Goal: Task Accomplishment & Management: Use online tool/utility

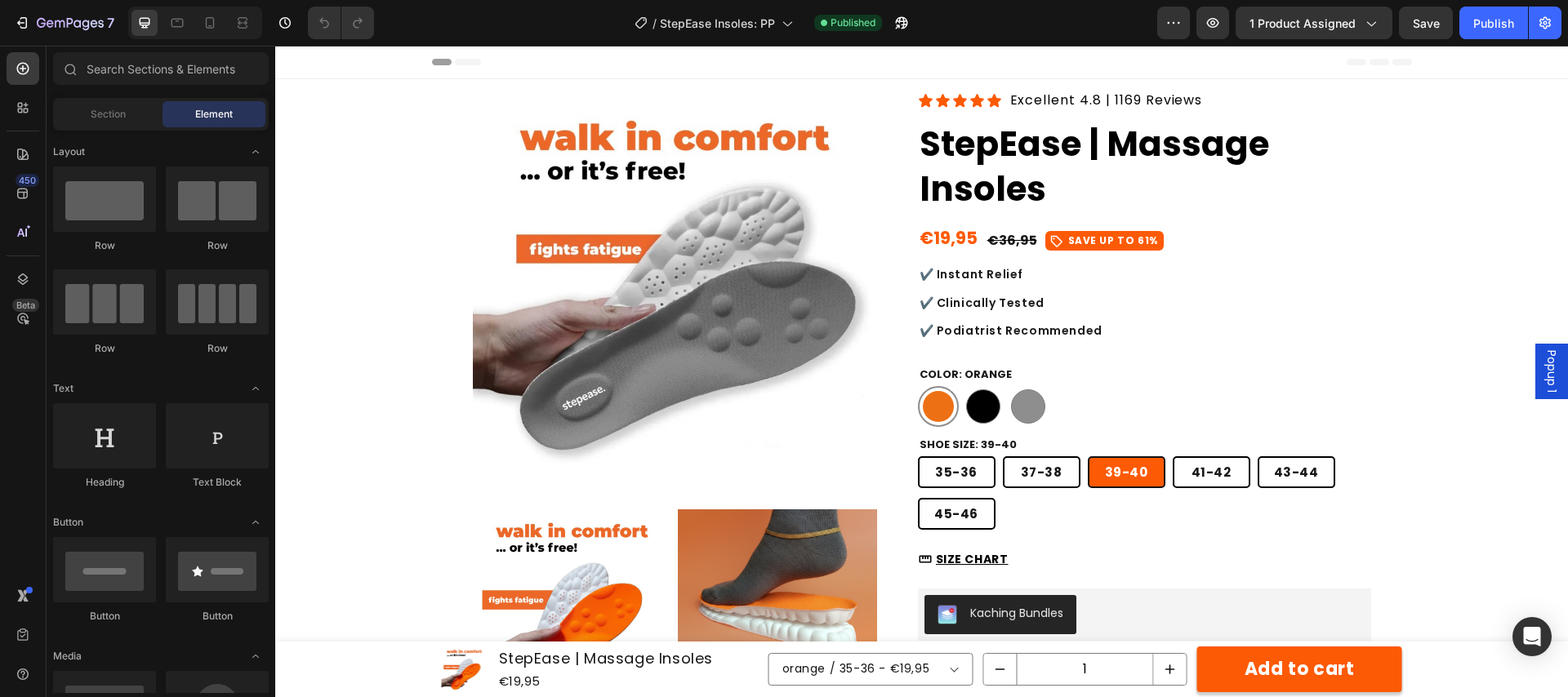
radio input "false"
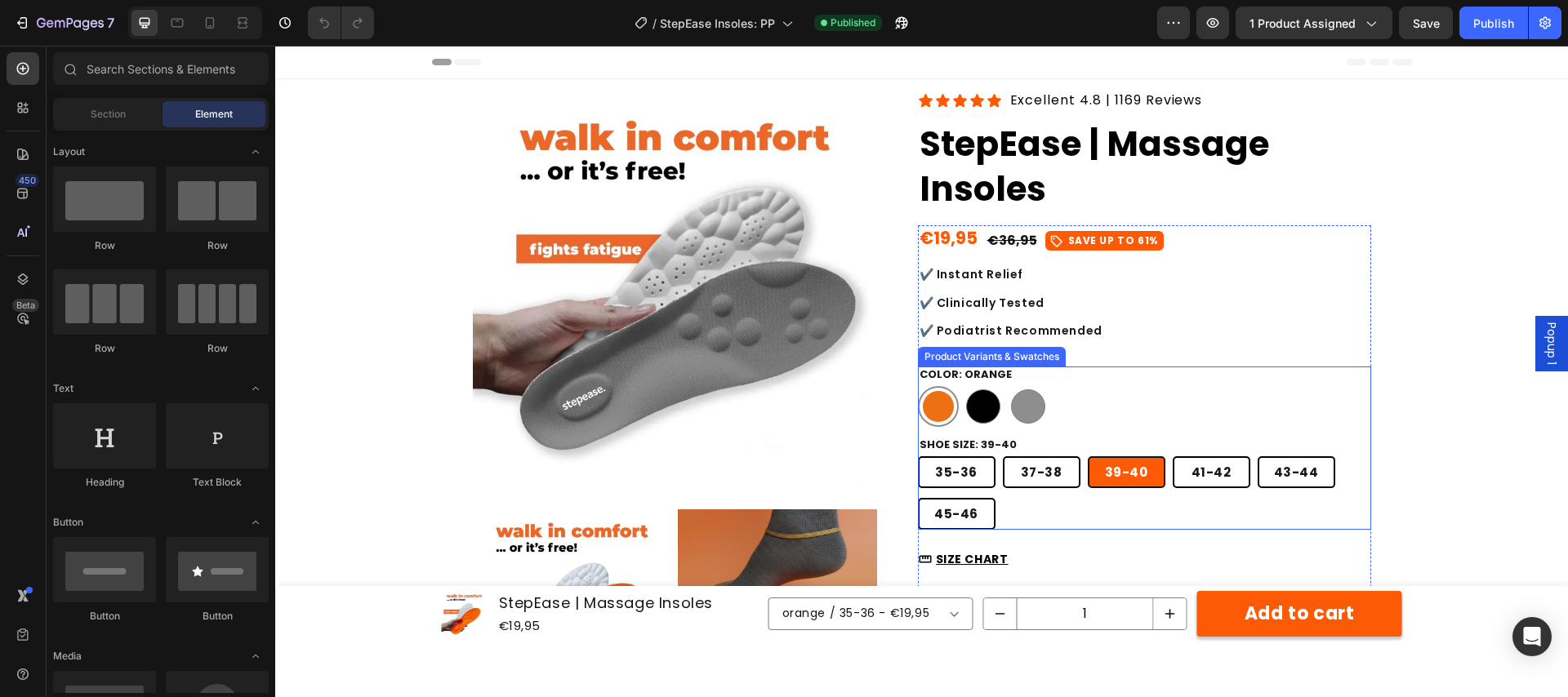
click at [1147, 414] on div "orange orange black black grey grey" at bounding box center [1144, 406] width 453 height 41
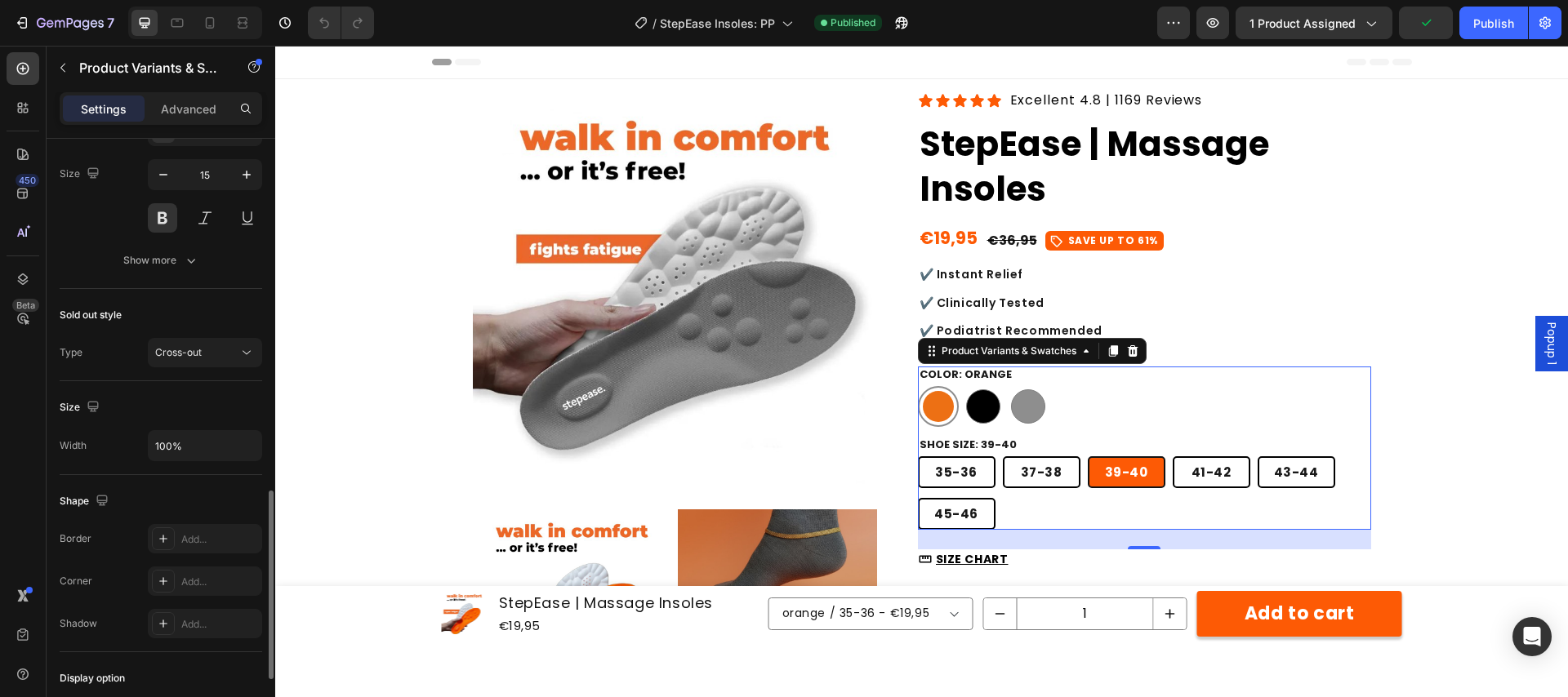
scroll to position [1221, 0]
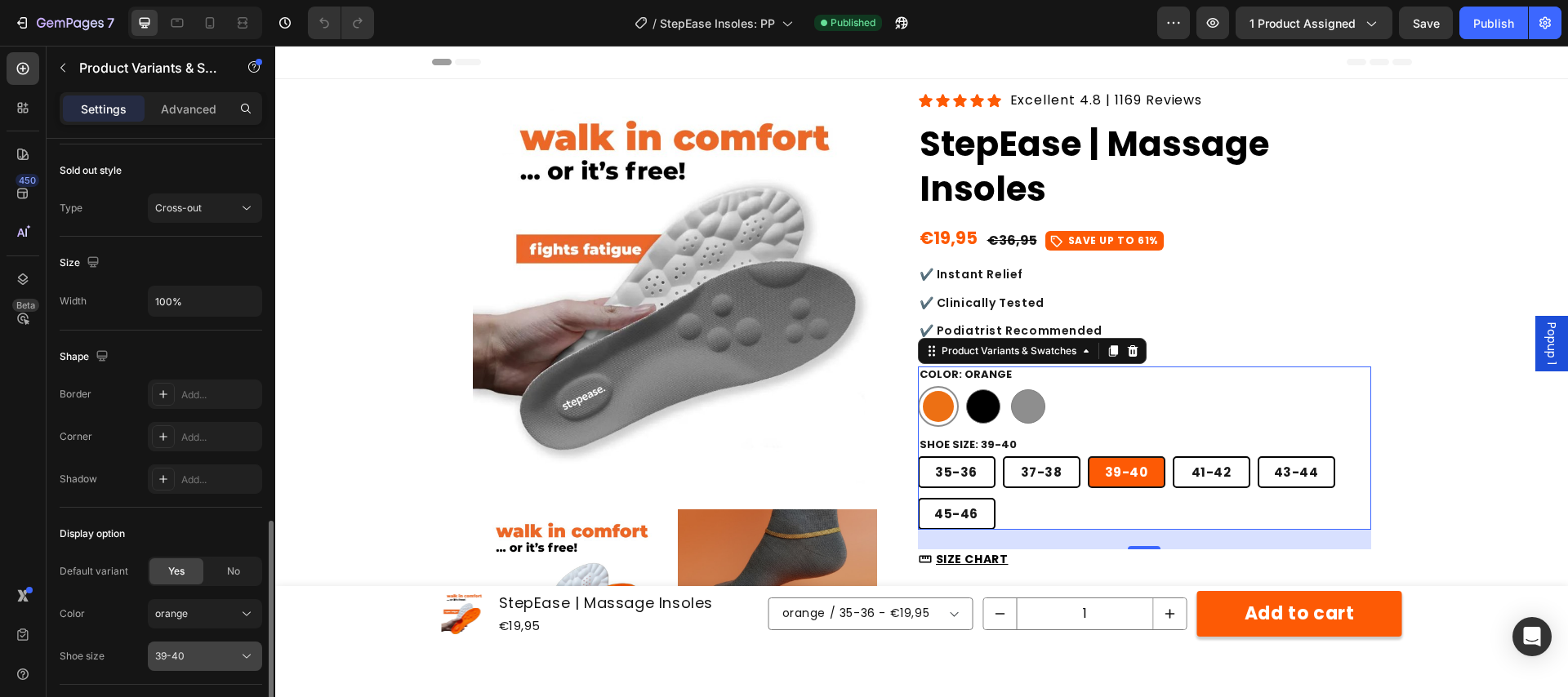
click at [225, 663] on div "39-40" at bounding box center [195, 656] width 80 height 15
click at [215, 653] on div "39-40" at bounding box center [195, 656] width 80 height 15
click at [230, 569] on span "No" at bounding box center [233, 572] width 13 height 15
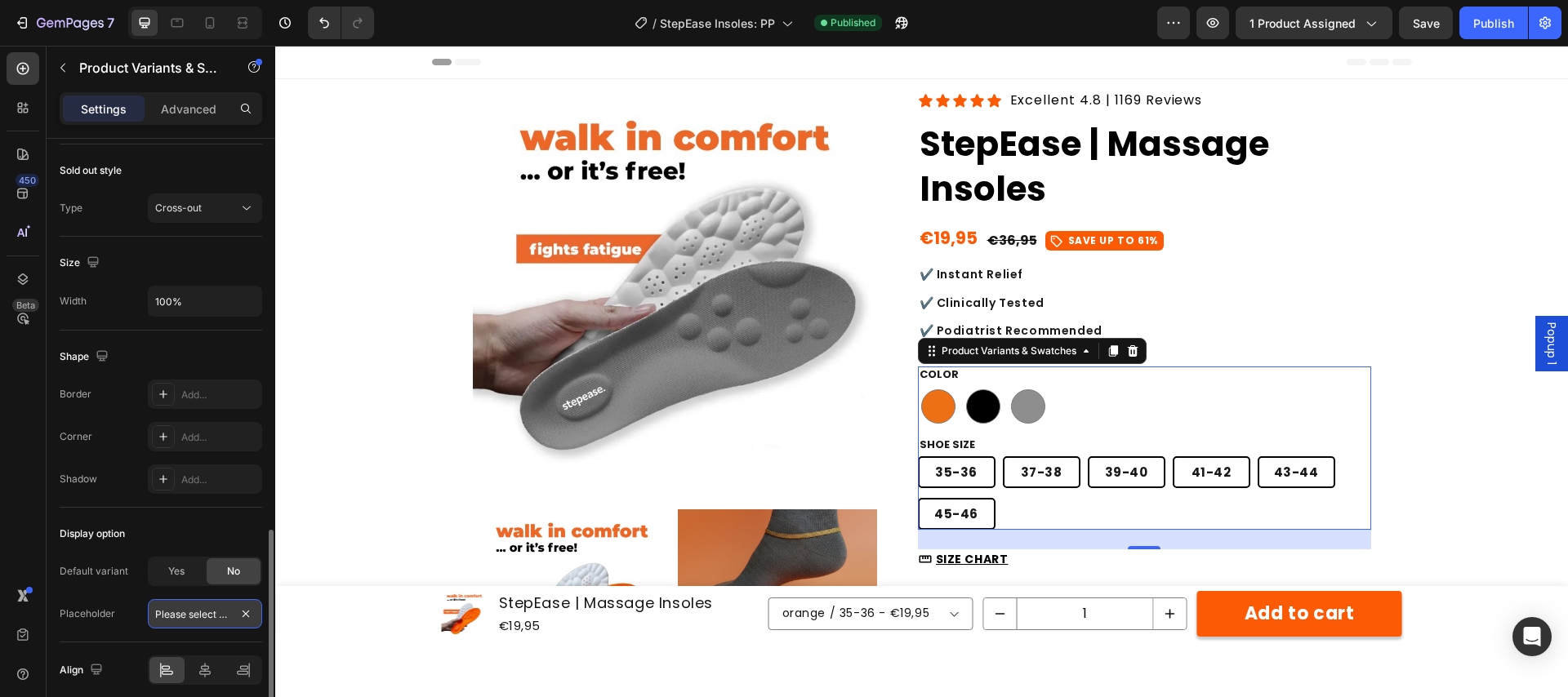
click at [201, 613] on input "Please select an option" at bounding box center [205, 614] width 115 height 29
click at [184, 616] on input "Please select an option" at bounding box center [205, 614] width 115 height 29
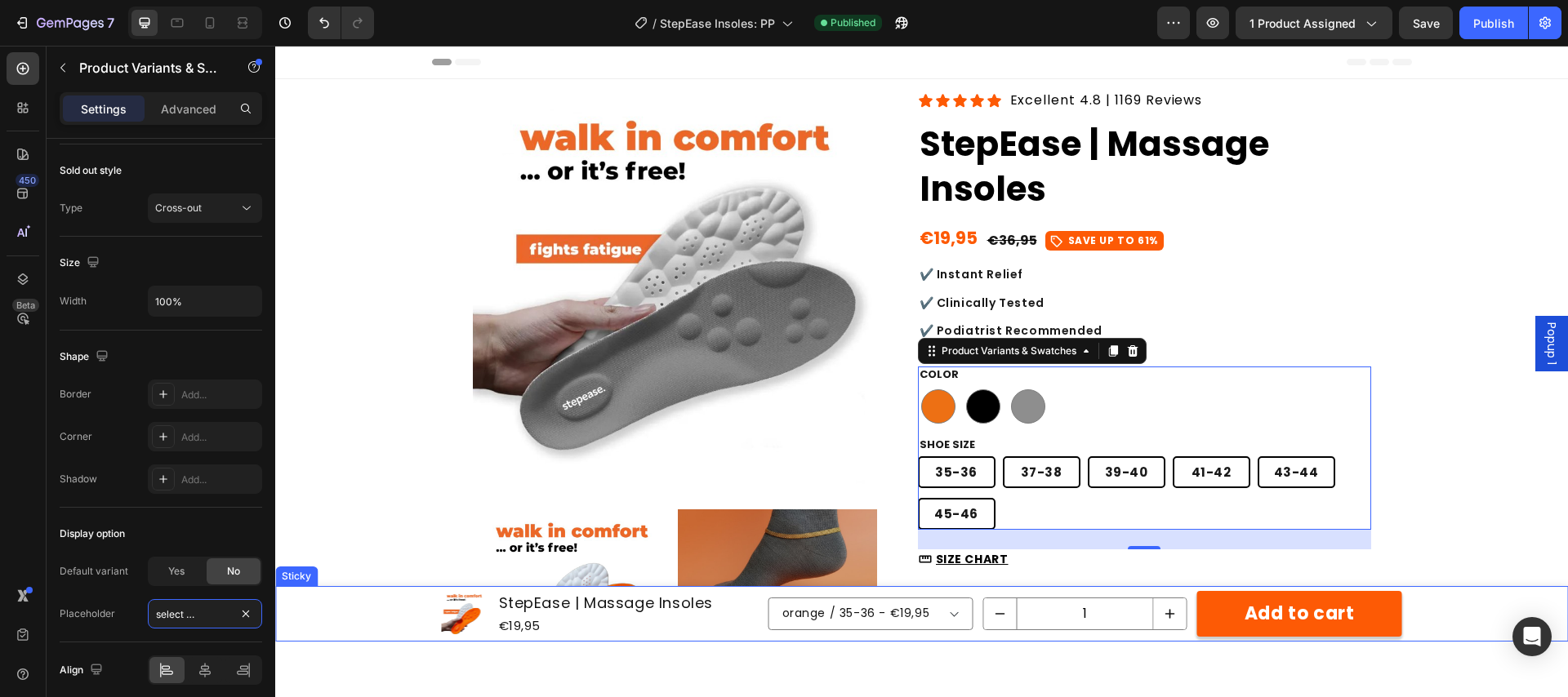
drag, startPoint x: 470, startPoint y: 661, endPoint x: 277, endPoint y: 618, distance: 197.7
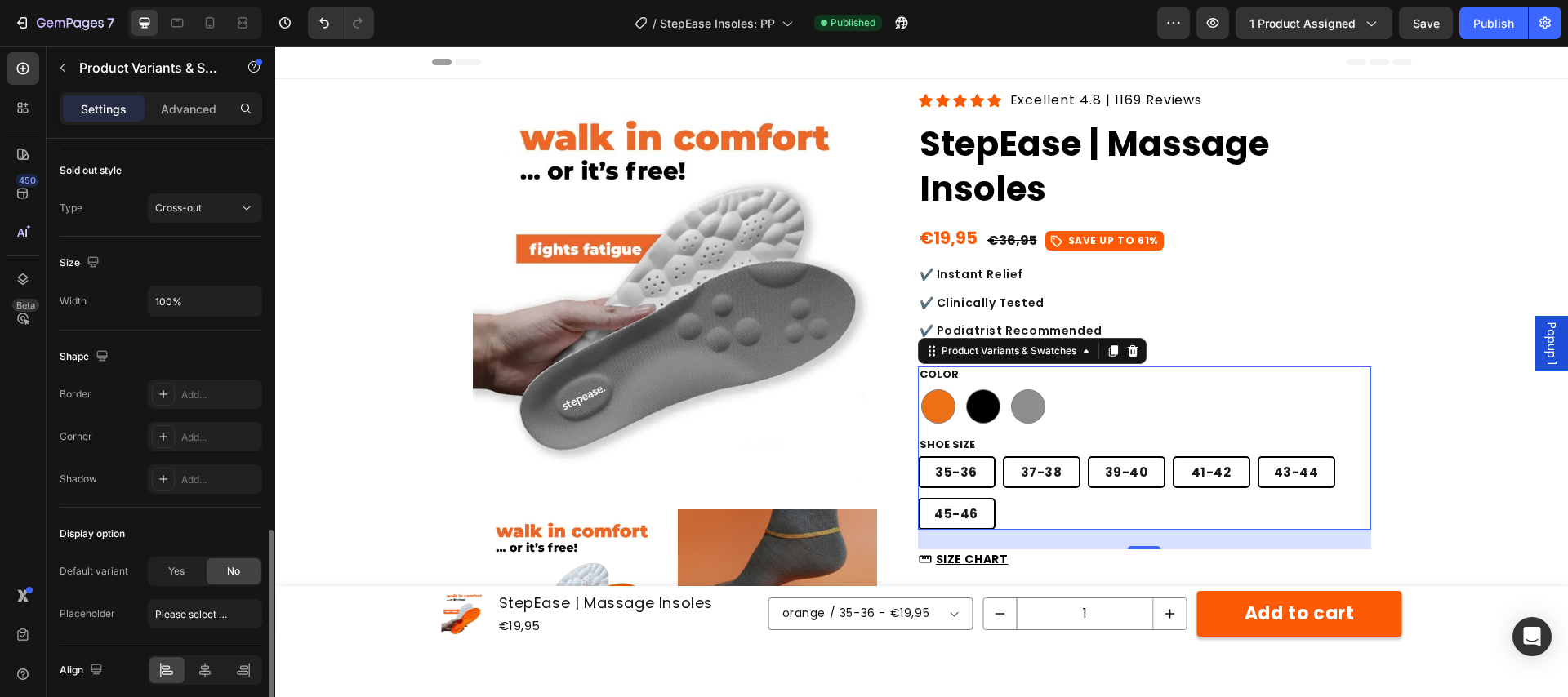
click at [240, 538] on div "Display option" at bounding box center [161, 534] width 202 height 26
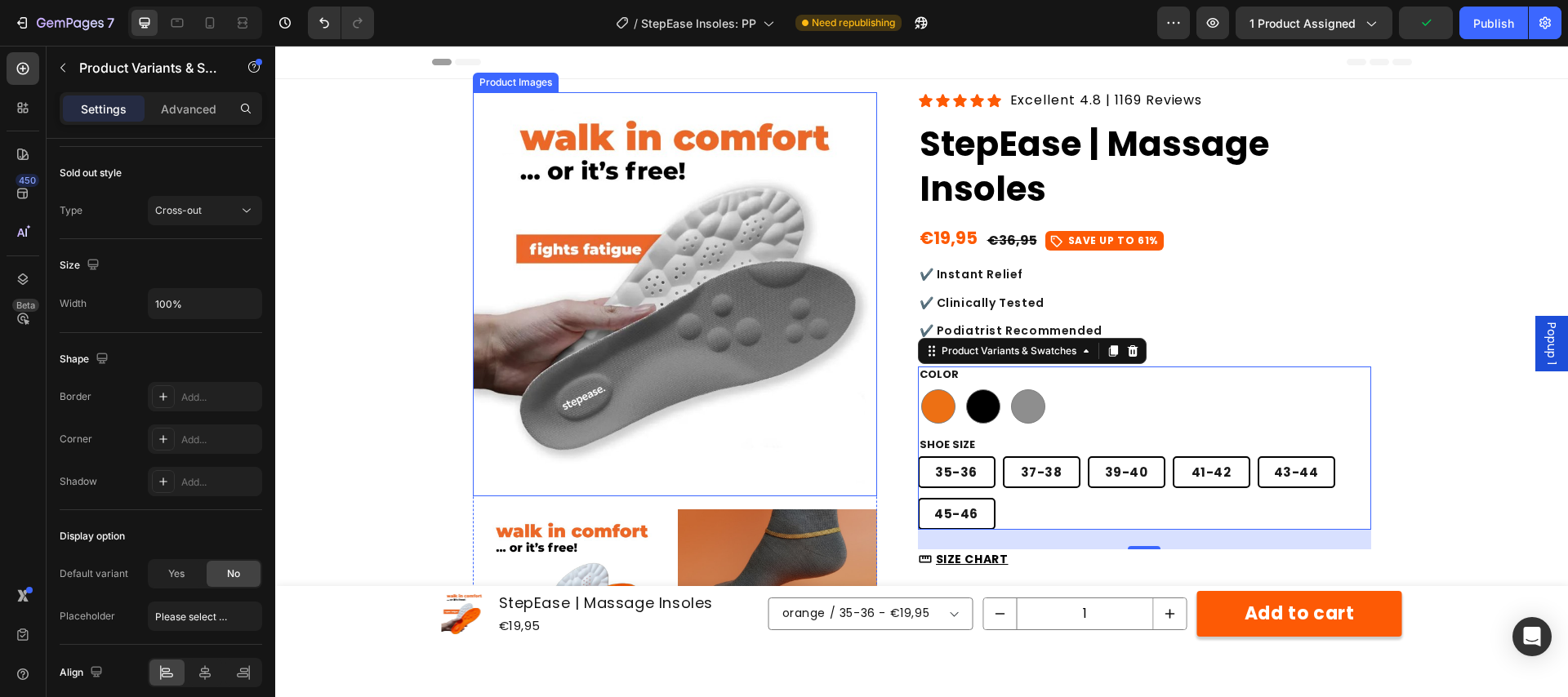
click at [596, 333] on img at bounding box center [674, 294] width 404 height 404
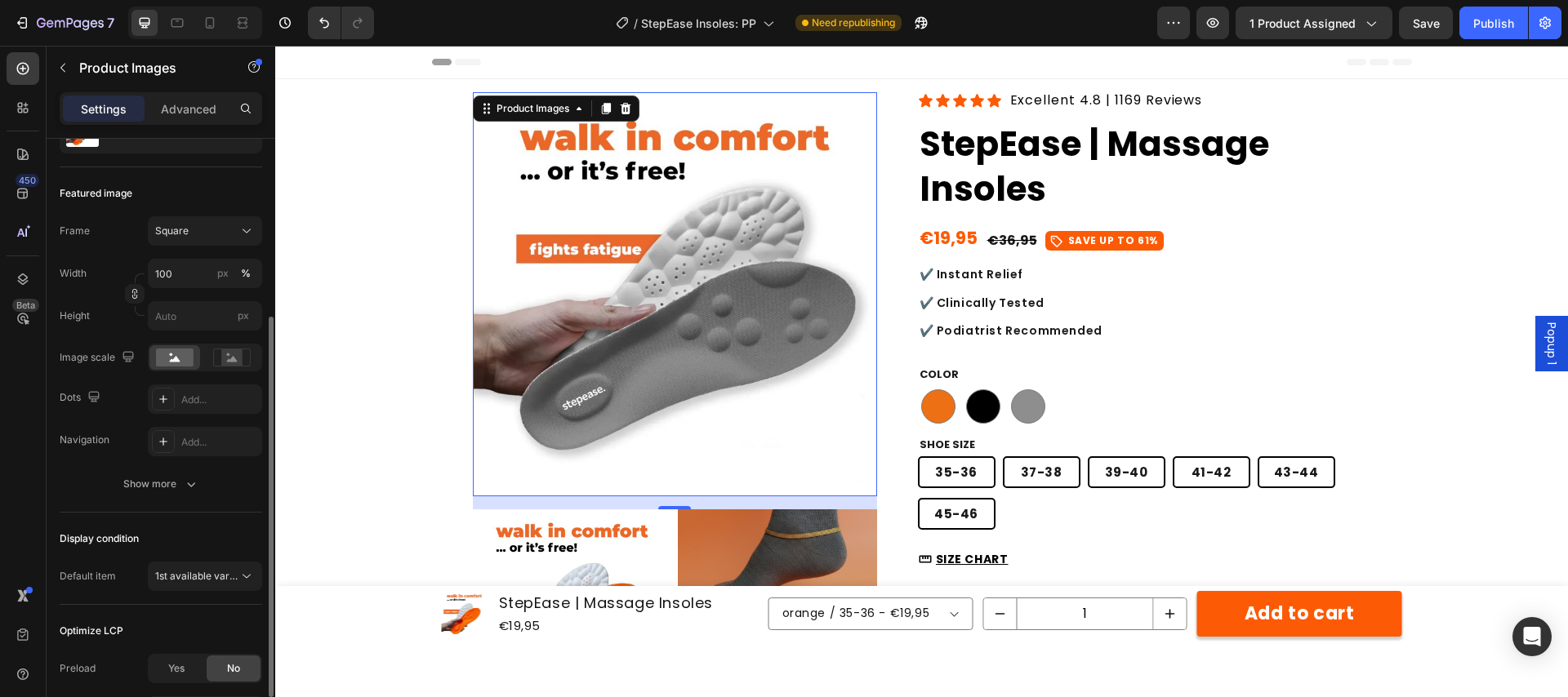
scroll to position [227, 0]
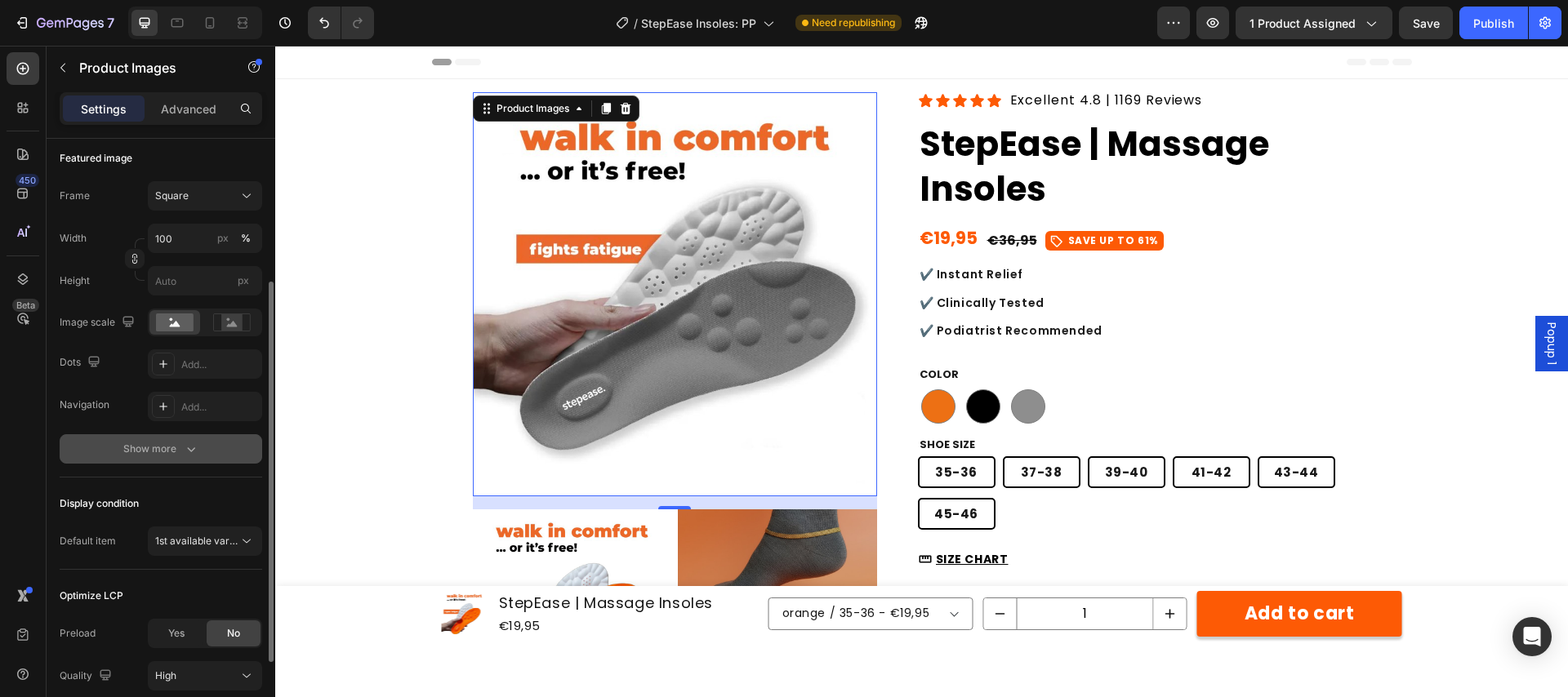
click at [177, 448] on div "Show more" at bounding box center [161, 449] width 76 height 16
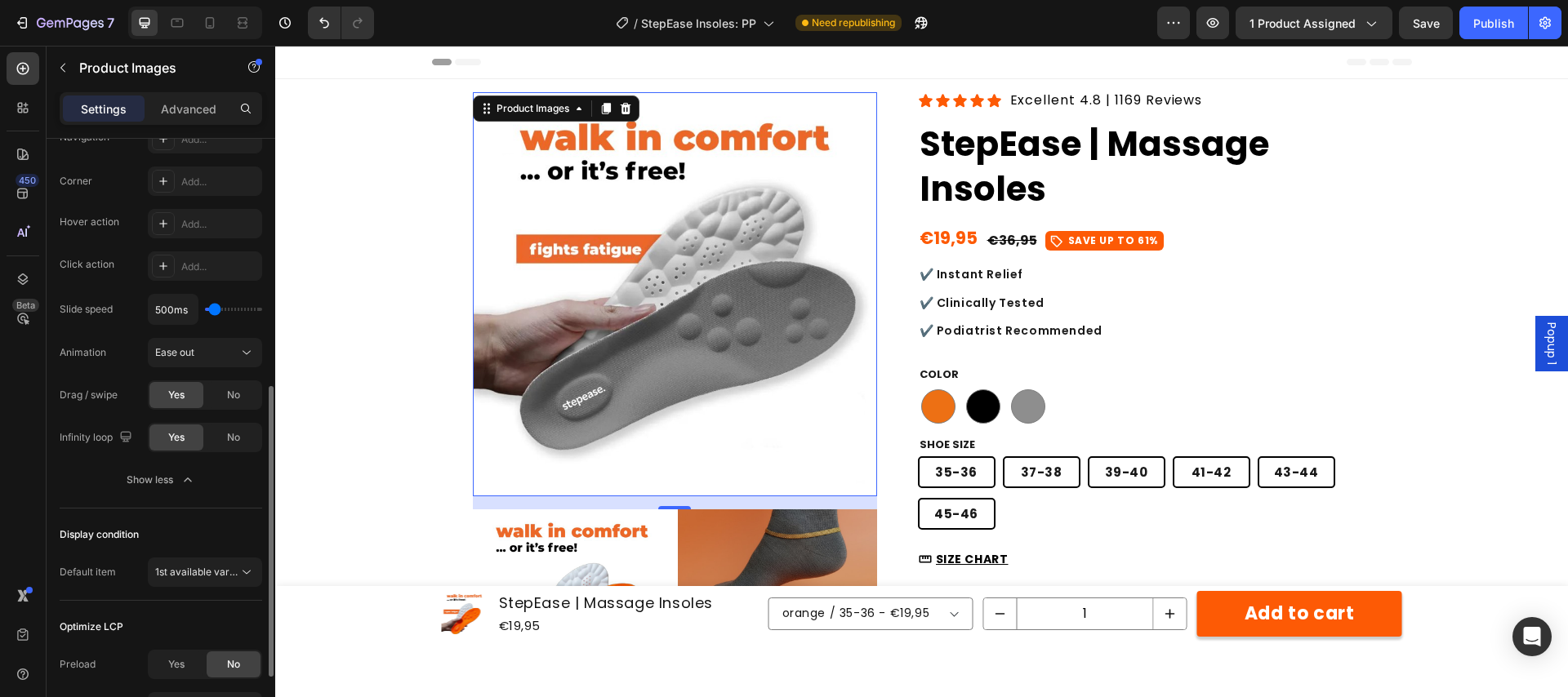
scroll to position [521, 0]
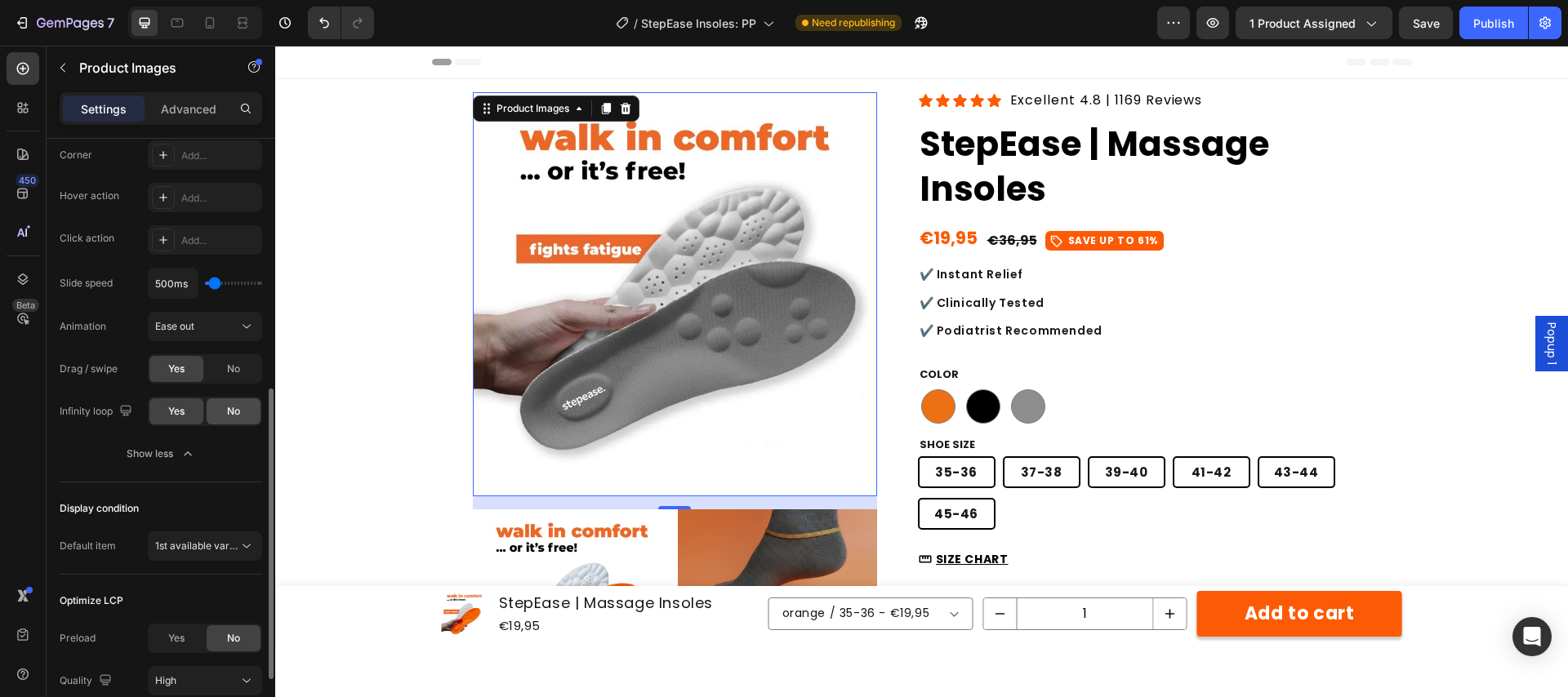
click at [238, 412] on span "No" at bounding box center [233, 411] width 13 height 15
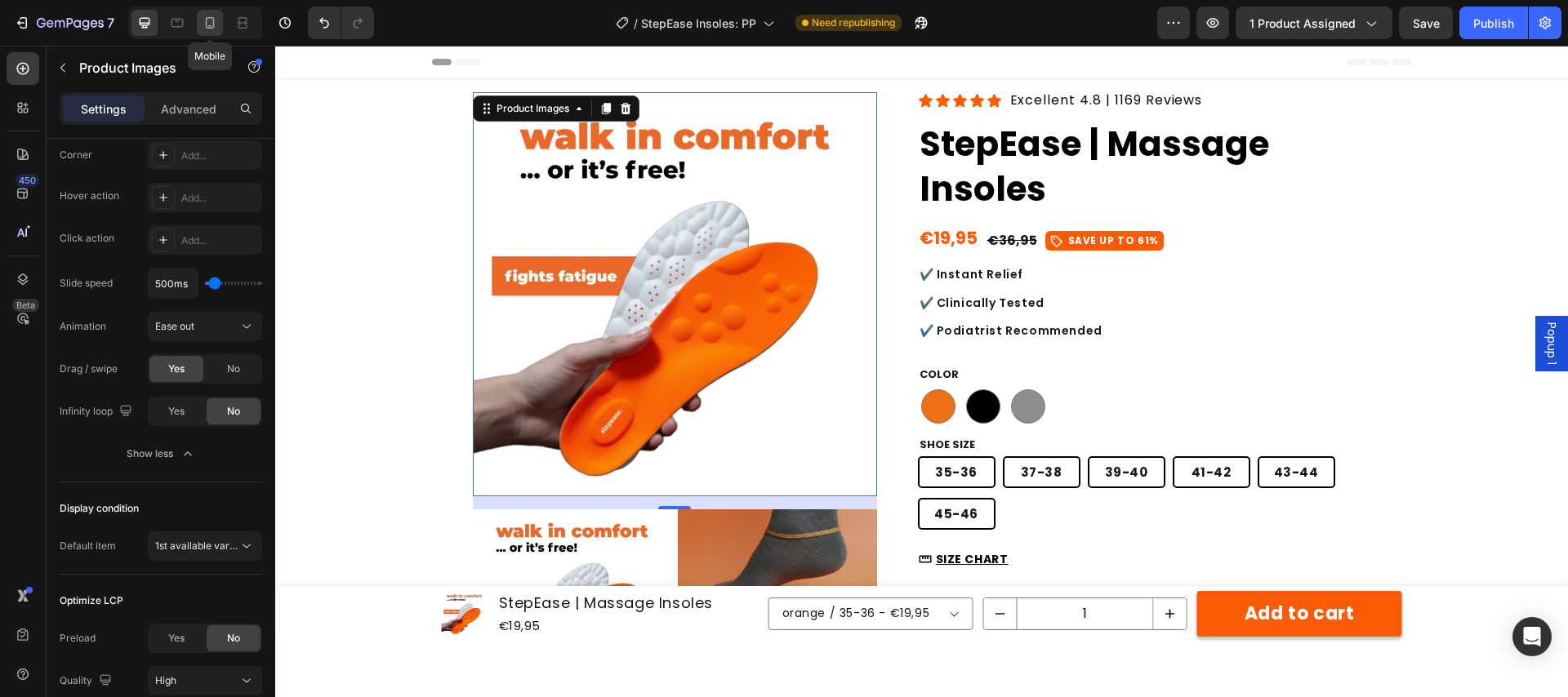
drag, startPoint x: 212, startPoint y: 20, endPoint x: 211, endPoint y: 34, distance: 14.0
click at [212, 20] on icon at bounding box center [210, 23] width 16 height 16
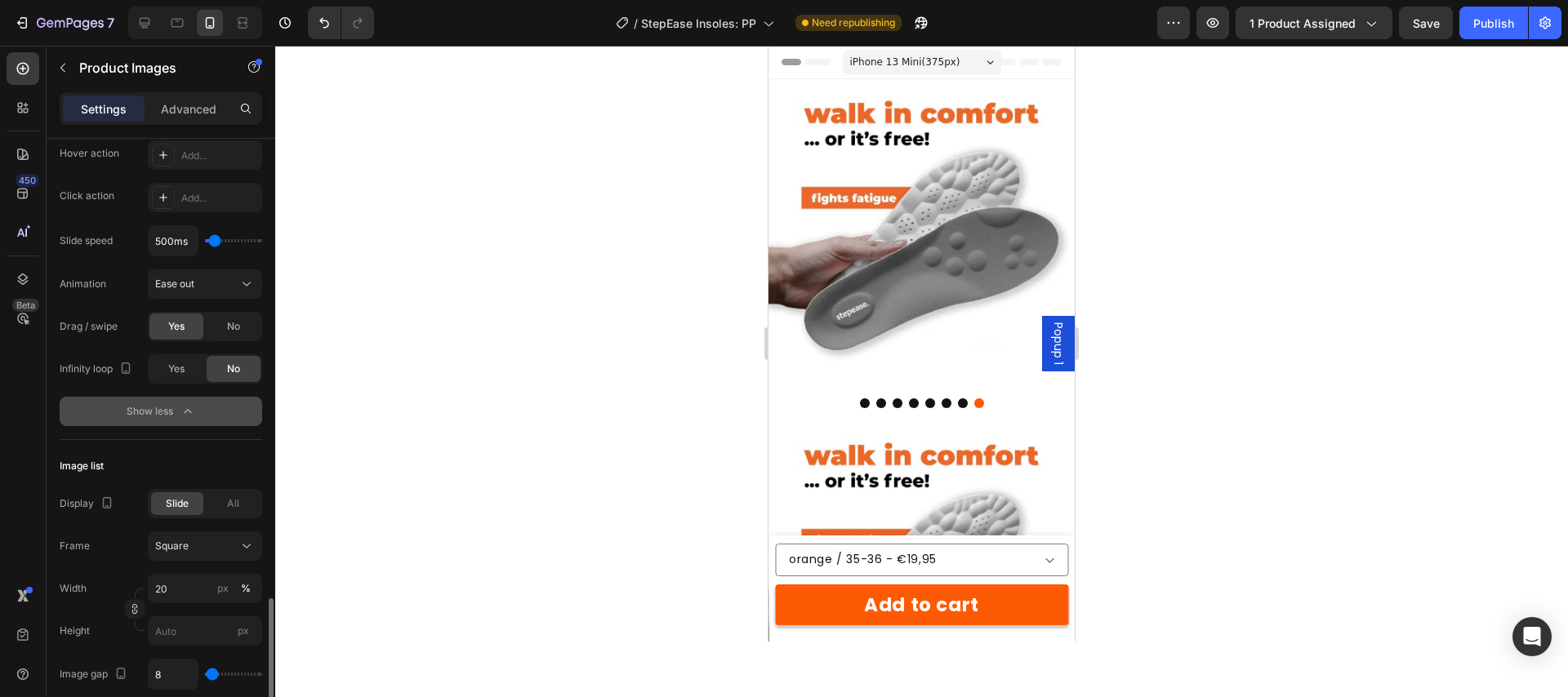
scroll to position [1095, 0]
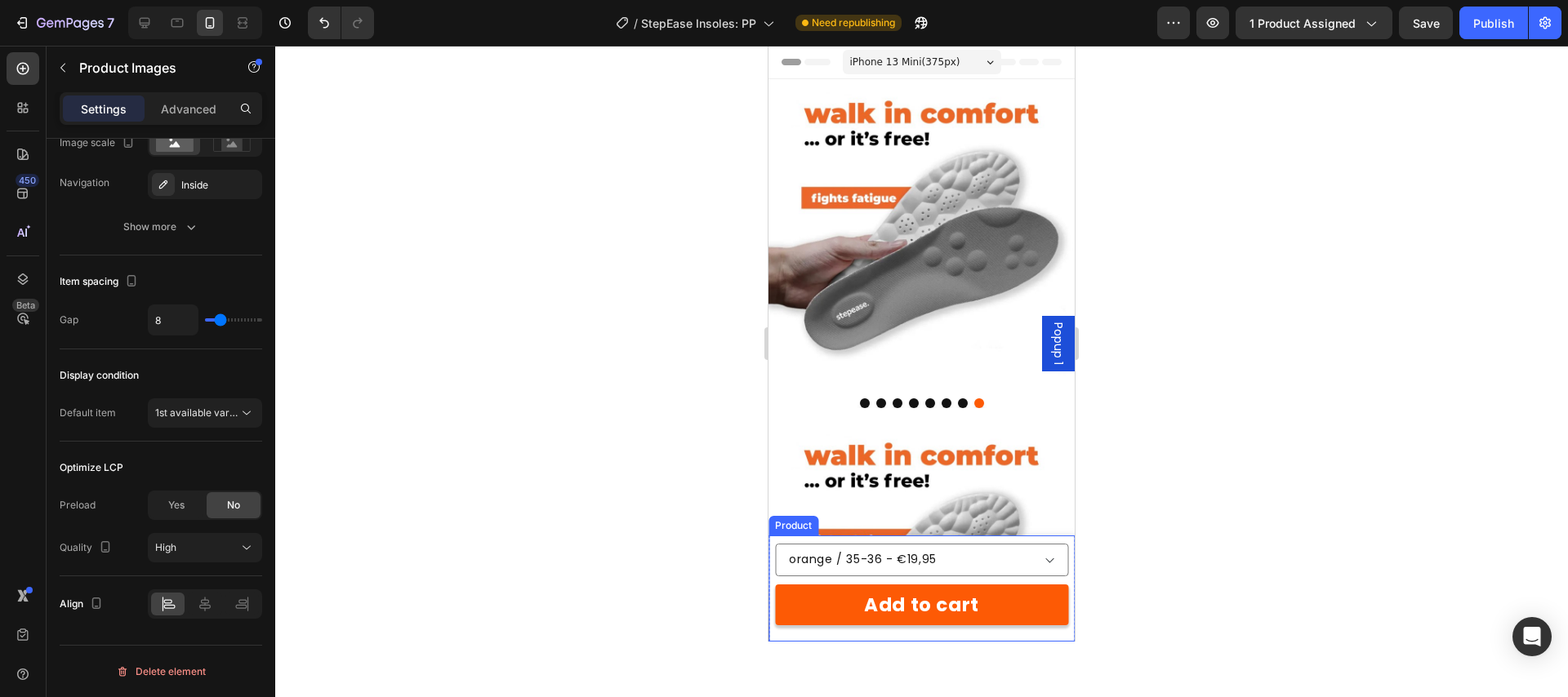
click at [981, 541] on div "Product Images StepEase | Massage Insoles Product Title €19,95 Product Price Pr…" at bounding box center [922, 589] width 306 height 106
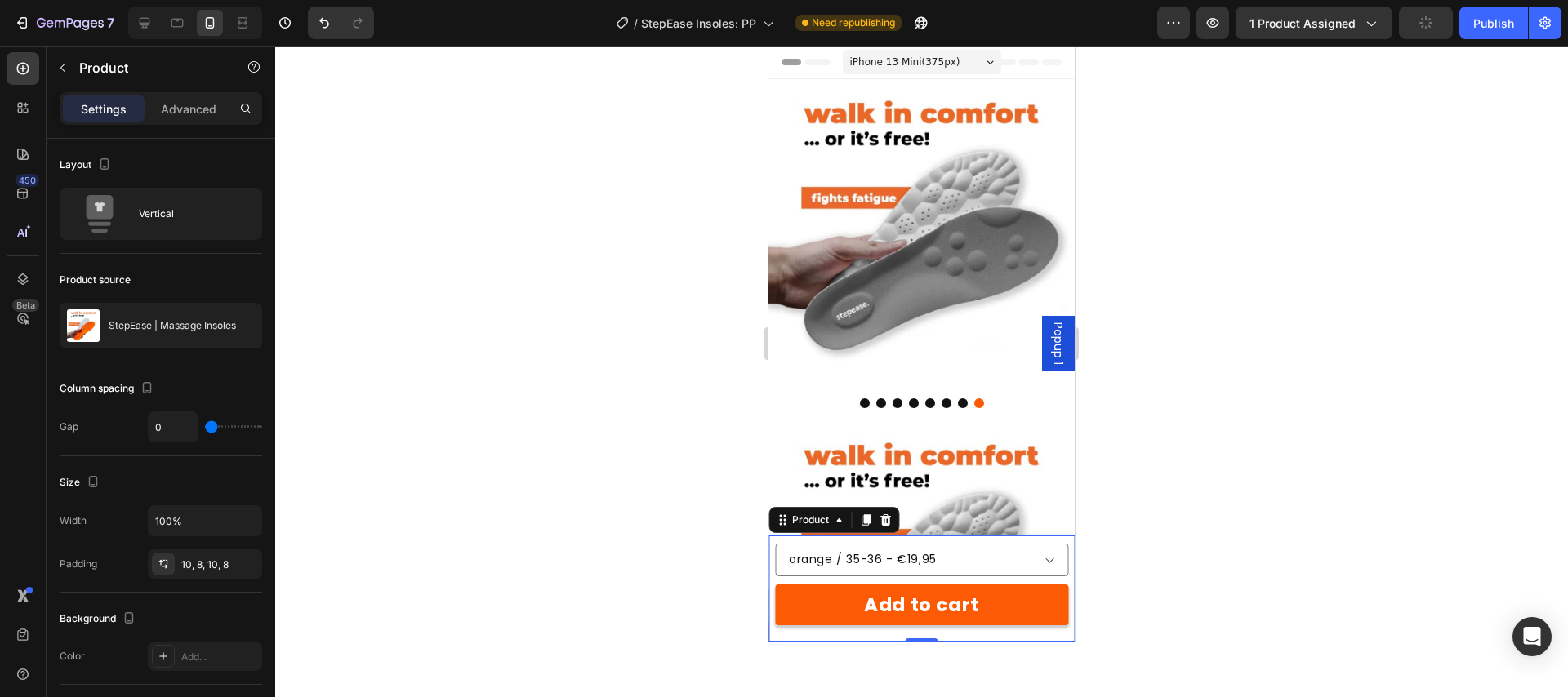
scroll to position [426, 0]
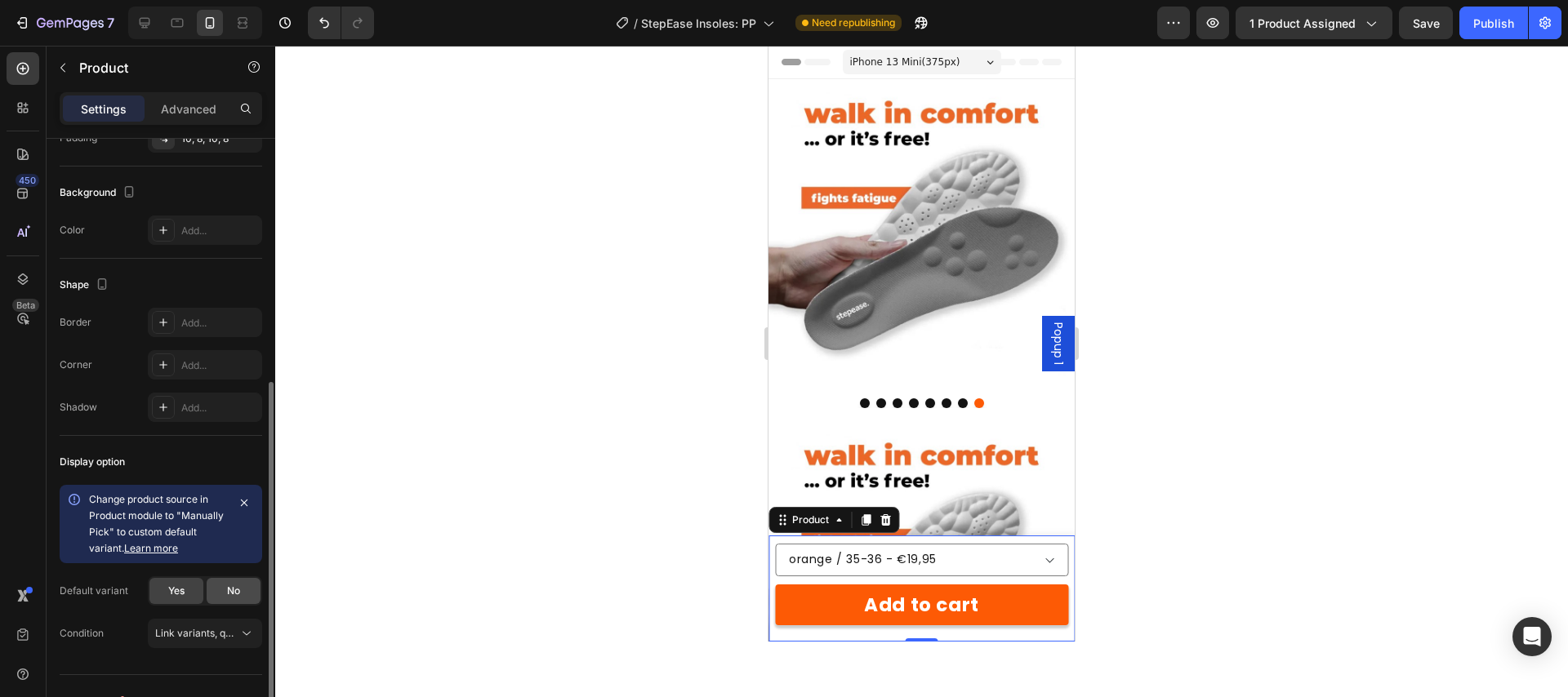
click at [227, 591] on span "No" at bounding box center [233, 591] width 13 height 15
select select "blank"
click at [880, 561] on select "Please select an option orange / 35-36 - €19,95 orange / 37-38 - €19,95 orange …" at bounding box center [922, 560] width 293 height 33
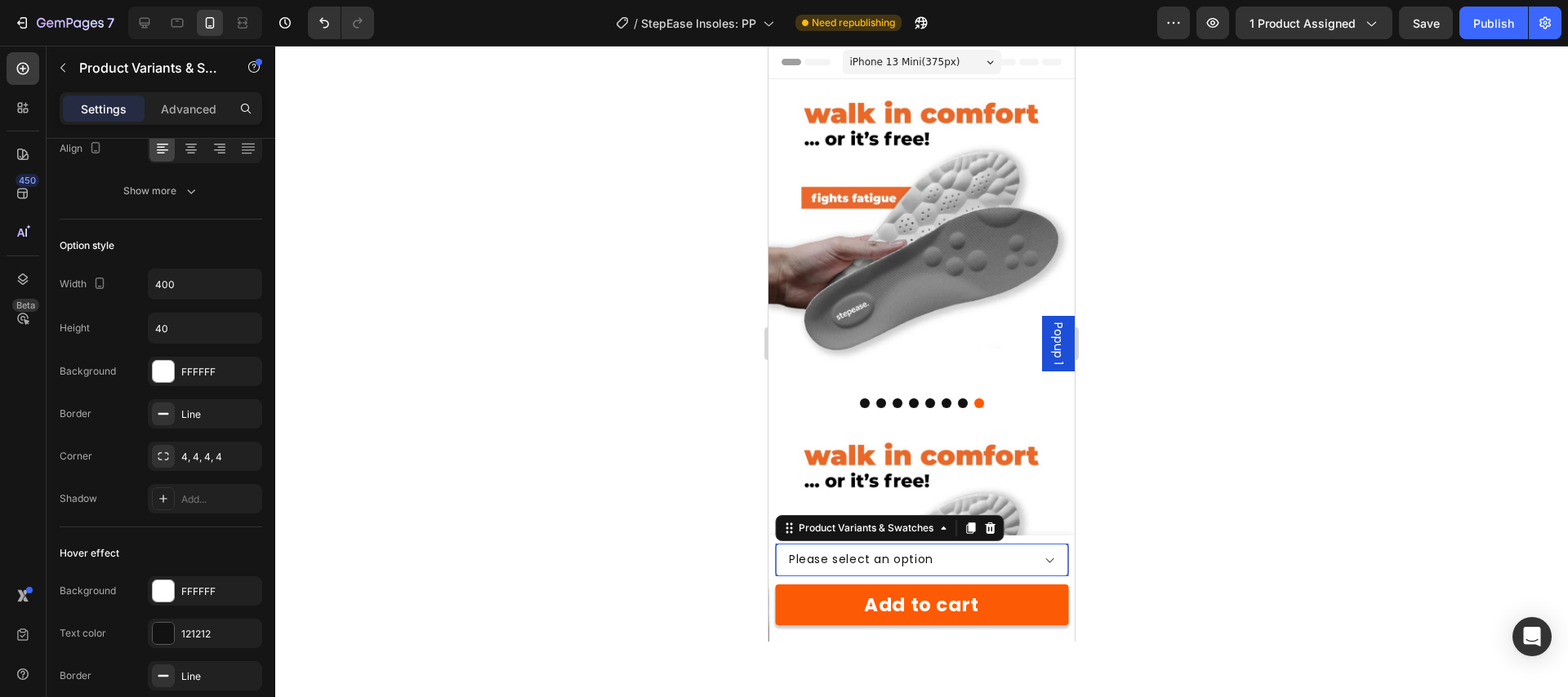
scroll to position [0, 0]
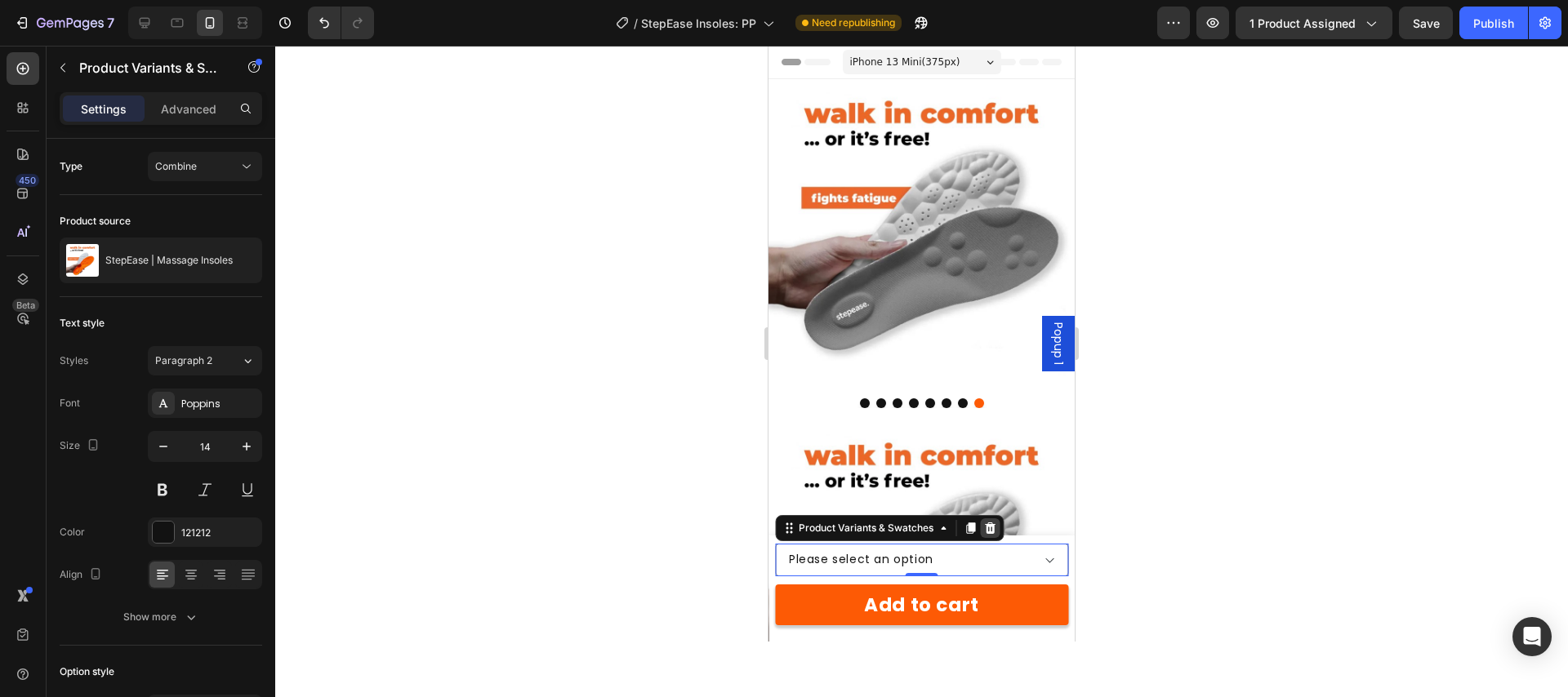
click at [993, 529] on icon at bounding box center [990, 528] width 11 height 11
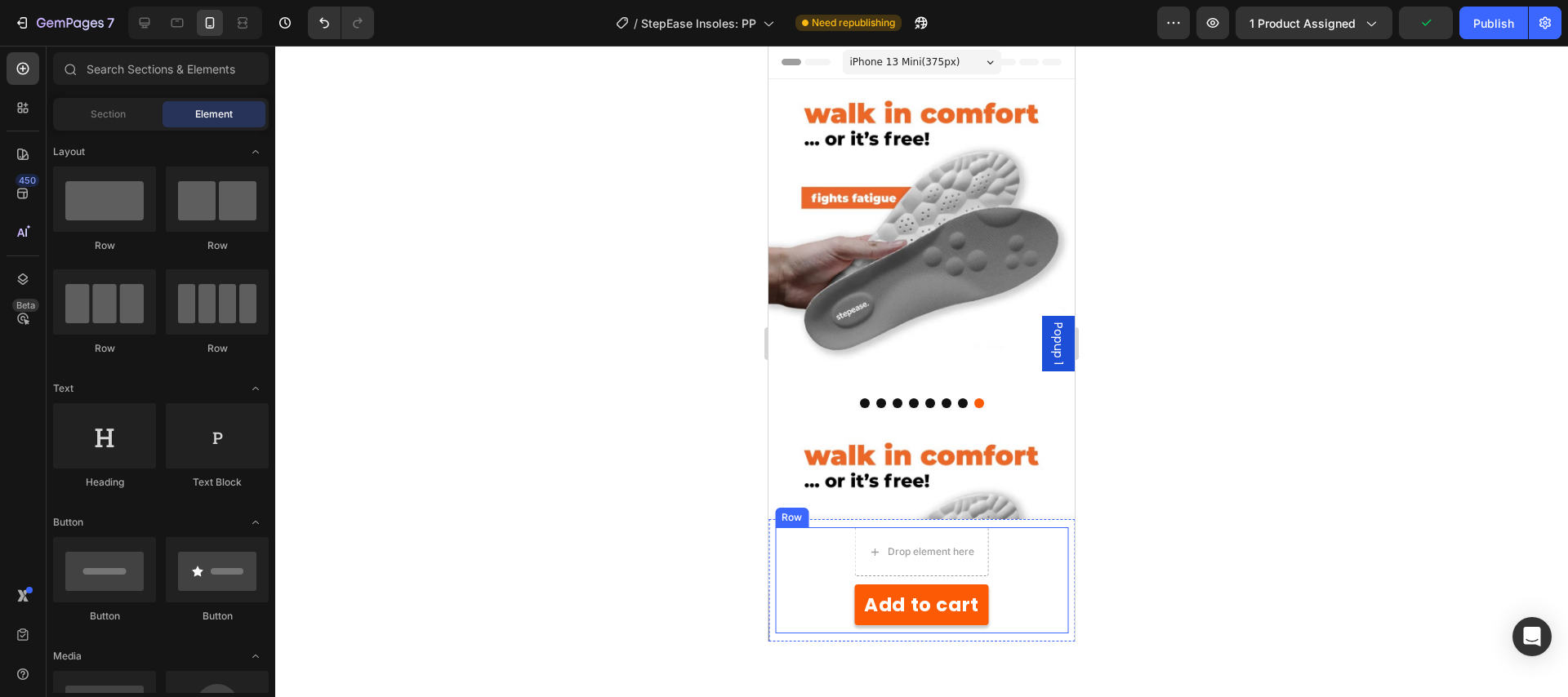
click at [1030, 568] on div "Drop element here 1 Product Quantity Add to cart Product Cart Button Row" at bounding box center [922, 581] width 293 height 106
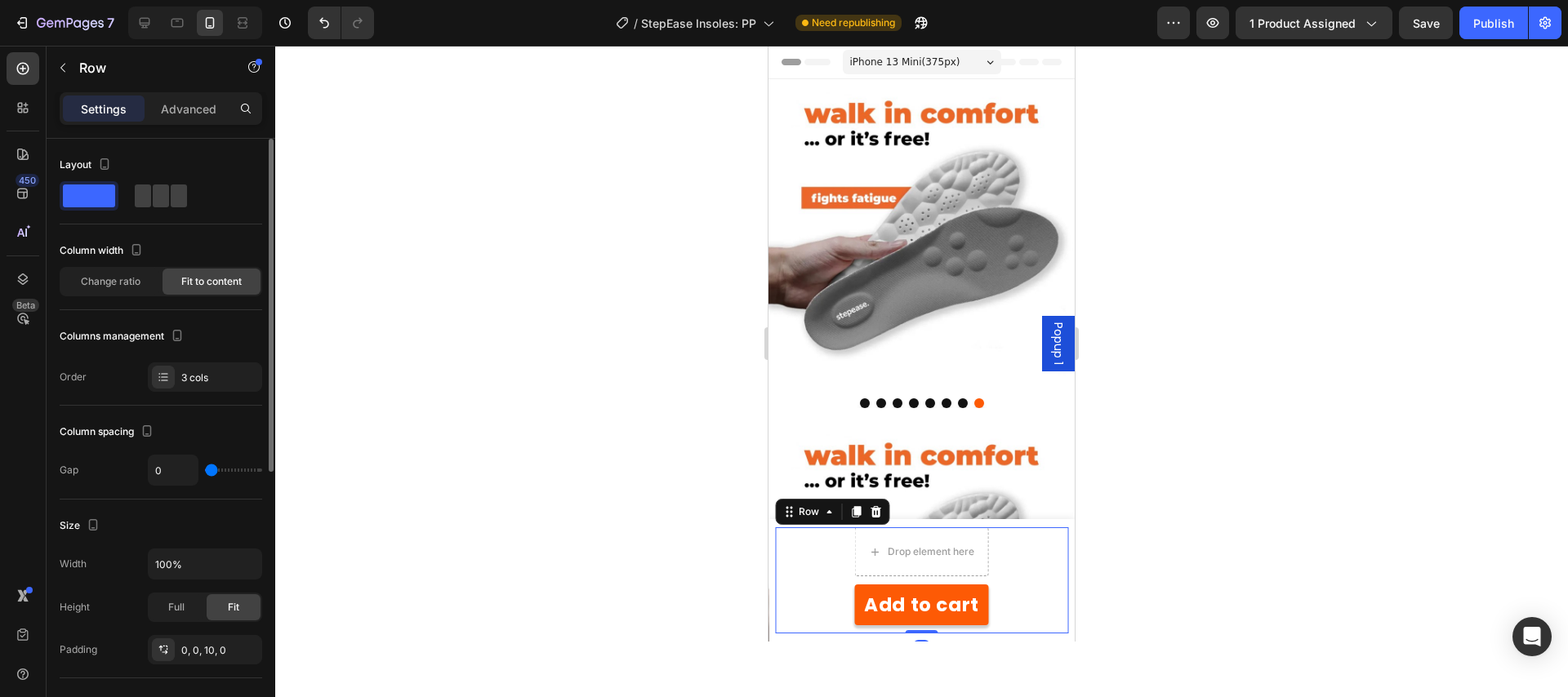
click at [96, 197] on span at bounding box center [89, 196] width 52 height 23
click at [177, 378] on div "3 cols" at bounding box center [205, 378] width 115 height 29
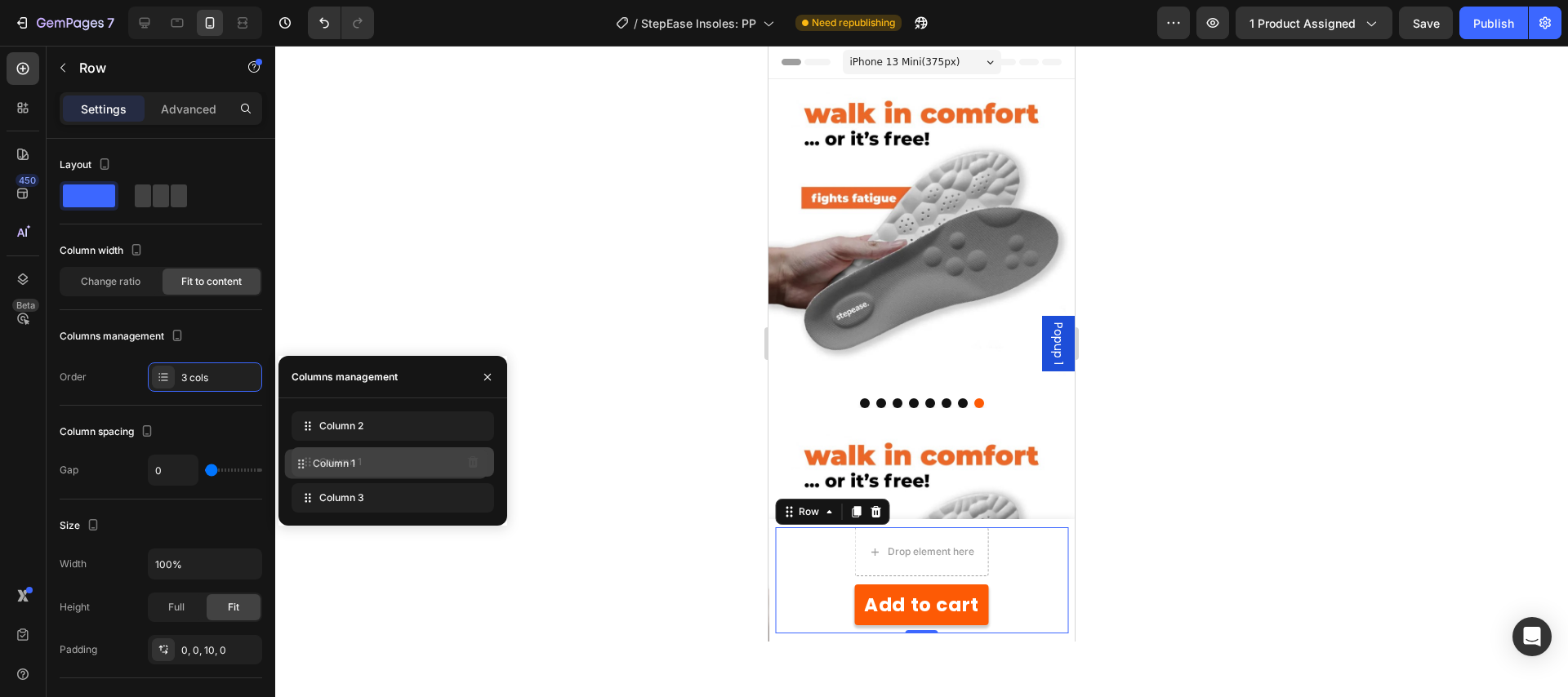
drag, startPoint x: 381, startPoint y: 448, endPoint x: 380, endPoint y: 468, distance: 20.0
drag, startPoint x: 374, startPoint y: 466, endPoint x: 377, endPoint y: 496, distance: 30.1
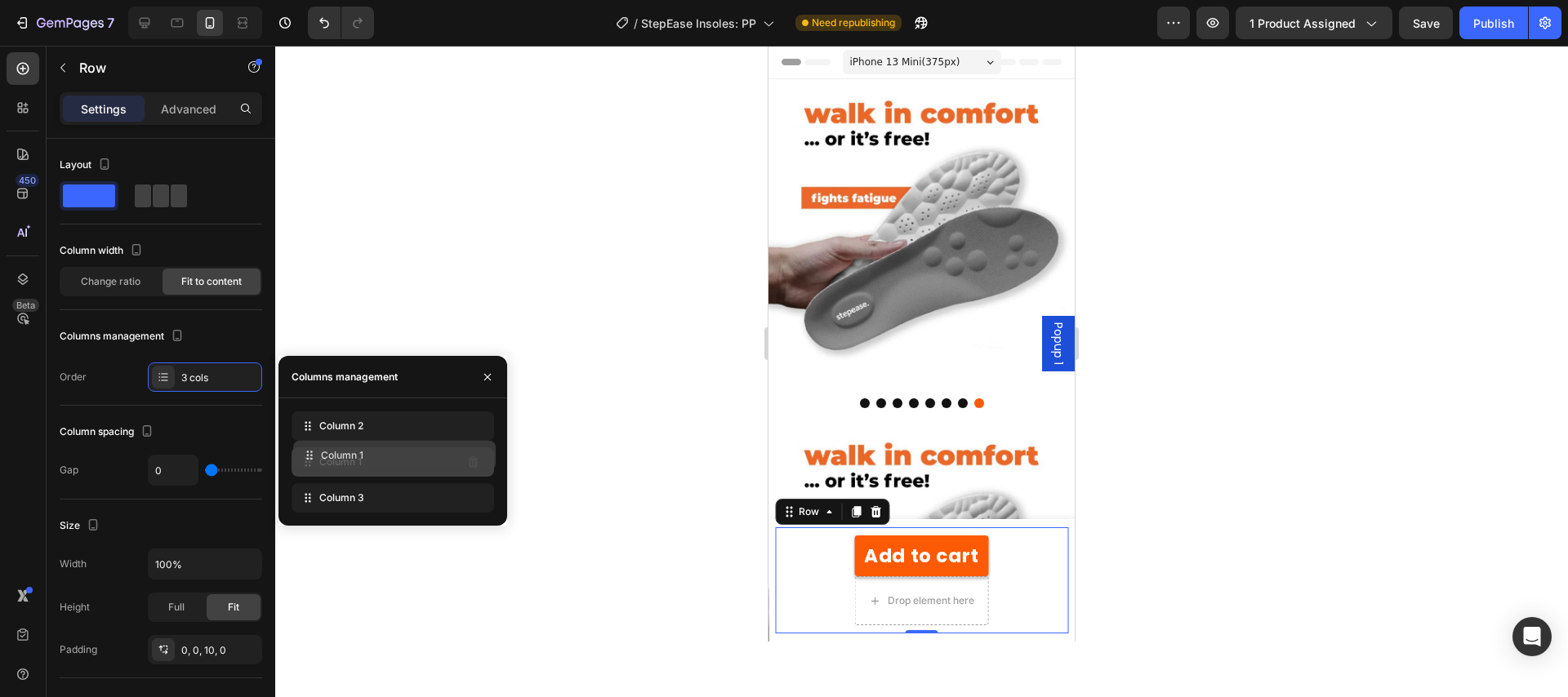
drag, startPoint x: 380, startPoint y: 494, endPoint x: 382, endPoint y: 451, distance: 43.0
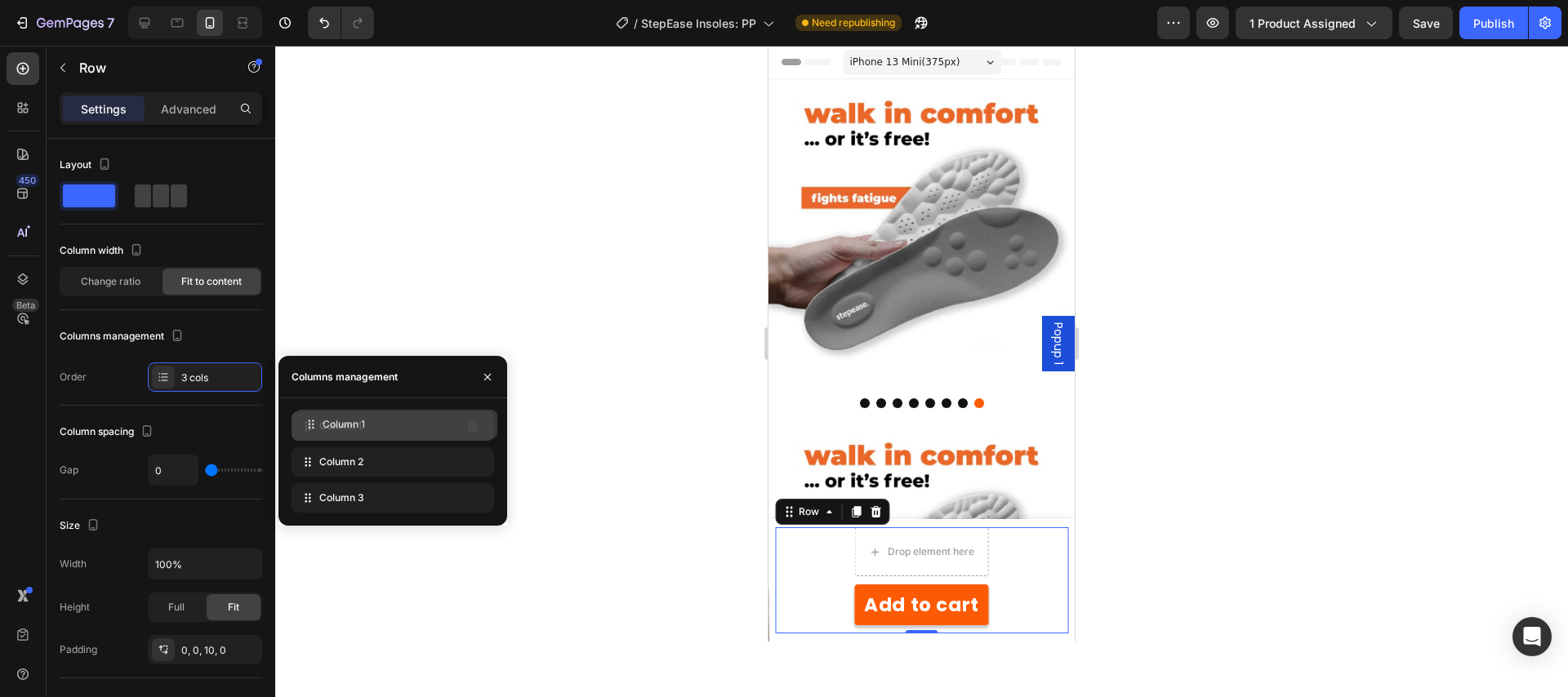
drag, startPoint x: 382, startPoint y: 450, endPoint x: 381, endPoint y: 420, distance: 30.0
drag, startPoint x: 369, startPoint y: 459, endPoint x: 369, endPoint y: 504, distance: 45.0
drag, startPoint x: 371, startPoint y: 477, endPoint x: 374, endPoint y: 416, distance: 61.1
drag, startPoint x: 367, startPoint y: 426, endPoint x: 373, endPoint y: 465, distance: 39.5
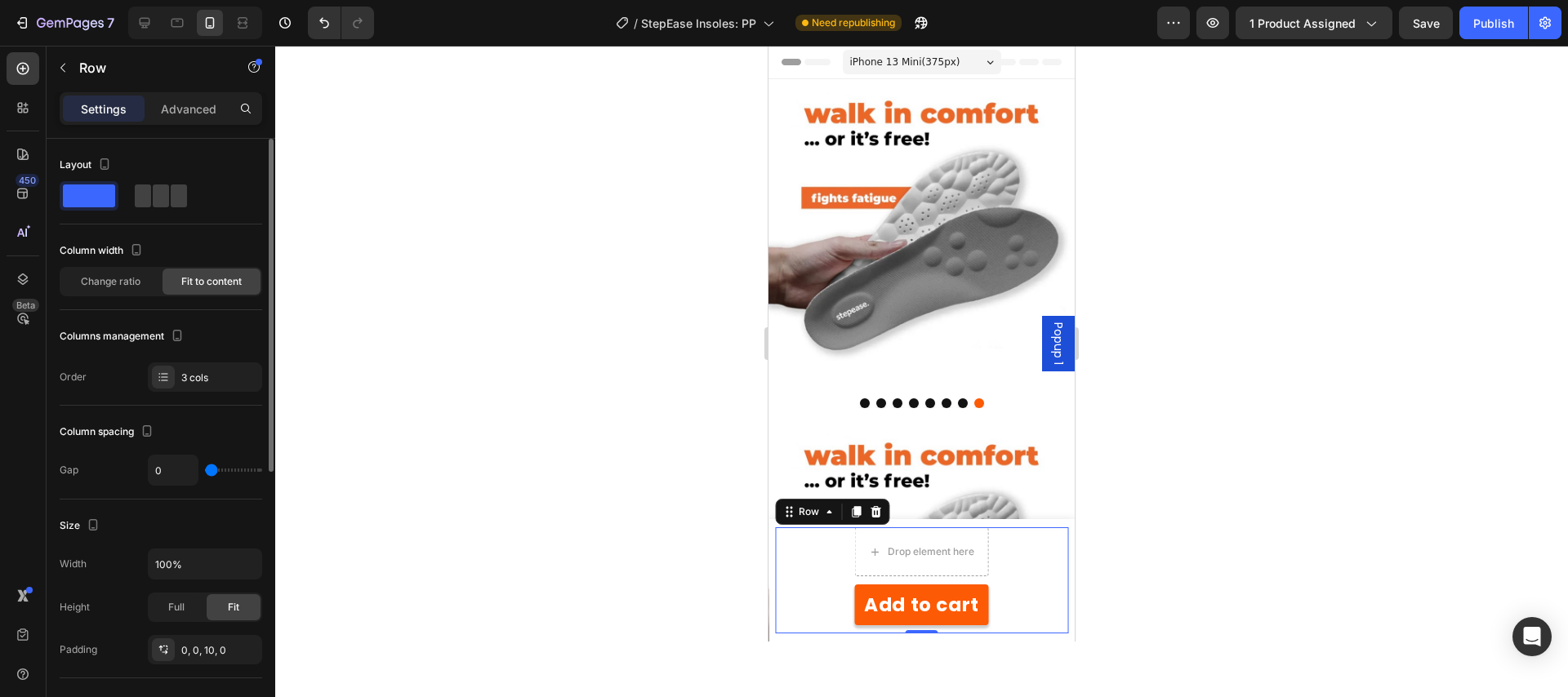
click at [129, 382] on div "Order 3 cols" at bounding box center [161, 378] width 202 height 29
click at [554, 423] on div at bounding box center [922, 371] width 1293 height 651
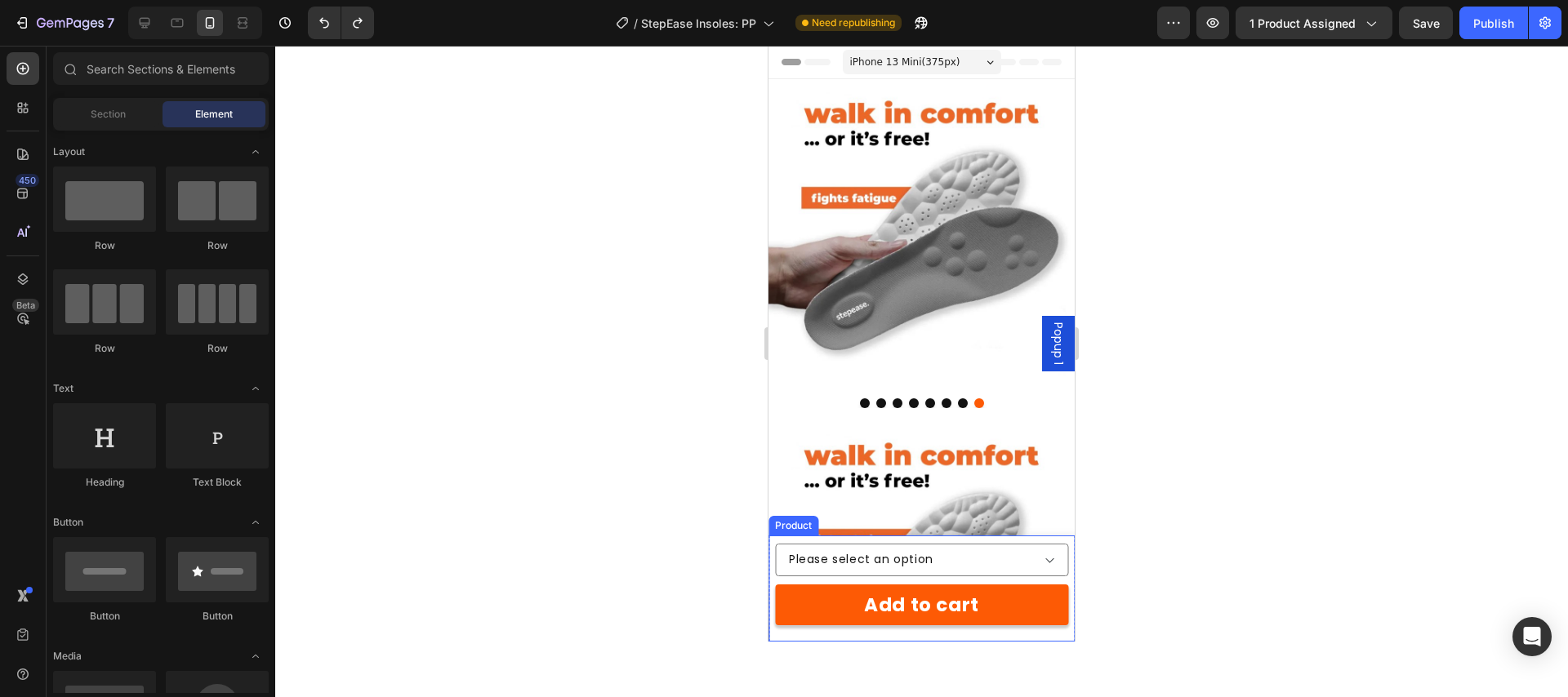
click at [1031, 540] on div "Product Images StepEase | Massage Insoles Product Title €19,95 Product Price Pr…" at bounding box center [922, 589] width 306 height 106
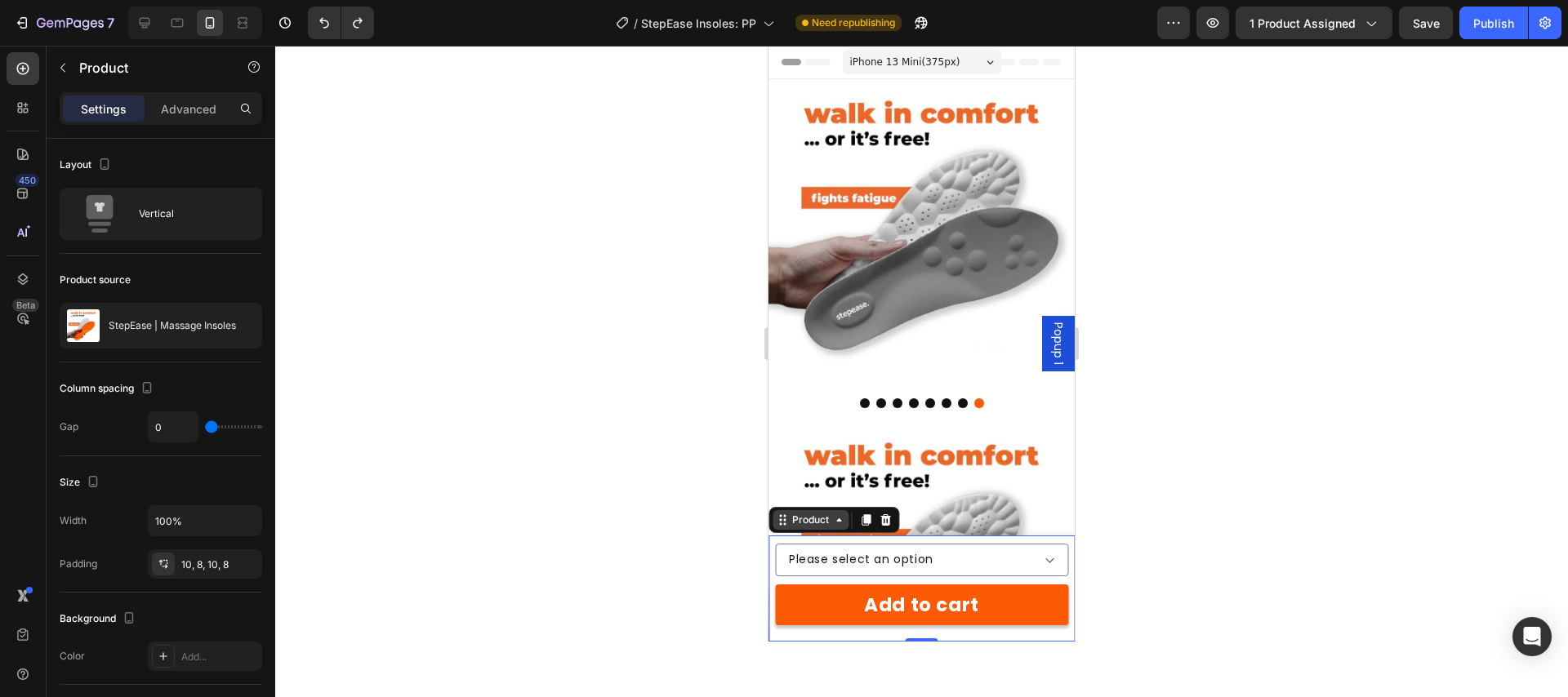
click at [827, 522] on div "Product" at bounding box center [810, 520] width 43 height 15
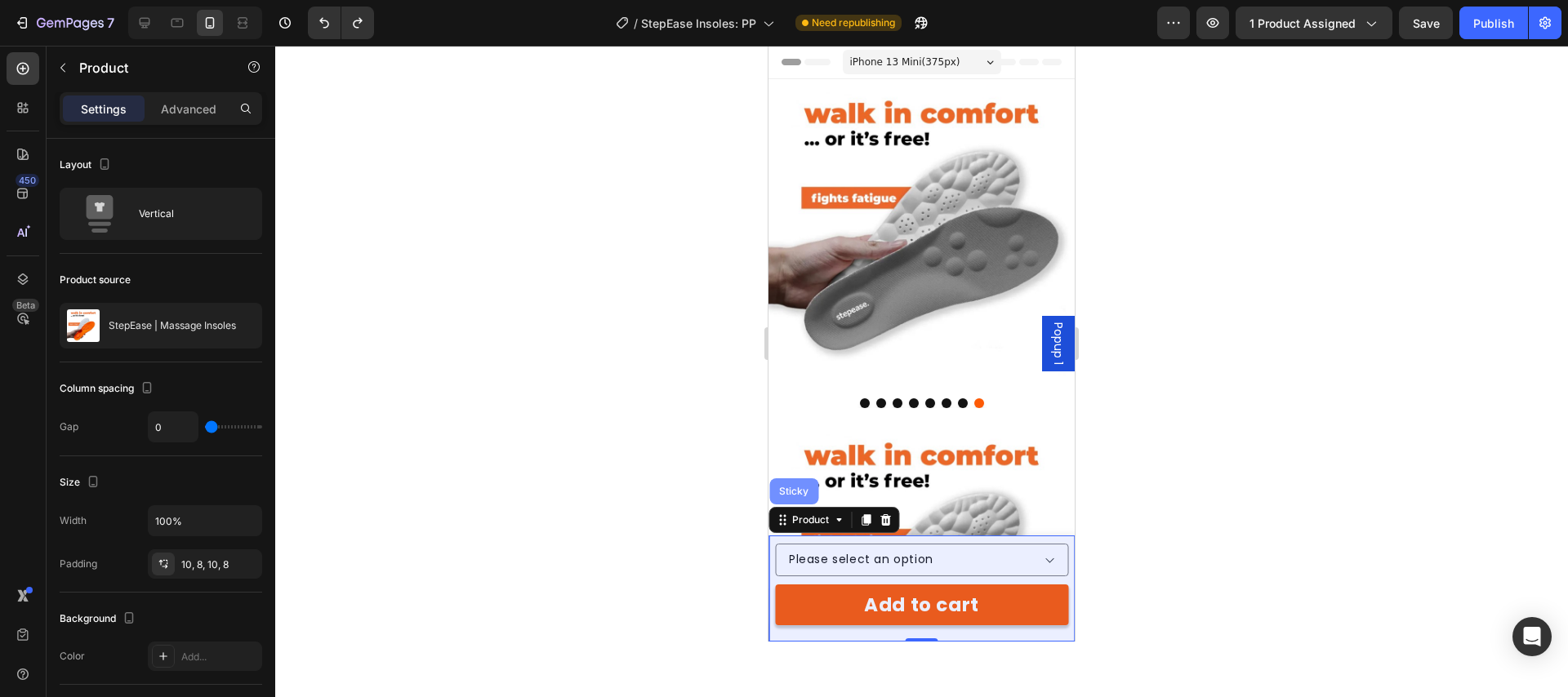
click at [788, 487] on div "Sticky" at bounding box center [794, 491] width 36 height 10
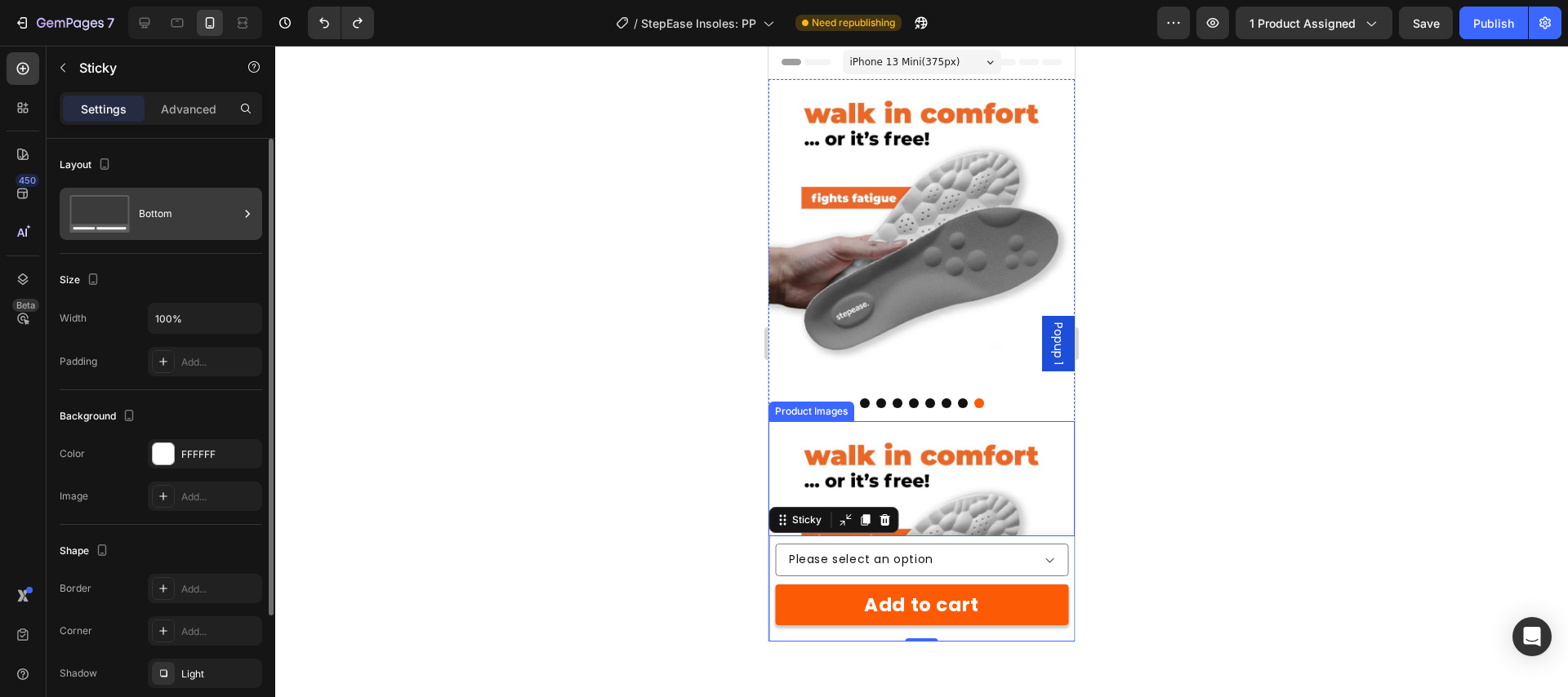
click at [193, 212] on div "Bottom" at bounding box center [188, 214] width 100 height 38
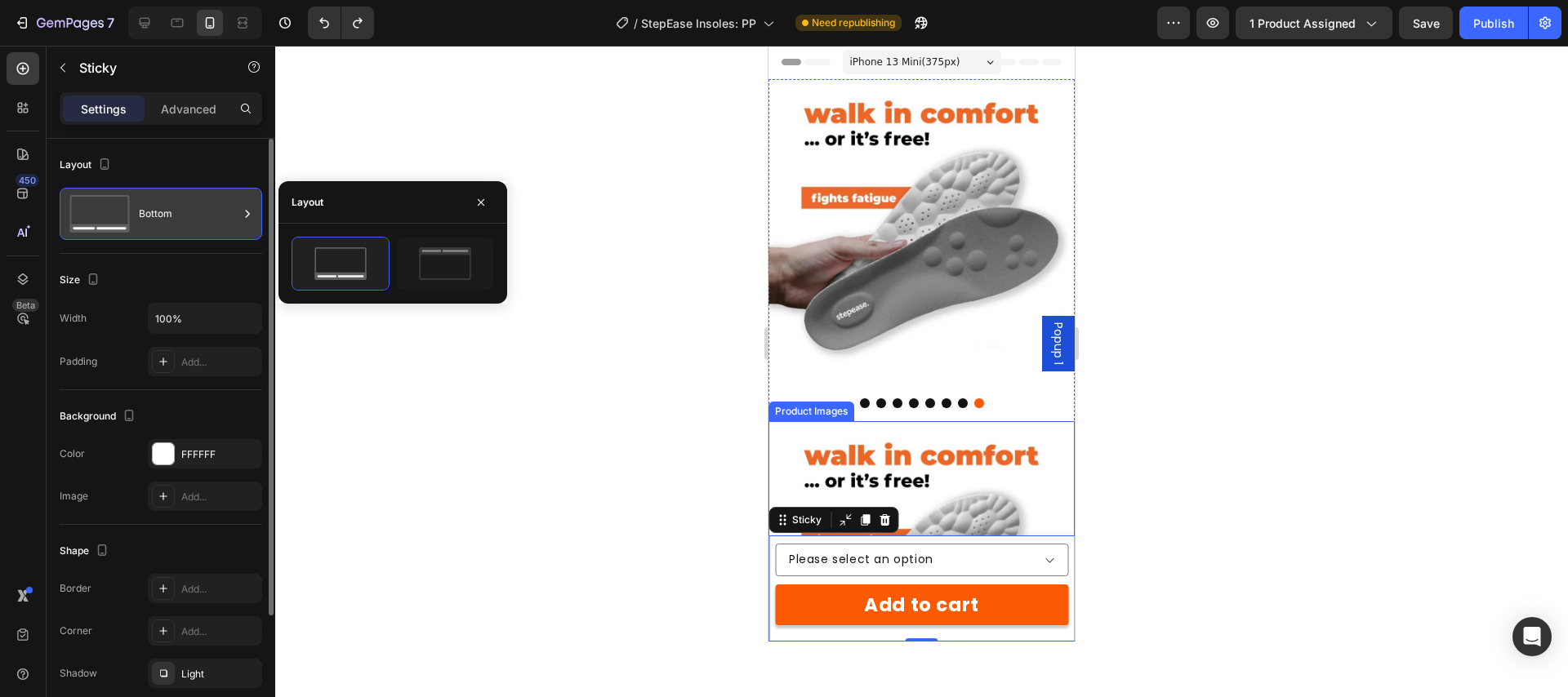
click at [193, 214] on div "Bottom" at bounding box center [188, 214] width 100 height 38
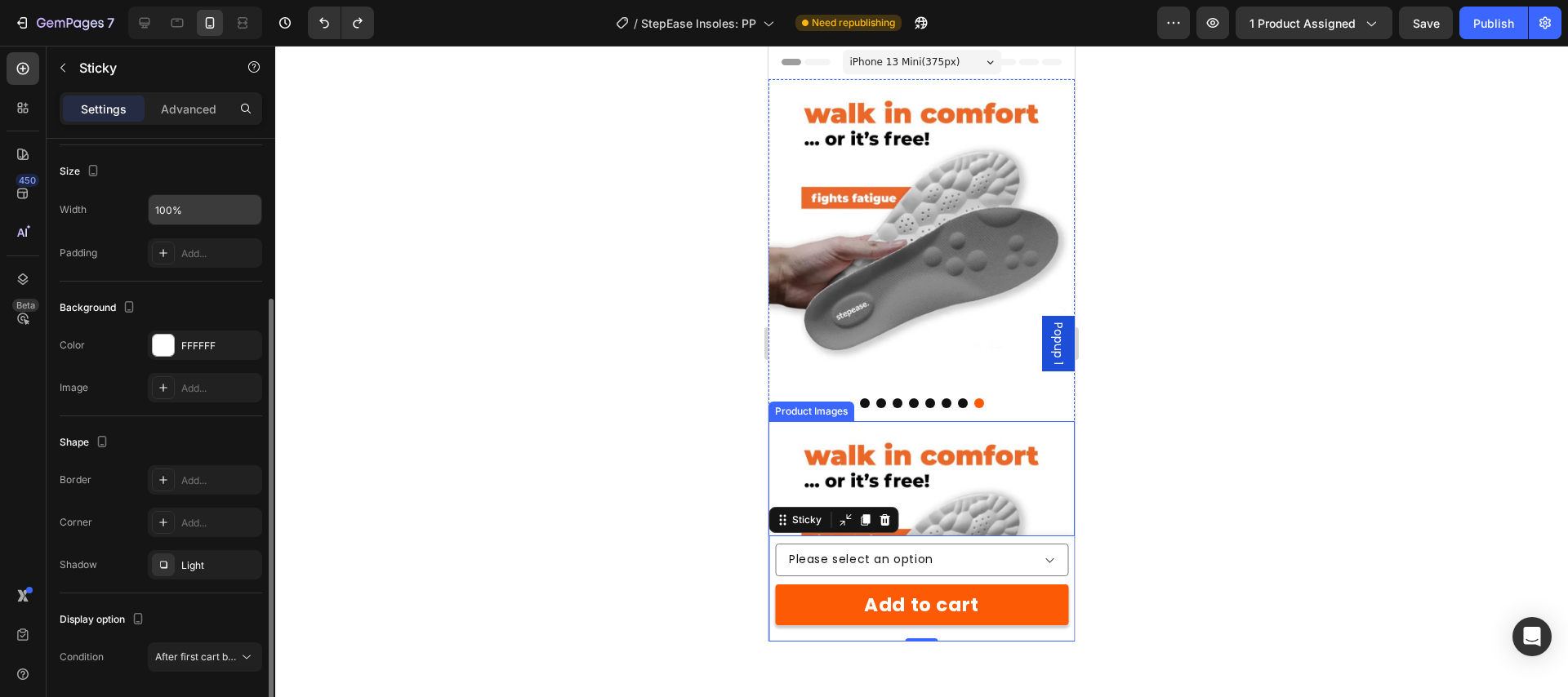
scroll to position [161, 0]
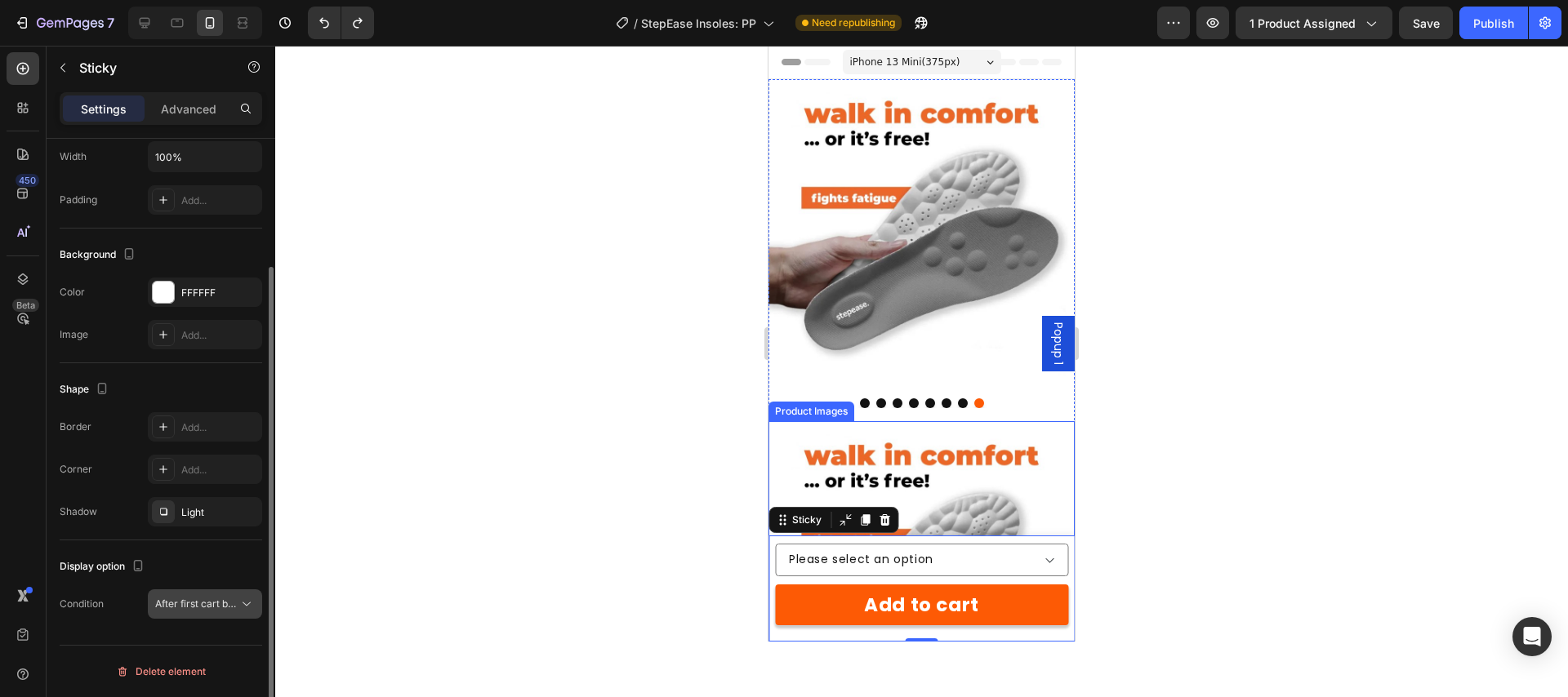
click at [207, 605] on span "After first cart button" at bounding box center [203, 604] width 97 height 12
click at [211, 599] on span "After first cart button" at bounding box center [203, 604] width 97 height 12
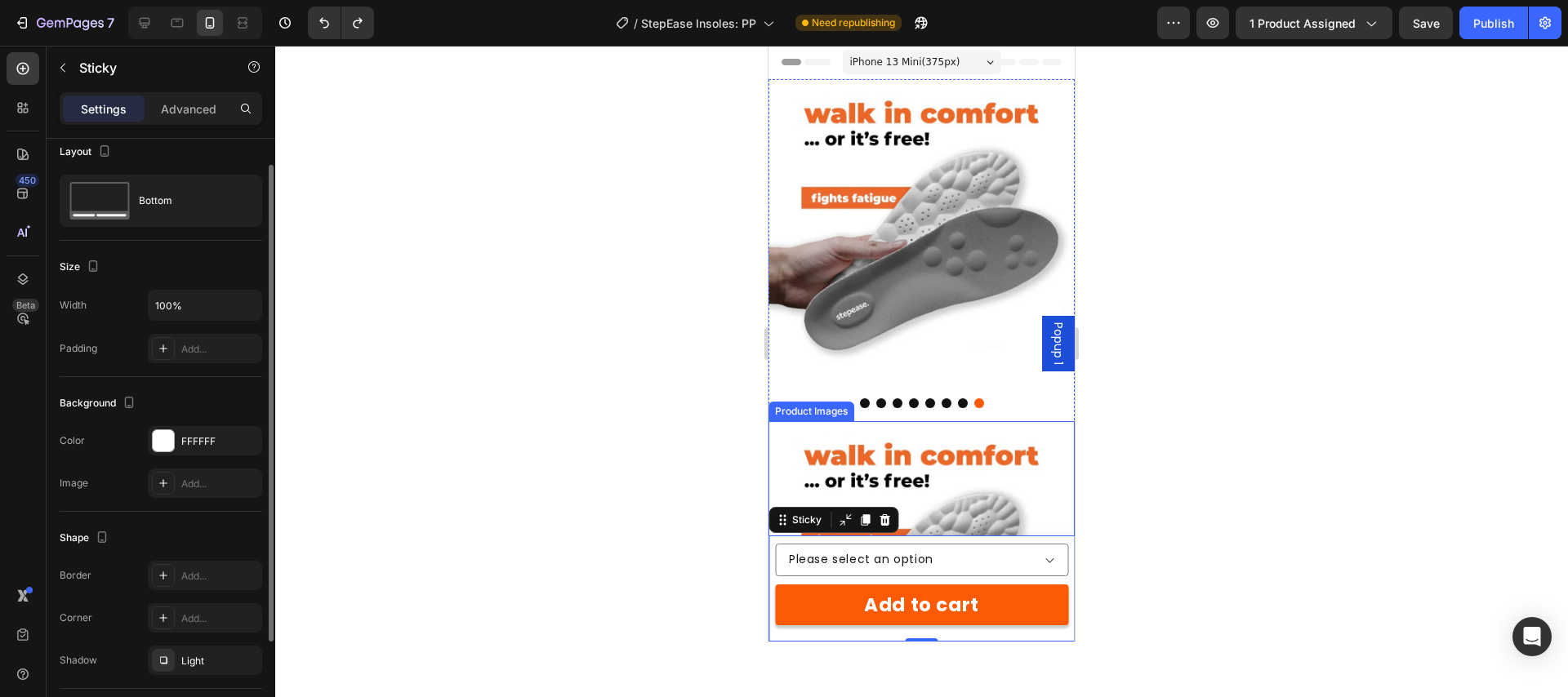
scroll to position [0, 0]
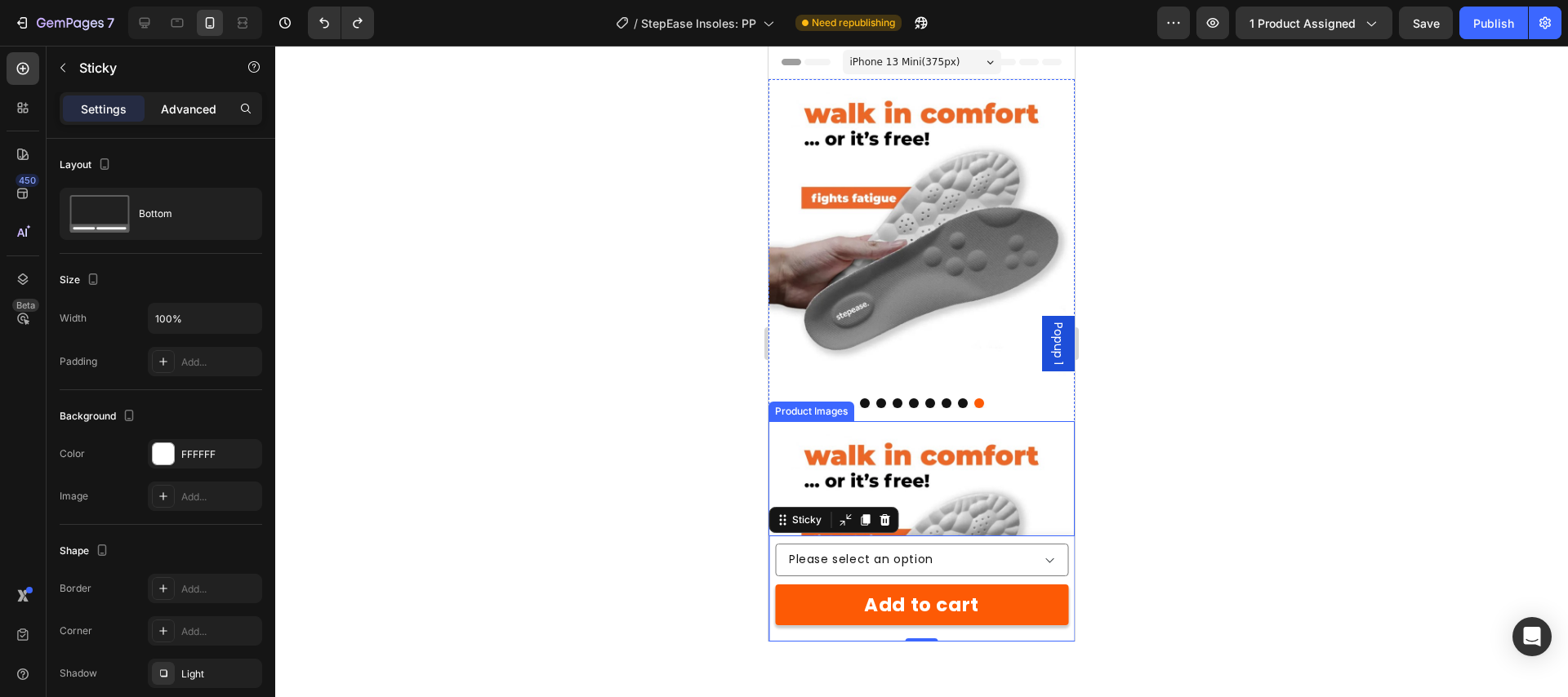
click at [174, 109] on p "Advanced" at bounding box center [188, 109] width 56 height 17
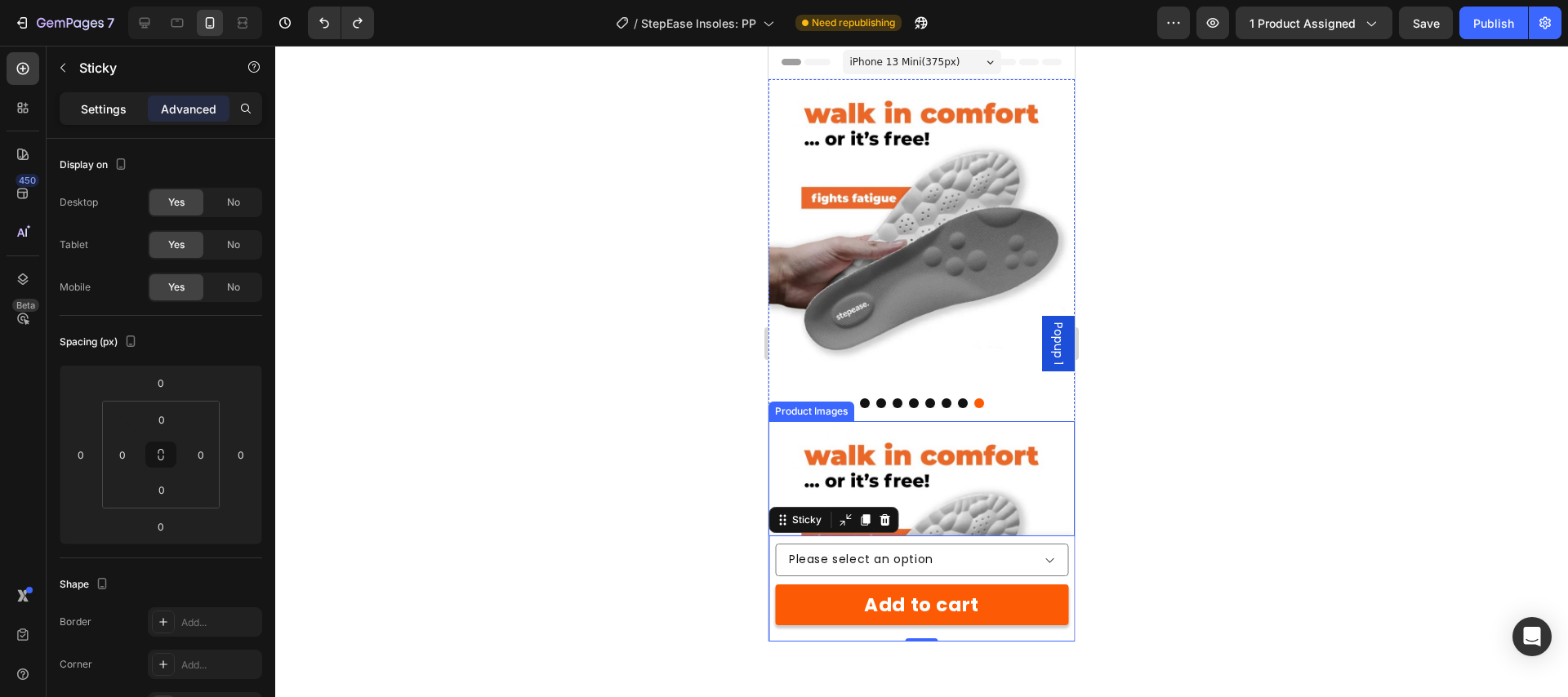
click at [93, 111] on p "Settings" at bounding box center [104, 109] width 46 height 17
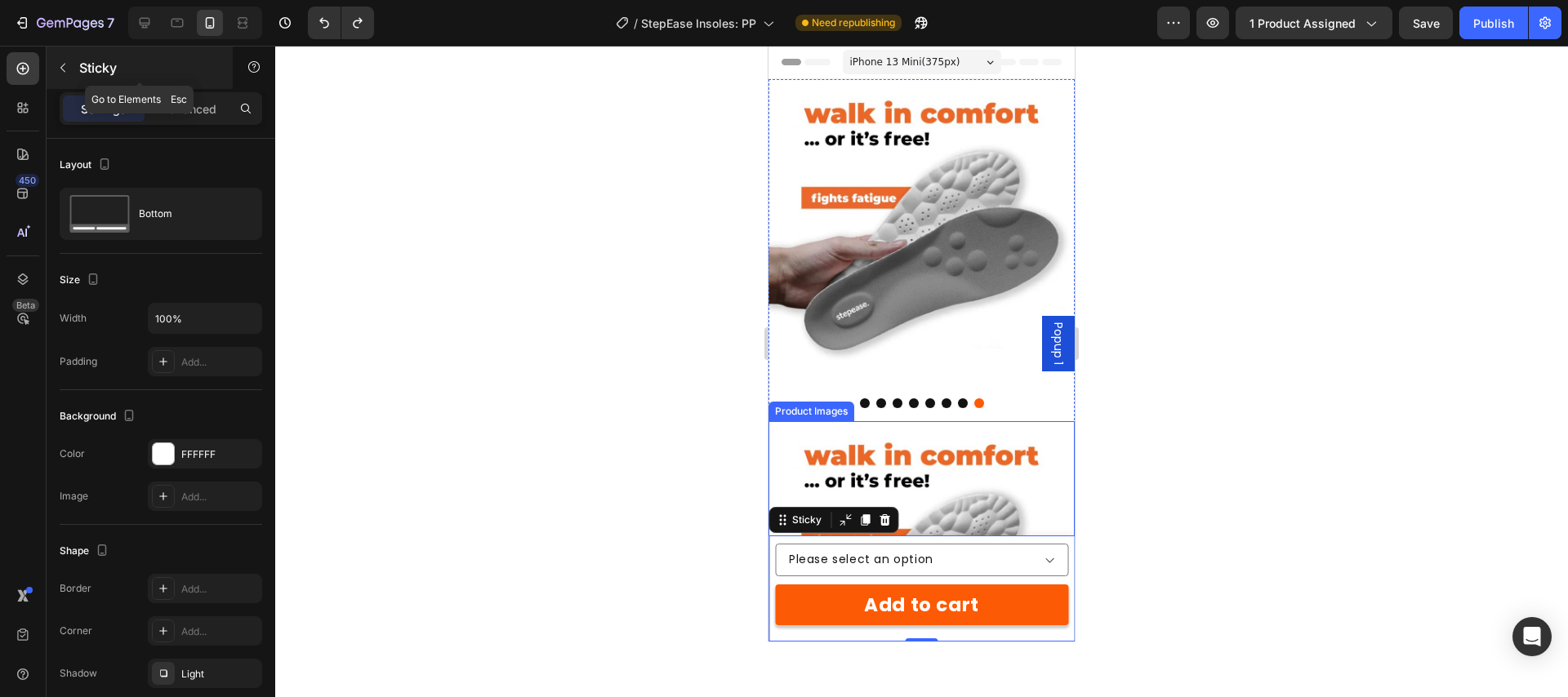
click at [61, 66] on icon "button" at bounding box center [63, 68] width 13 height 13
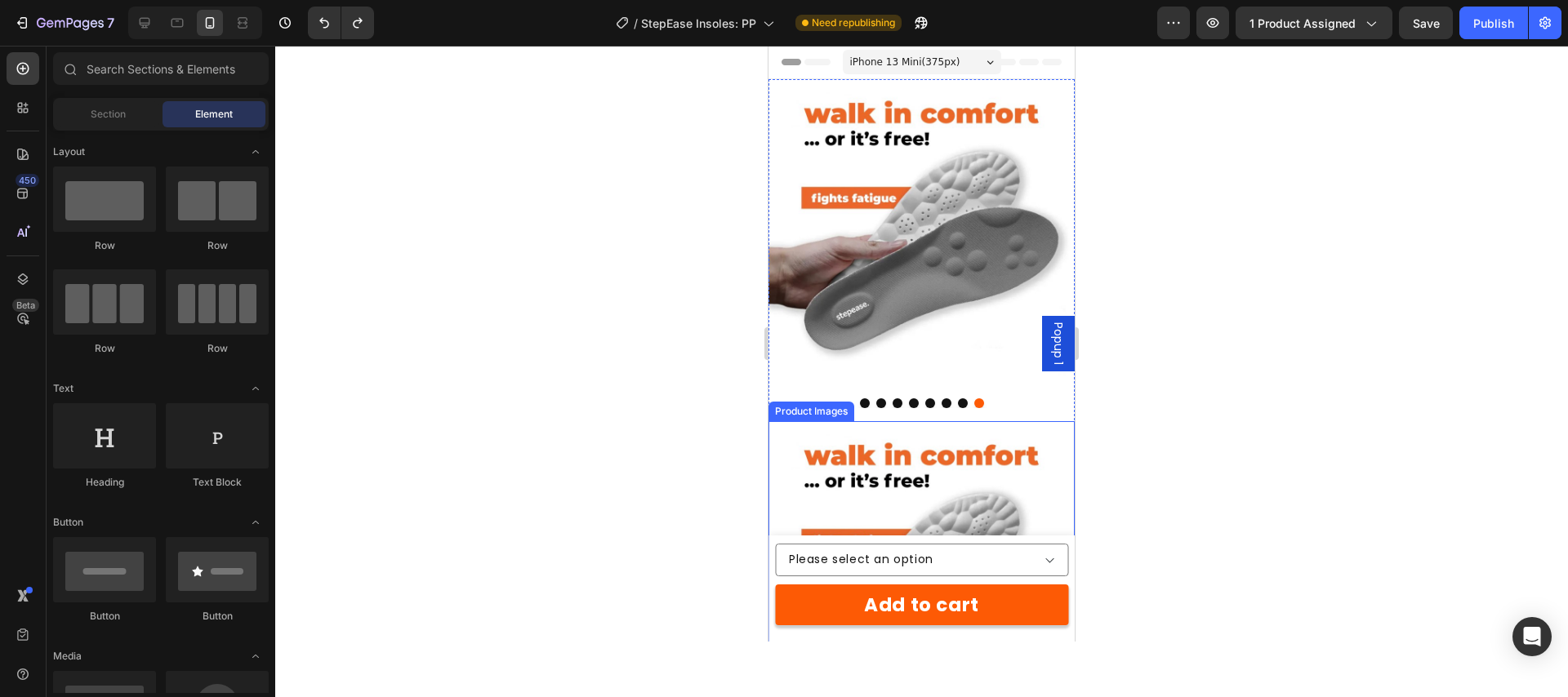
click at [660, 468] on div at bounding box center [922, 371] width 1293 height 651
click at [957, 563] on select "Please select an option orange / 35-36 - €19,95 orange / 37-38 - €19,95 orange …" at bounding box center [922, 560] width 293 height 33
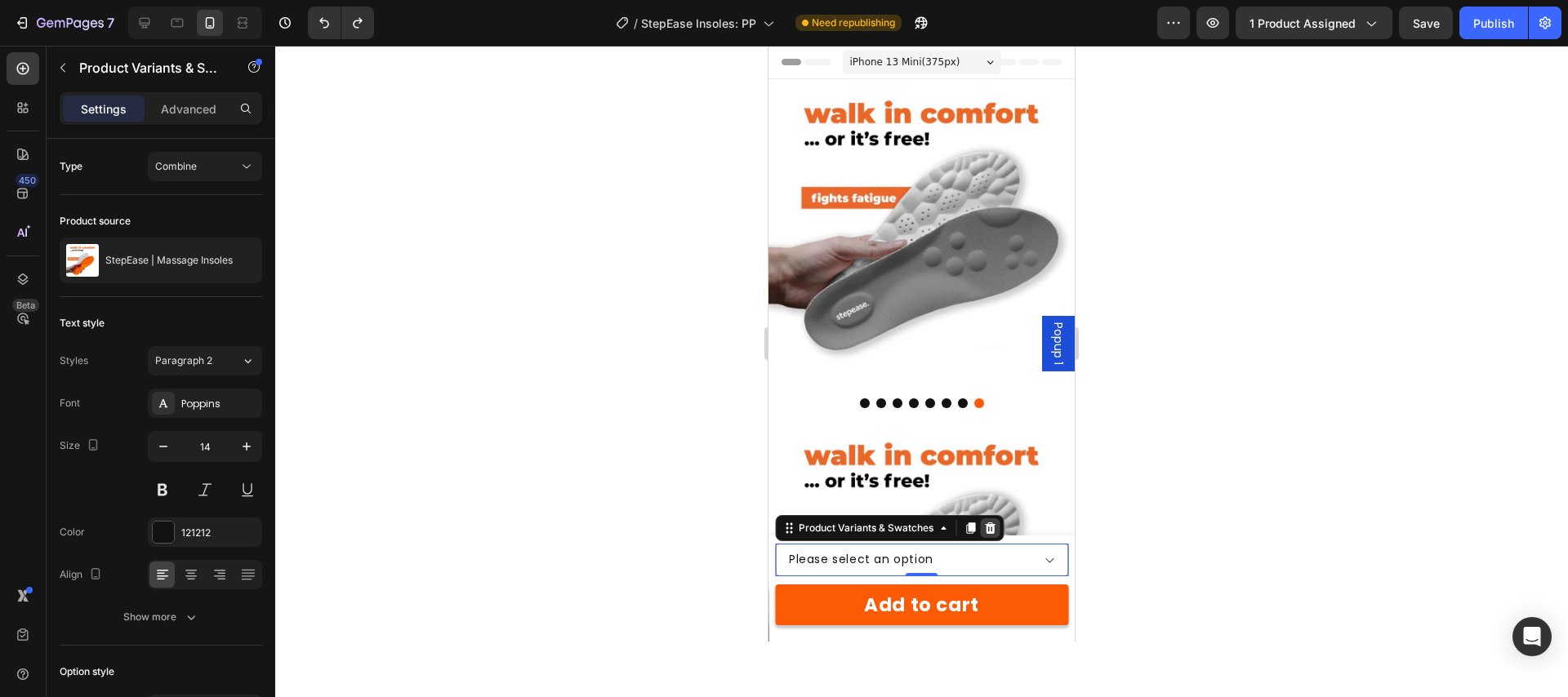
click at [994, 528] on icon at bounding box center [990, 528] width 11 height 11
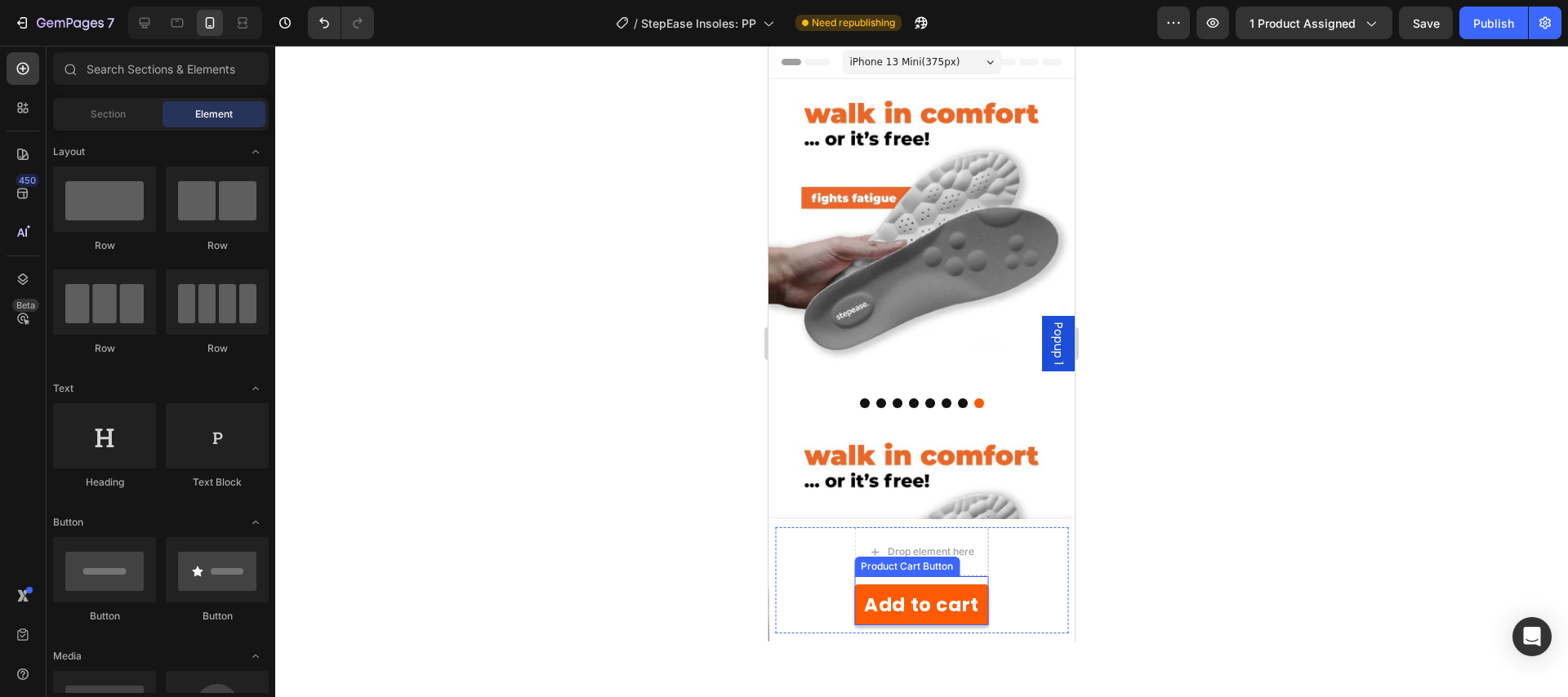
click at [863, 582] on div "Add to cart Product Cart Button" at bounding box center [922, 601] width 134 height 49
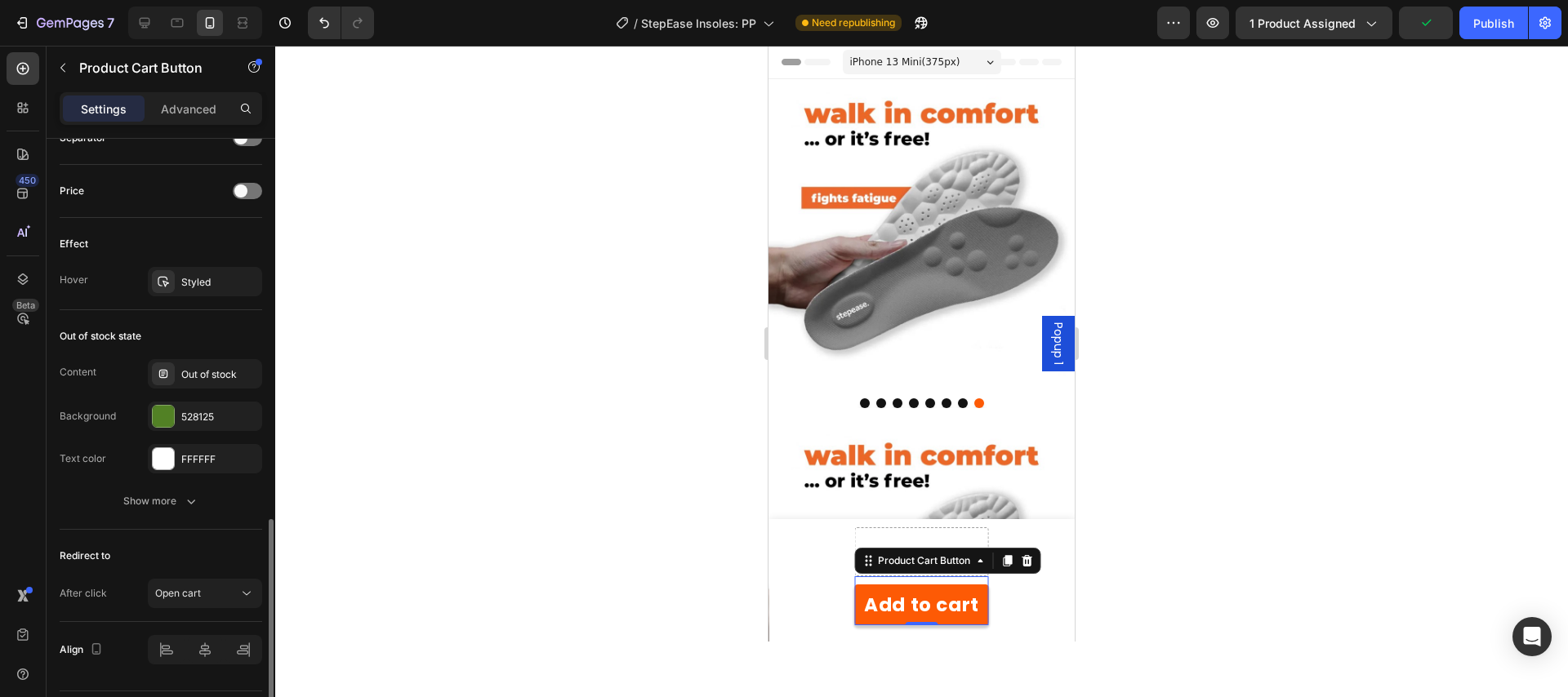
scroll to position [1145, 0]
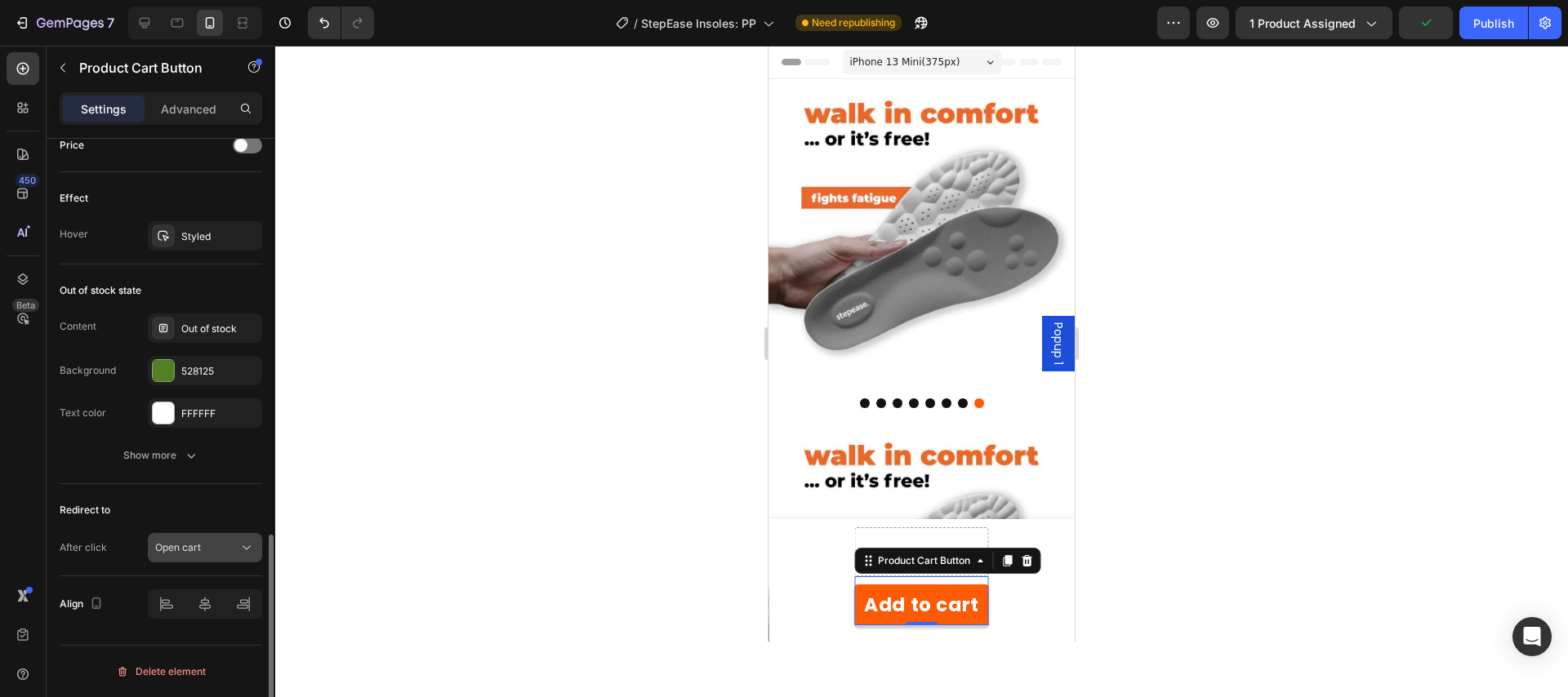
click at [214, 546] on div "Open cart" at bounding box center [197, 548] width 84 height 15
click at [72, 490] on div "Redirect to After click Open cart" at bounding box center [161, 530] width 202 height 93
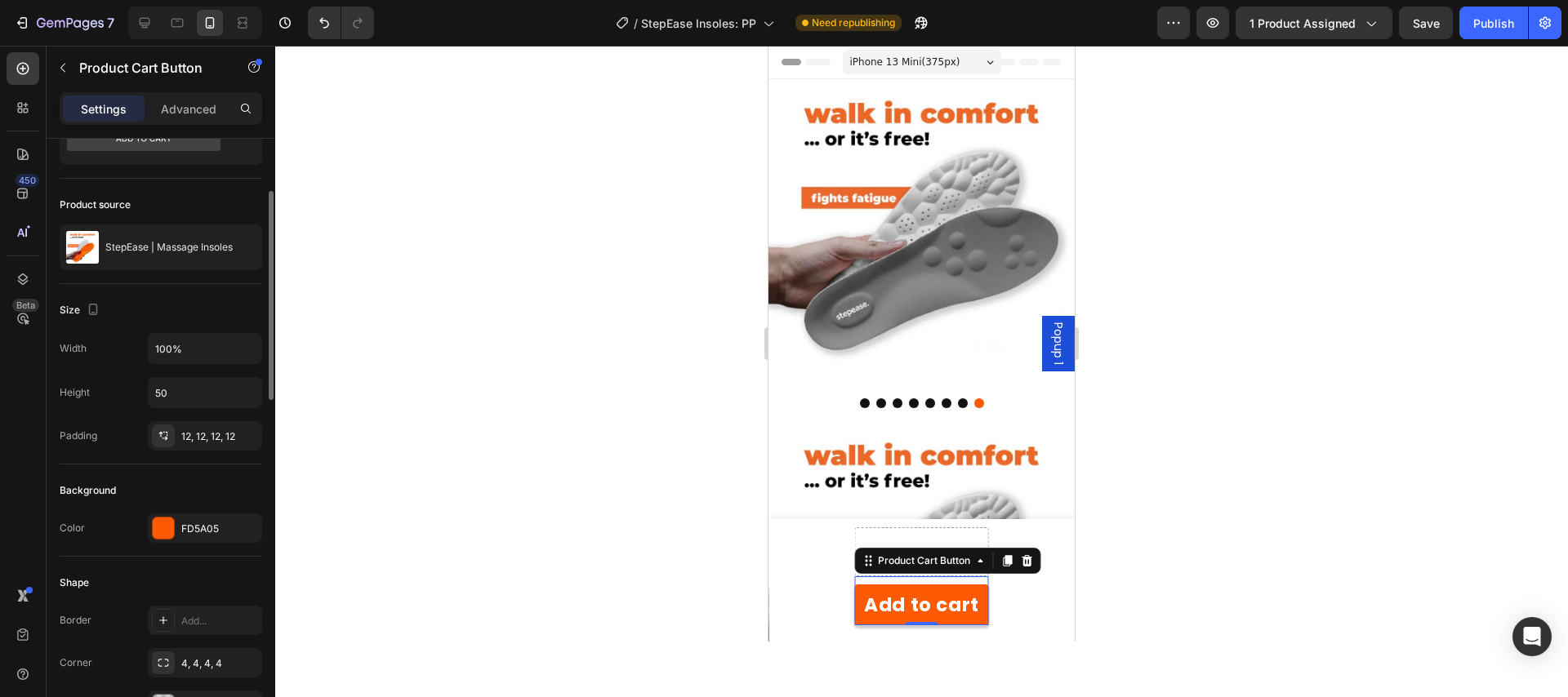
scroll to position [0, 0]
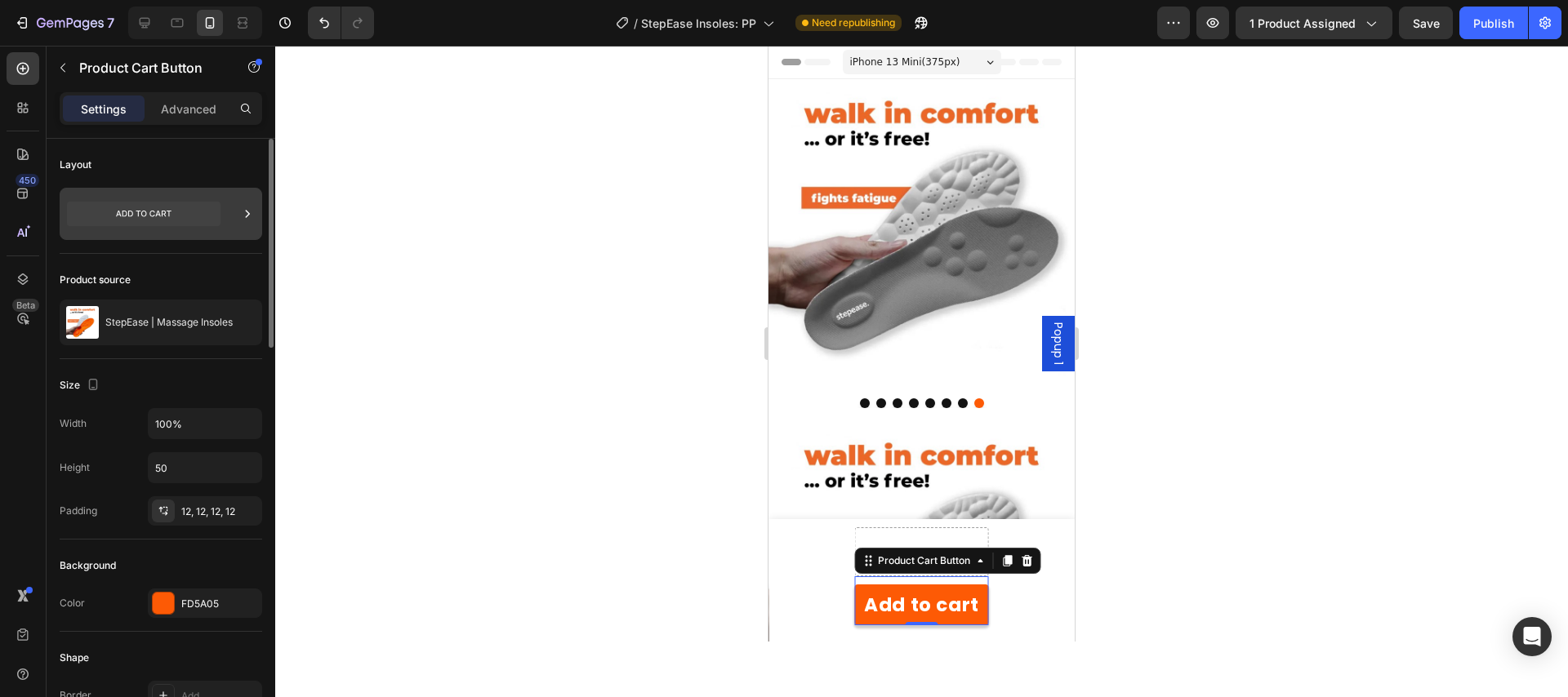
click at [210, 199] on icon at bounding box center [143, 214] width 153 height 38
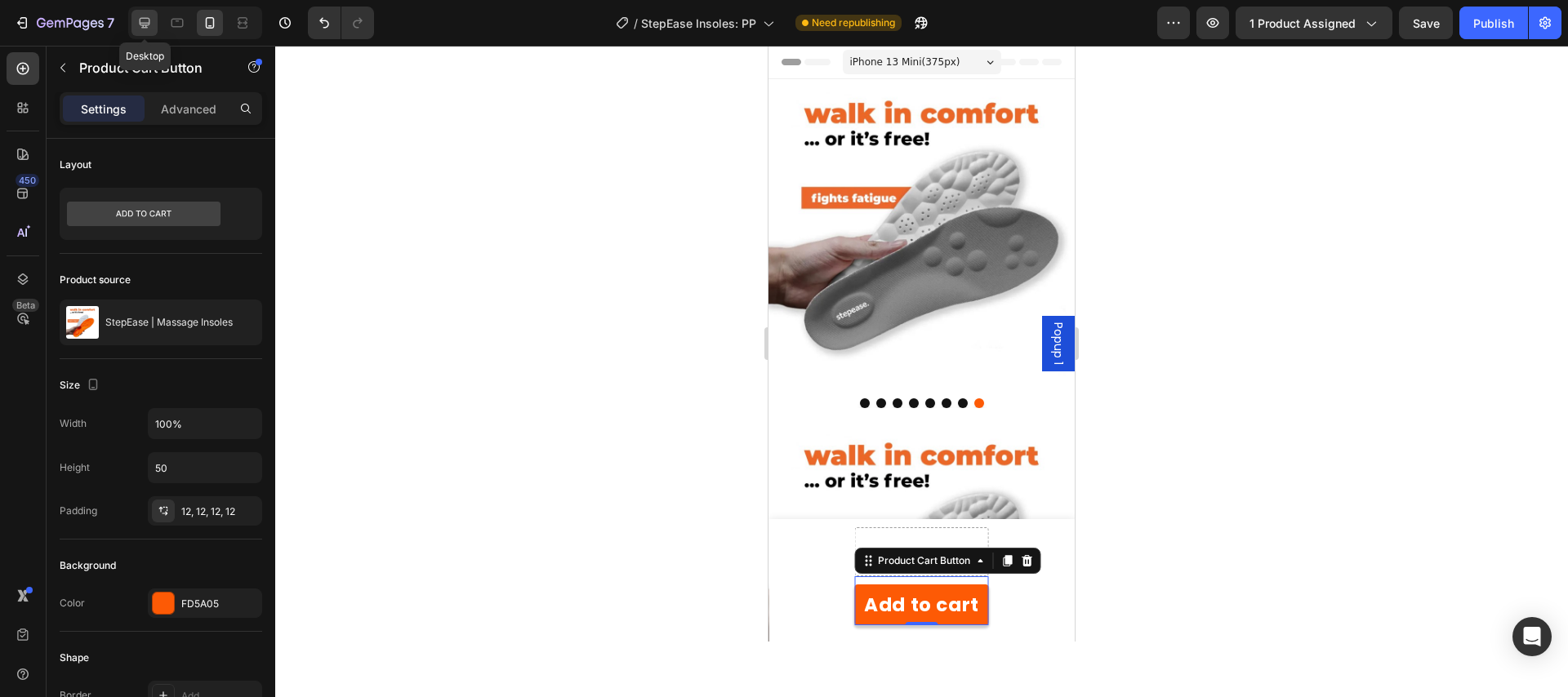
click at [148, 26] on icon at bounding box center [144, 23] width 16 height 16
type input "Auto"
type input "22"
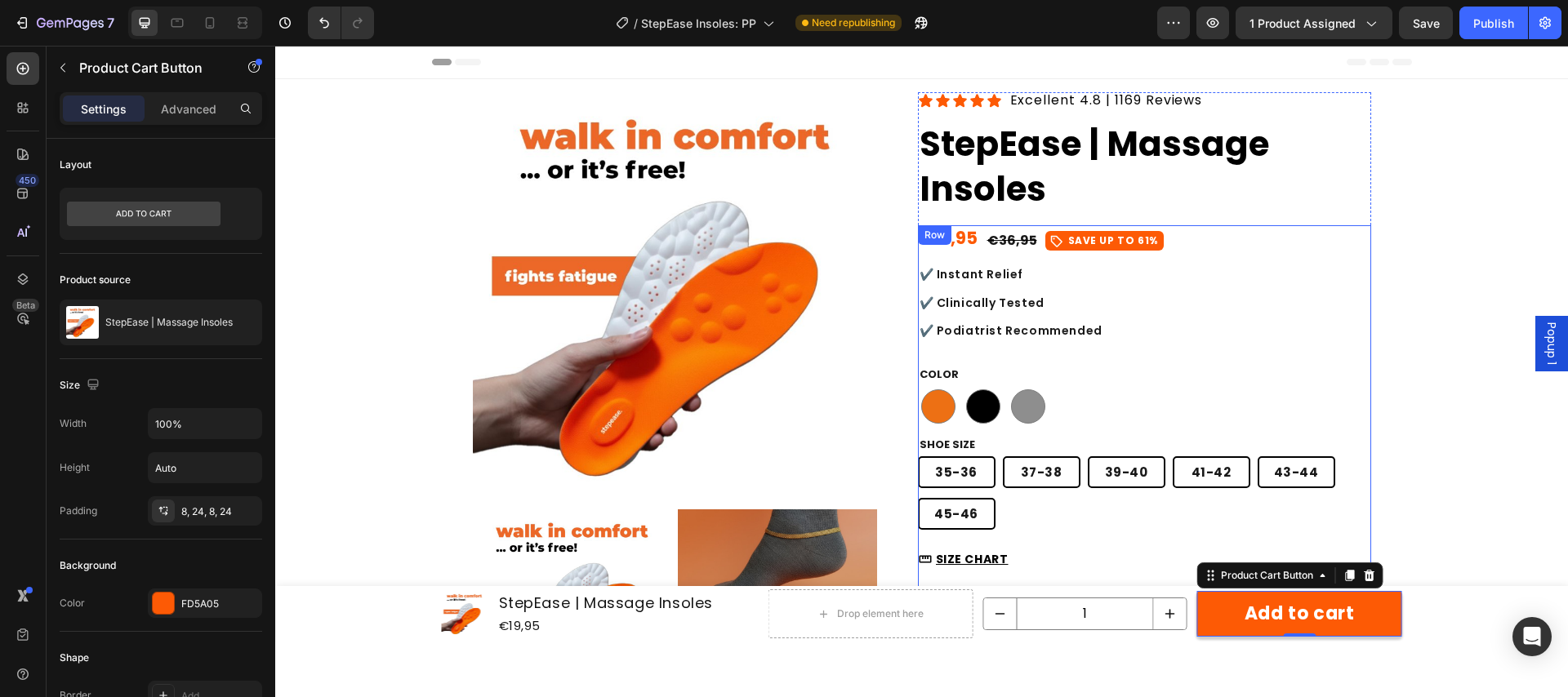
scroll to position [408, 0]
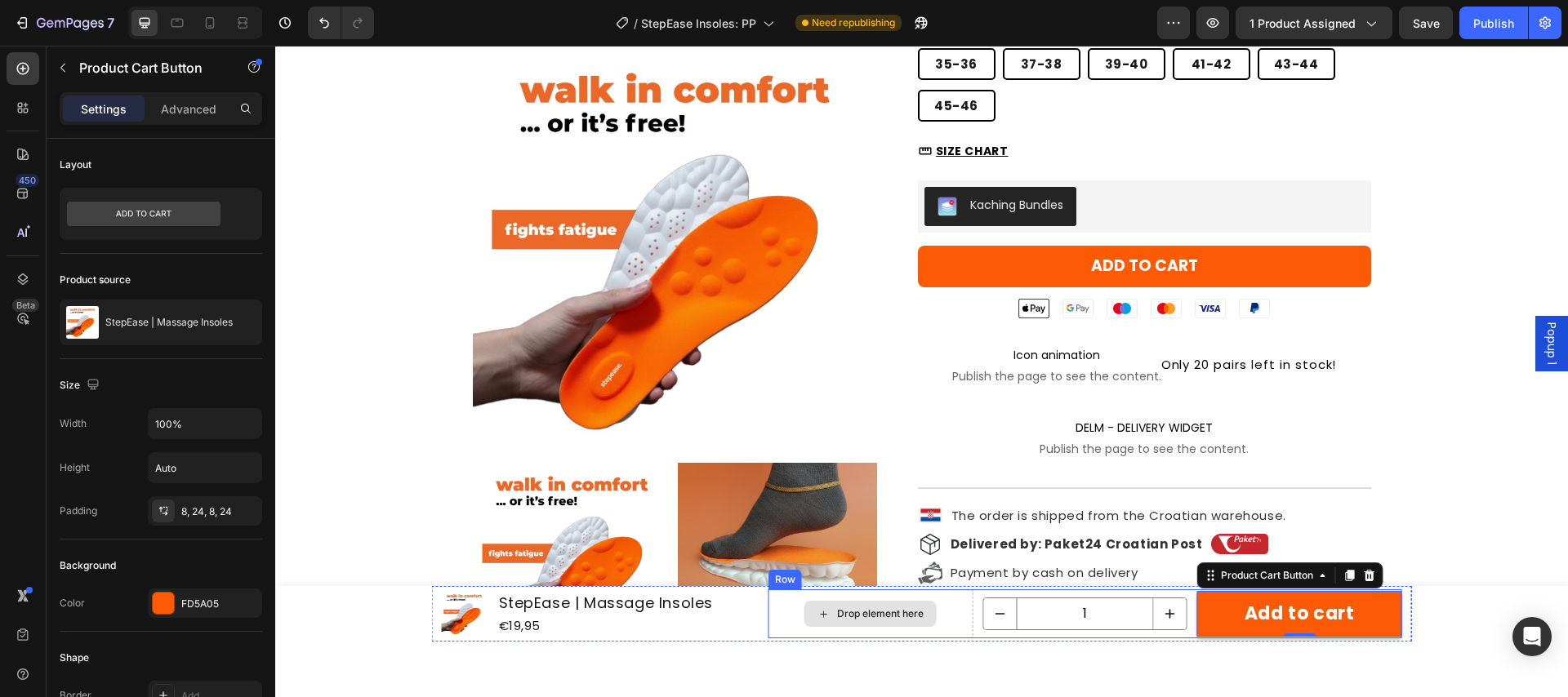
click at [778, 631] on div "Drop element here" at bounding box center [871, 614] width 205 height 49
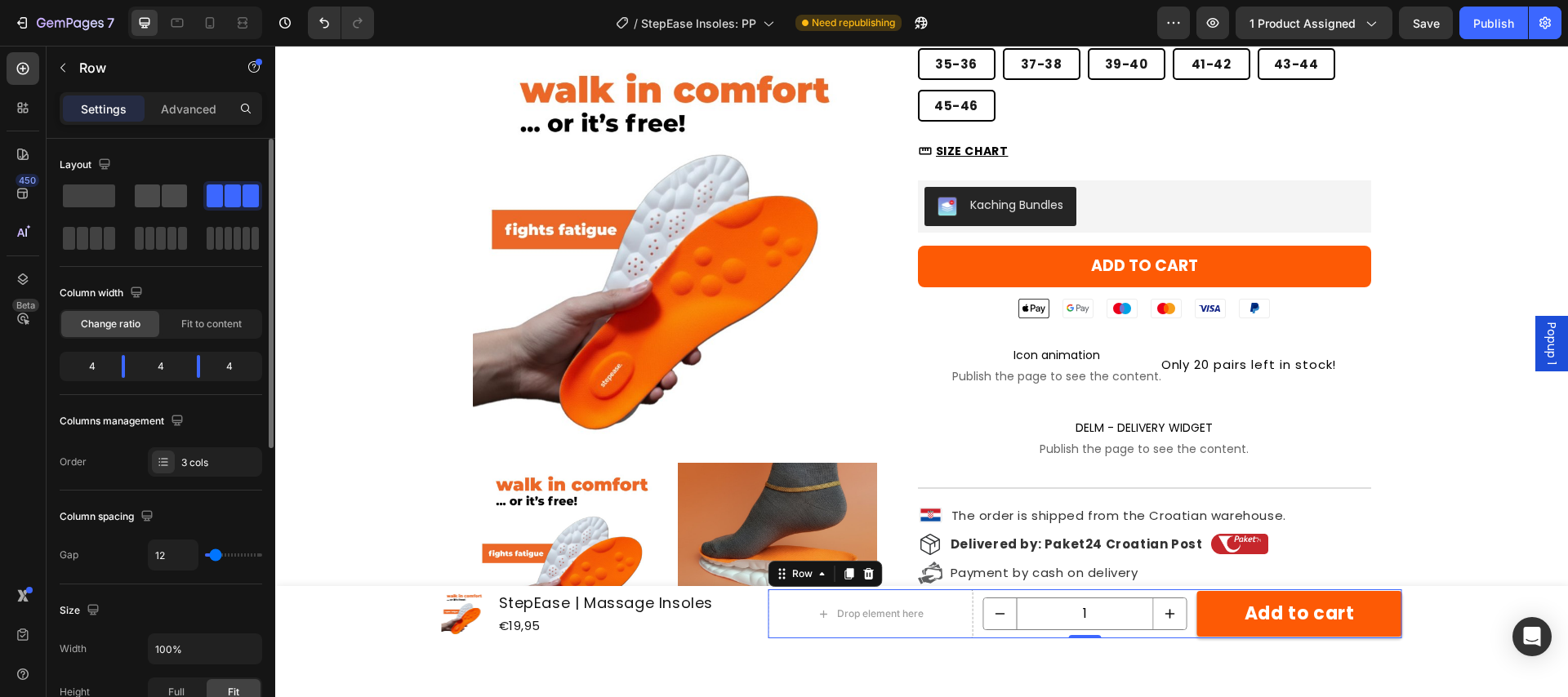
click at [170, 199] on span at bounding box center [174, 196] width 25 height 23
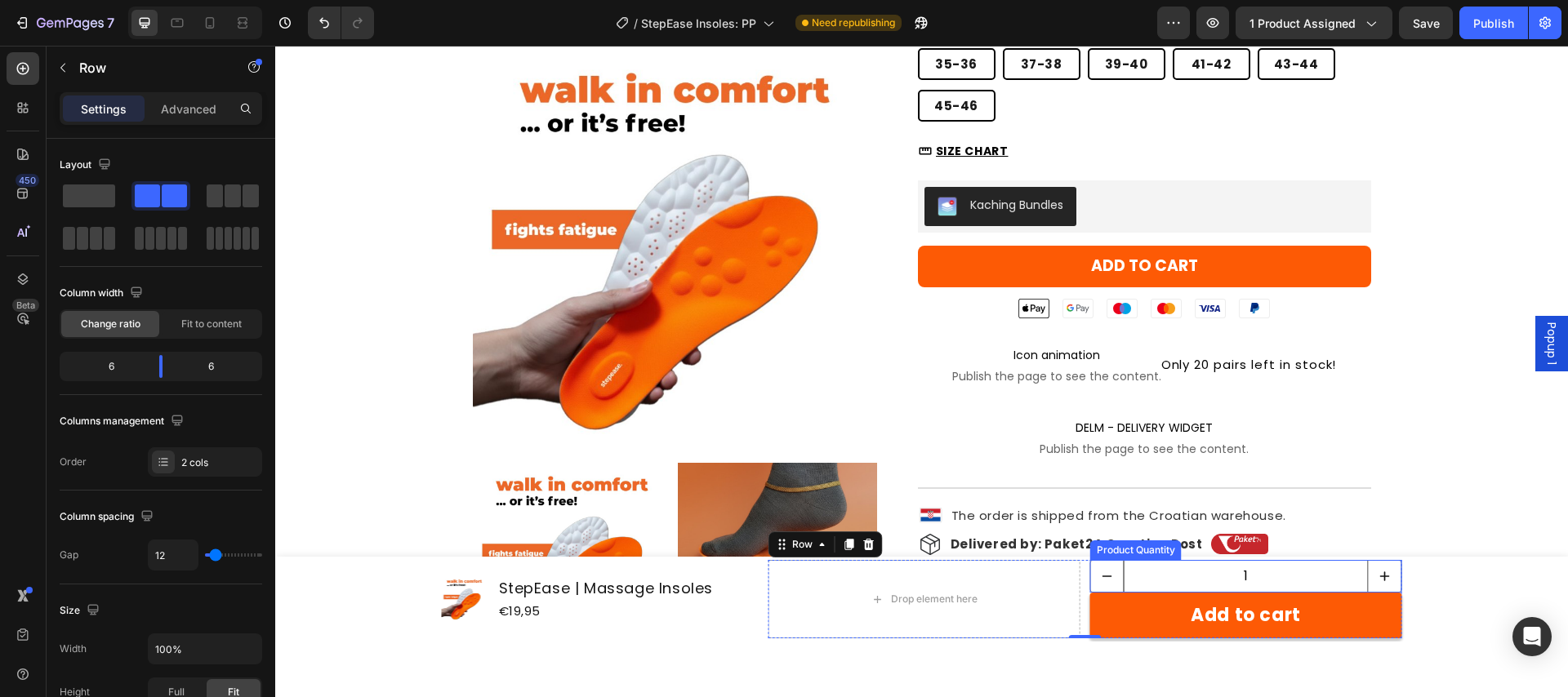
click at [1202, 574] on input "1" at bounding box center [1246, 577] width 245 height 31
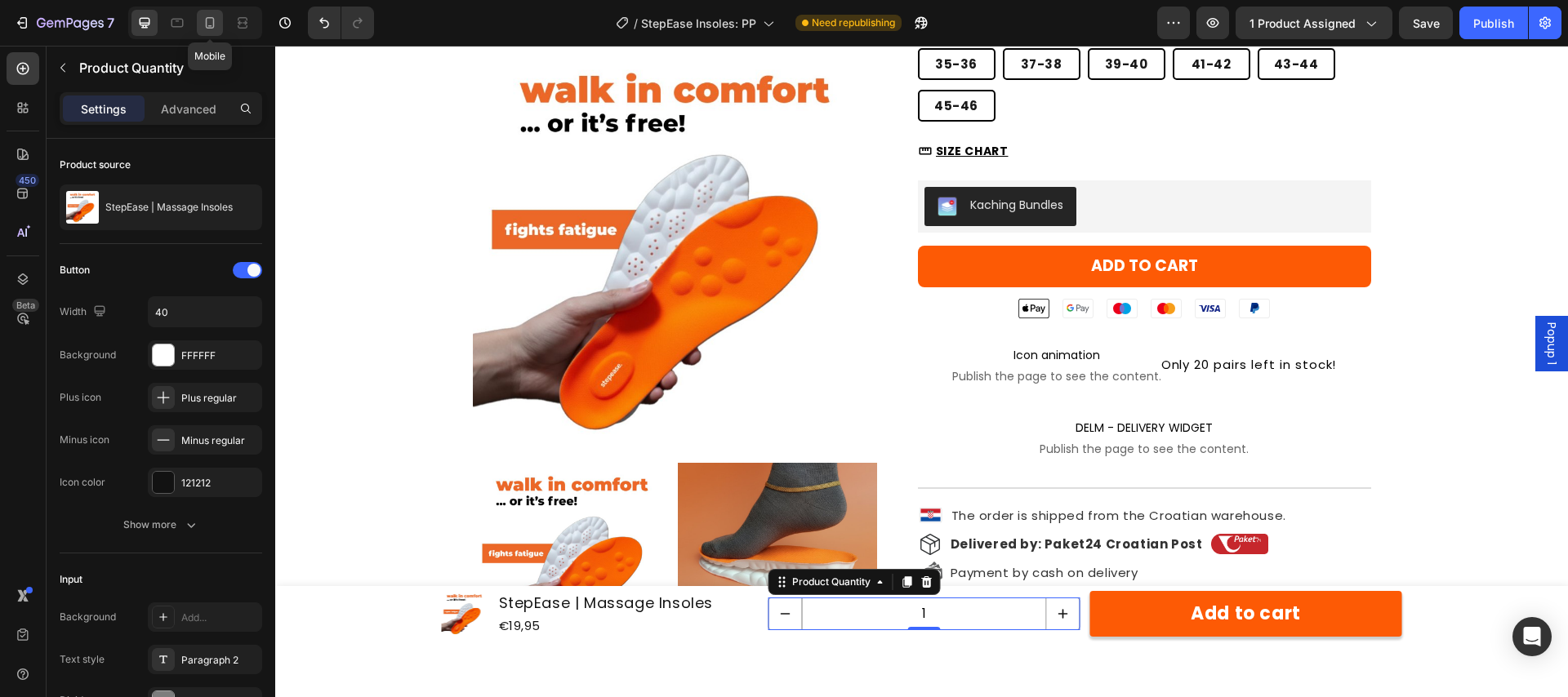
click at [205, 19] on icon at bounding box center [210, 23] width 16 height 16
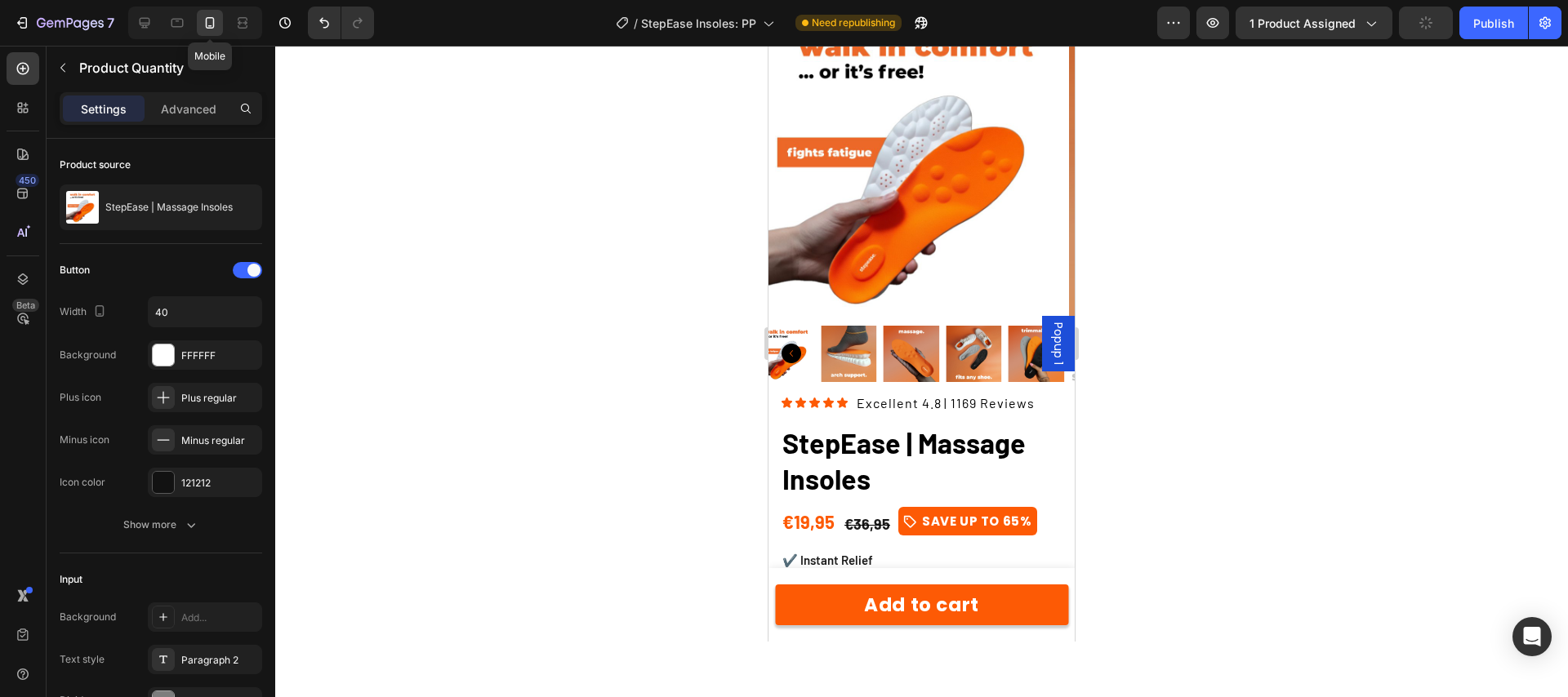
type input "30"
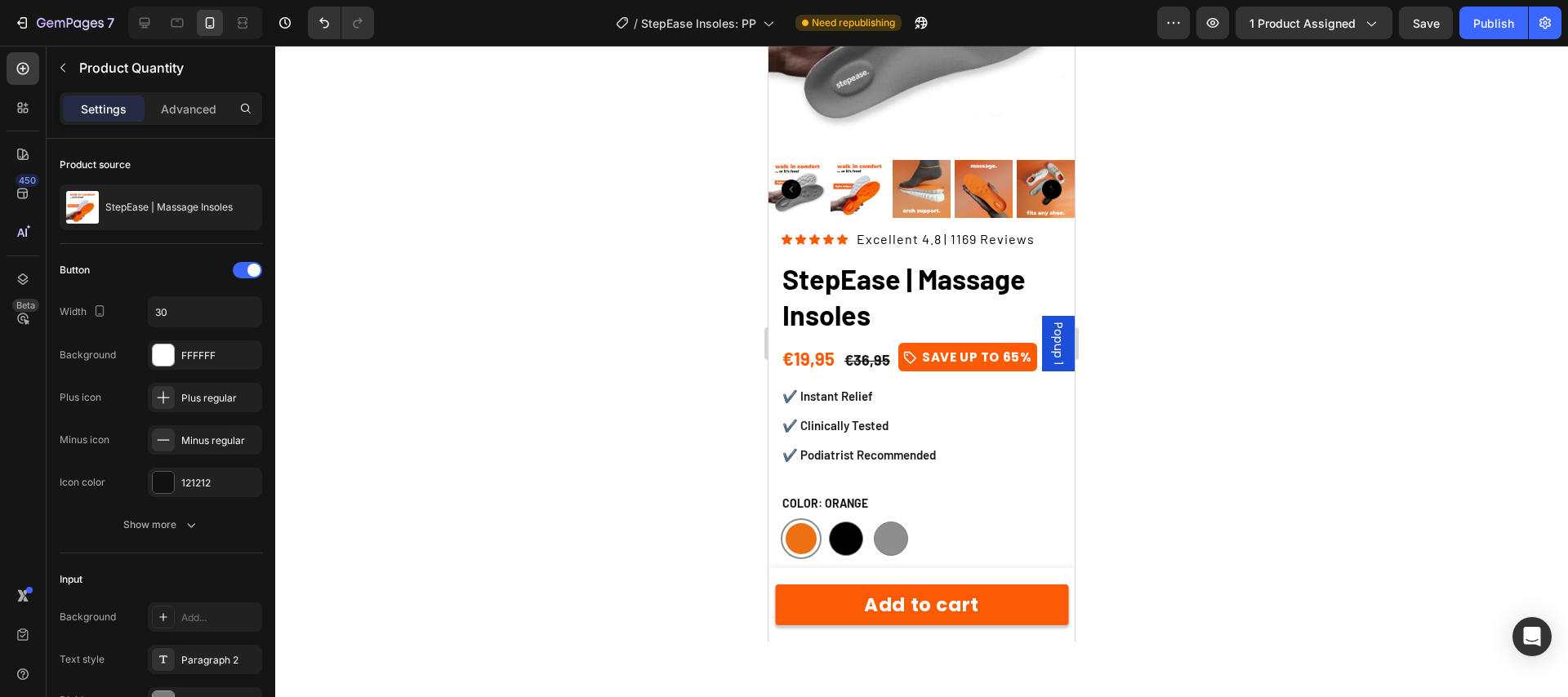
scroll to position [430, 0]
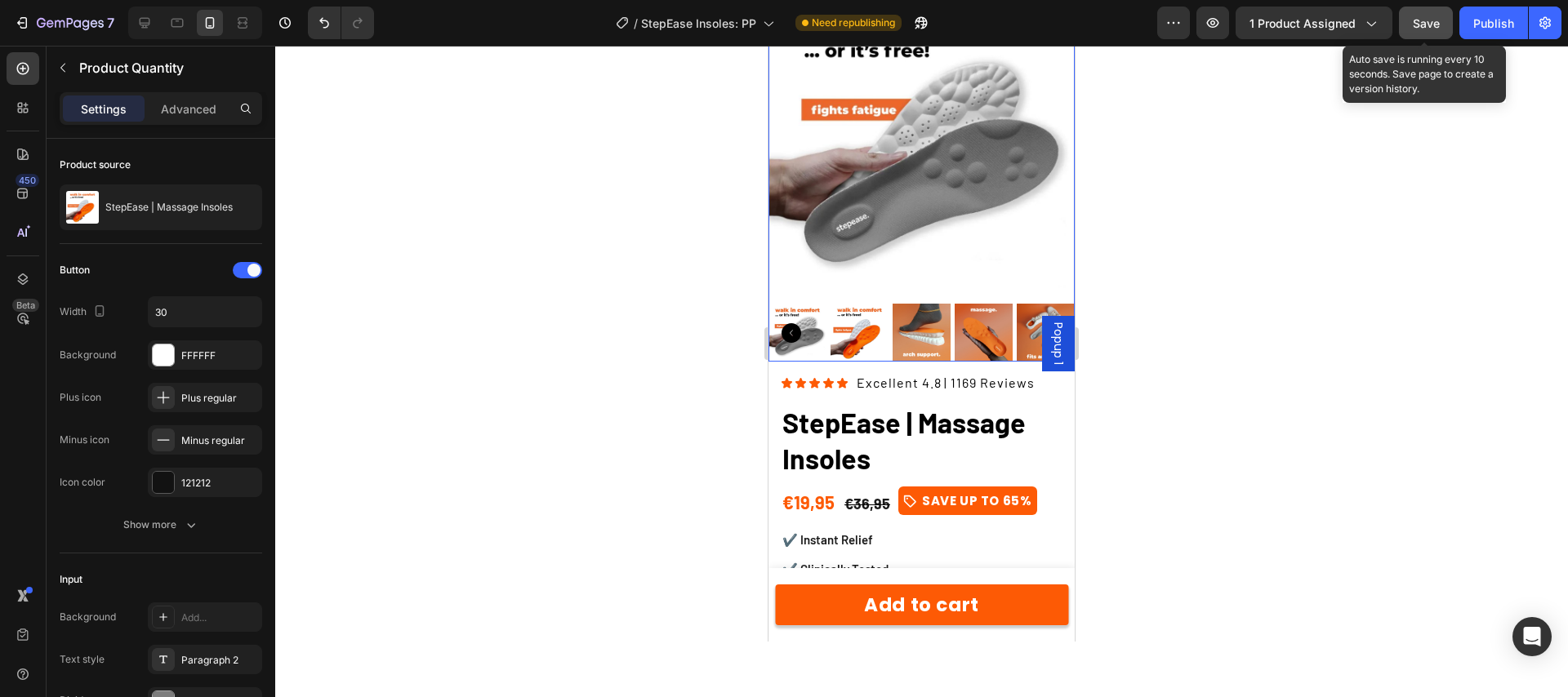
click at [1425, 24] on span "Save" at bounding box center [1425, 23] width 27 height 14
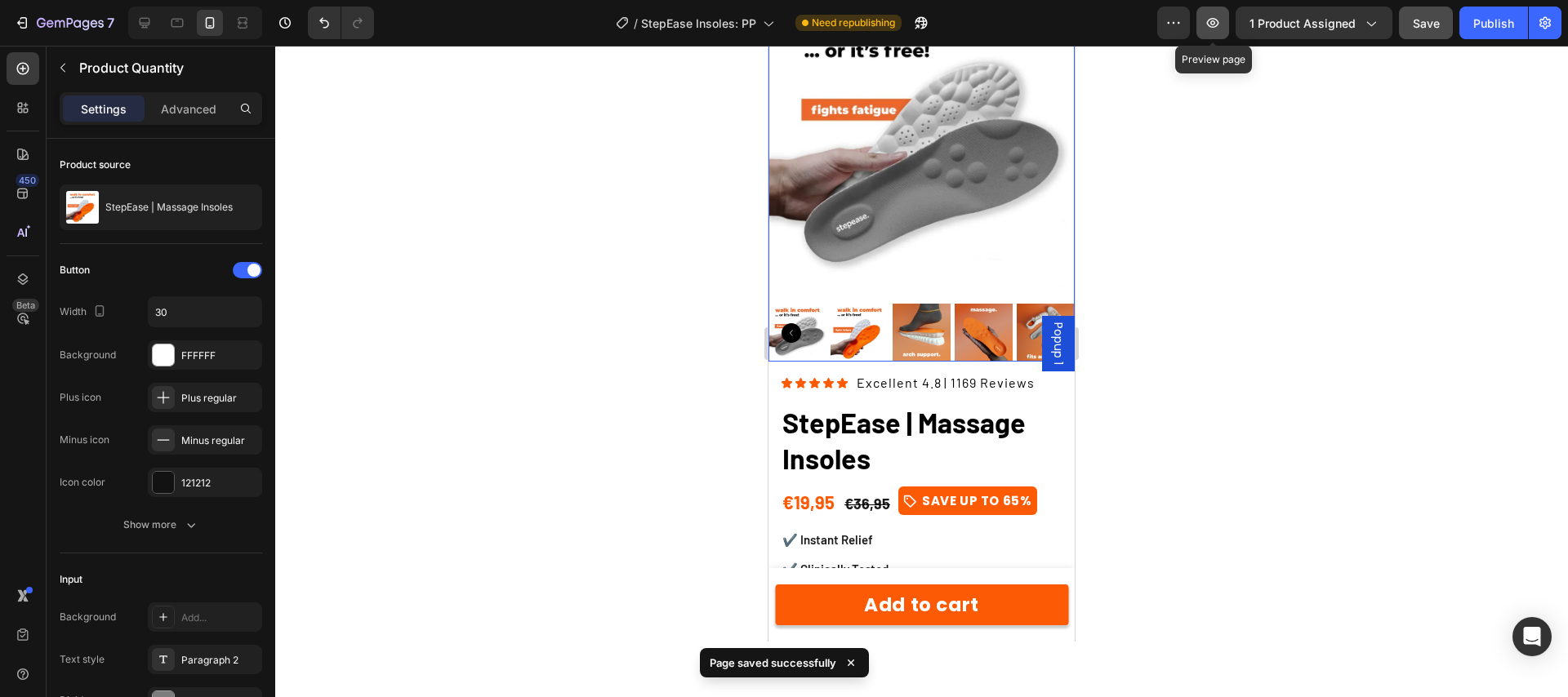
click at [1216, 25] on icon "button" at bounding box center [1212, 23] width 16 height 16
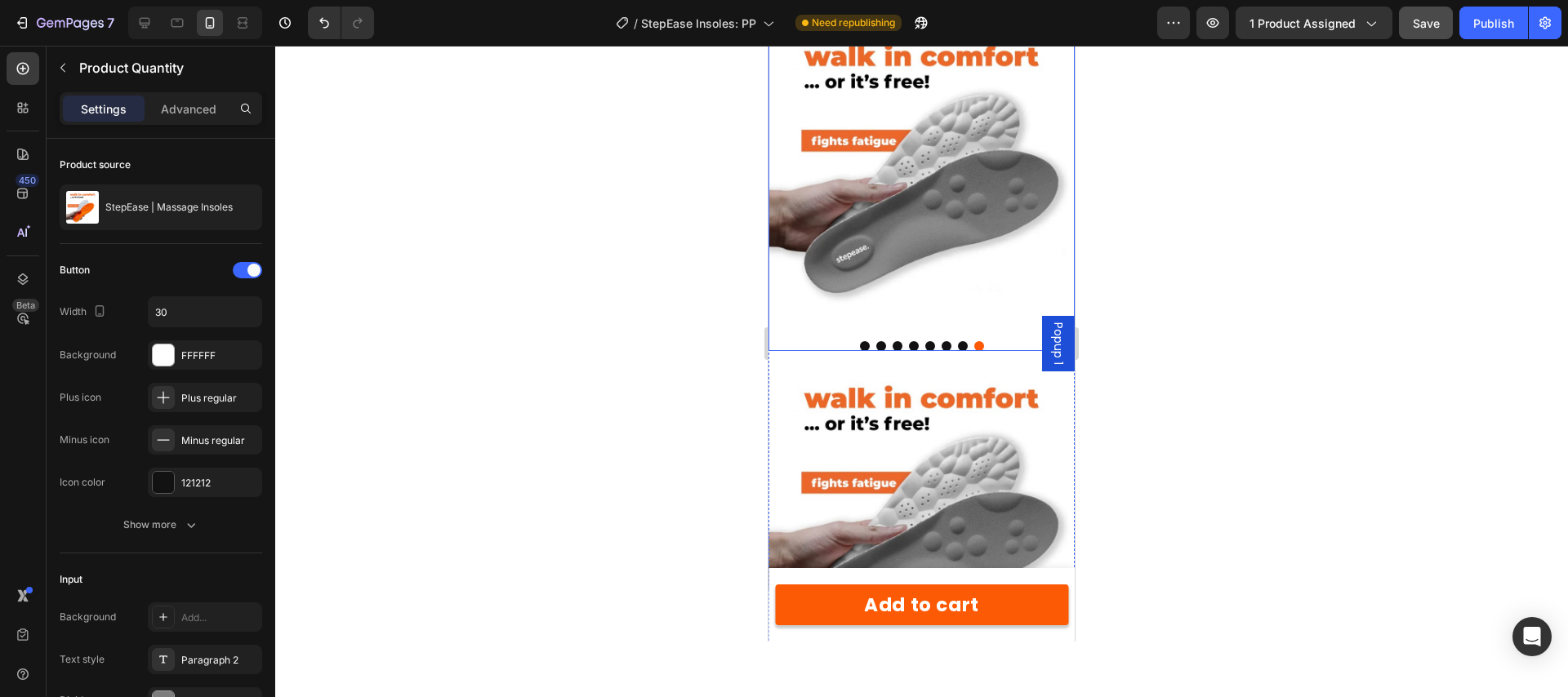
scroll to position [0, 0]
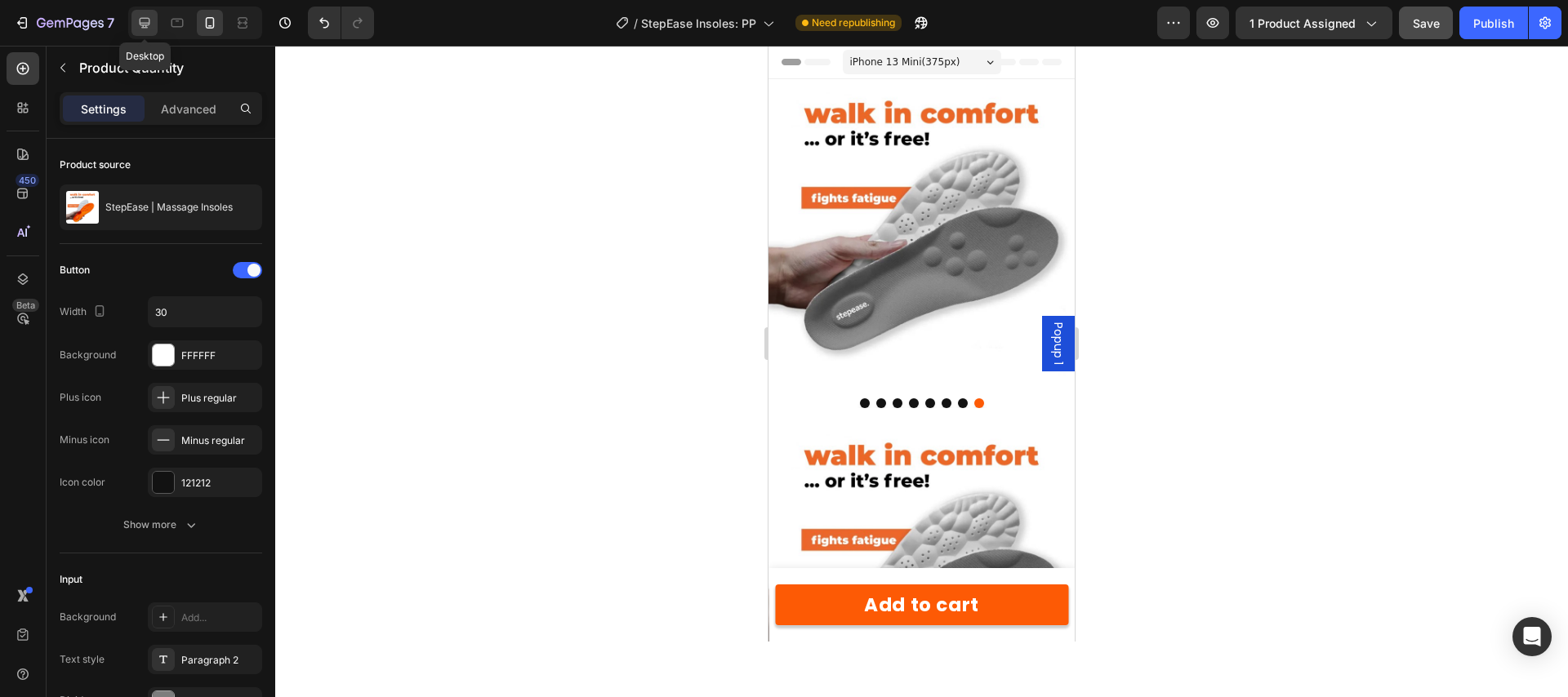
click at [147, 26] on icon at bounding box center [144, 23] width 16 height 16
type input "40"
type input "100%"
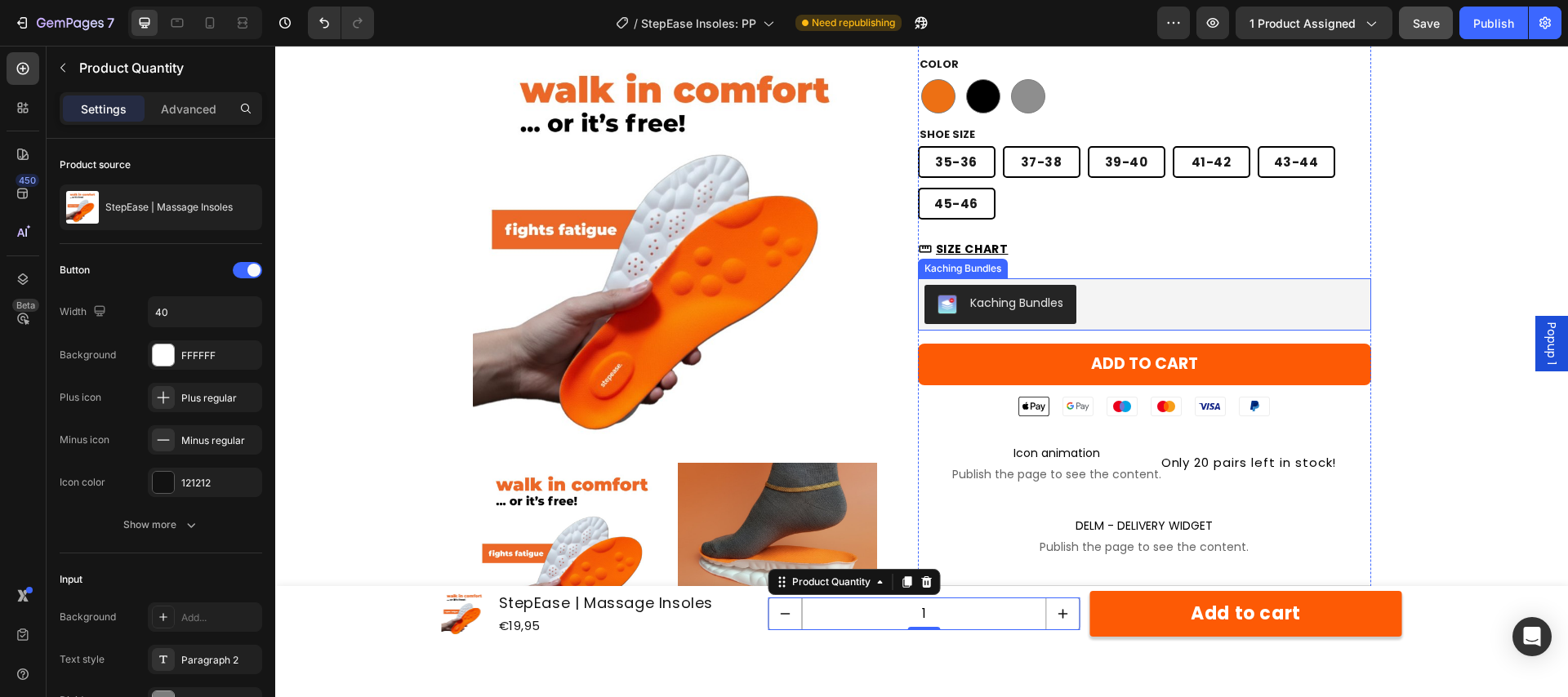
scroll to position [358, 0]
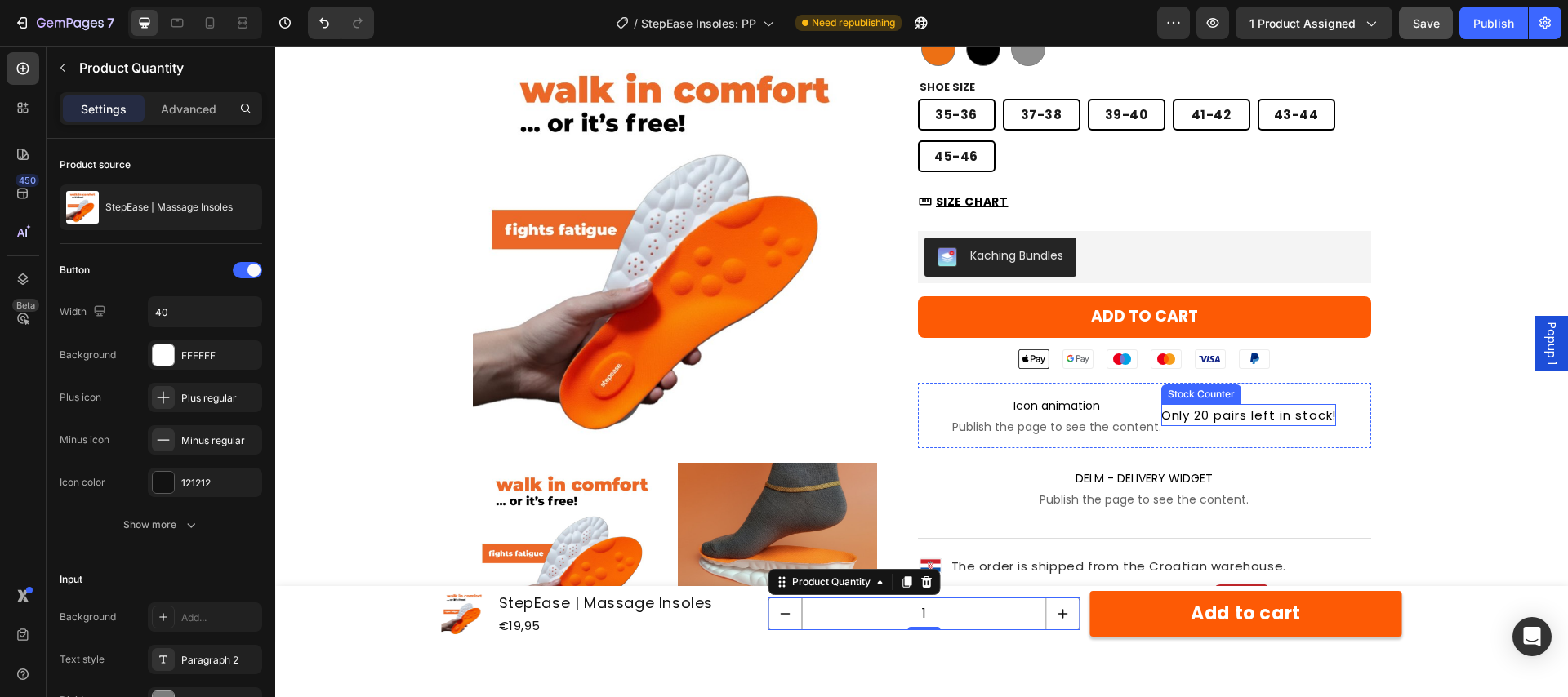
click at [1232, 418] on p "Only 20 pairs left in stock!" at bounding box center [1249, 414] width 175 height 22
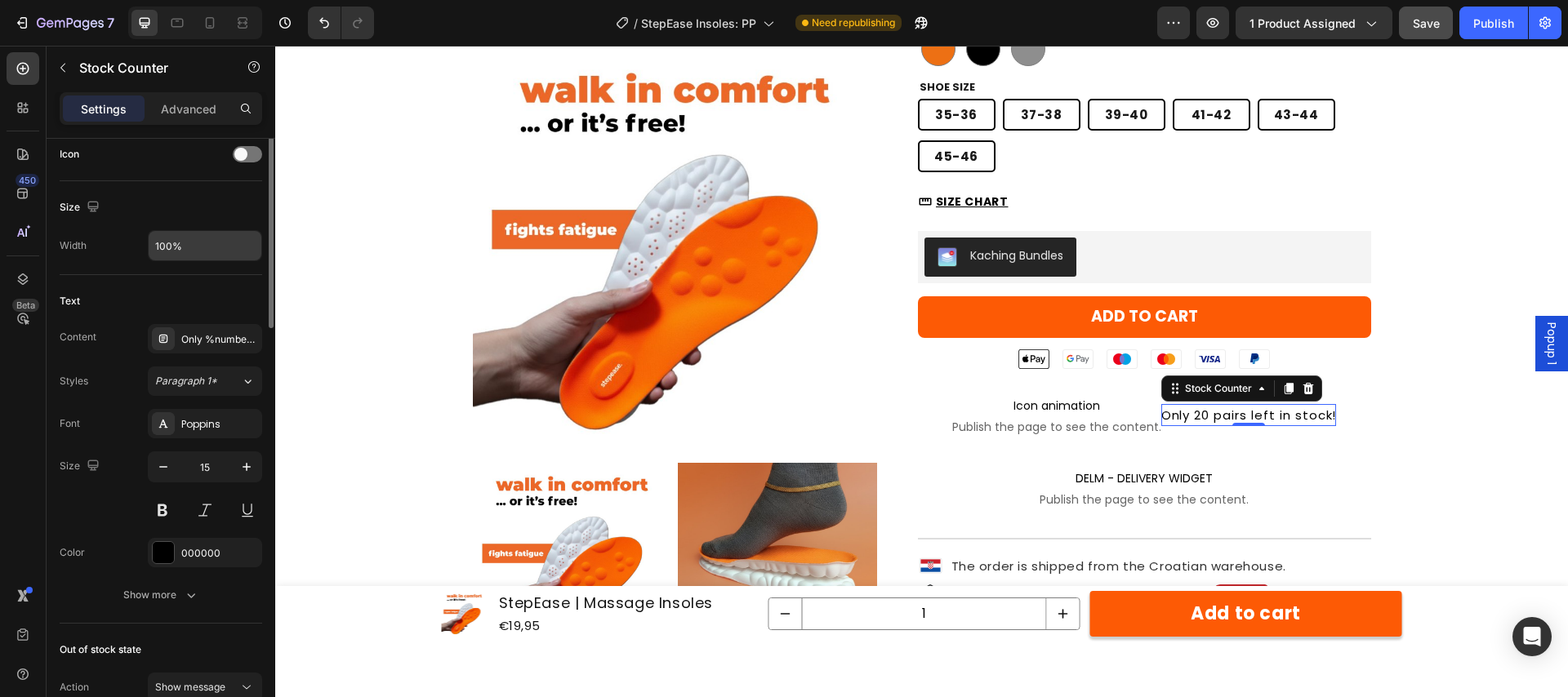
scroll to position [294, 0]
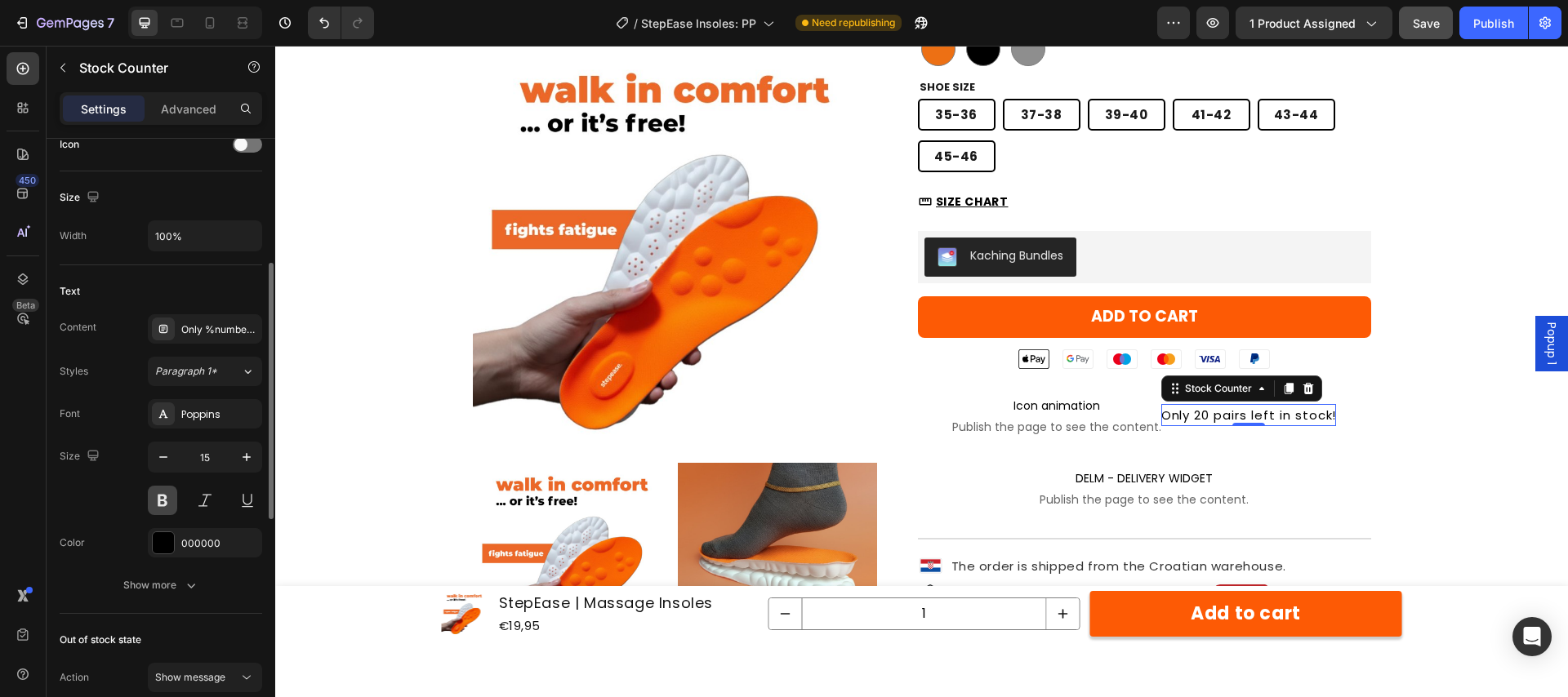
click at [166, 501] on button at bounding box center [162, 500] width 29 height 29
click at [206, 23] on icon at bounding box center [210, 23] width 9 height 11
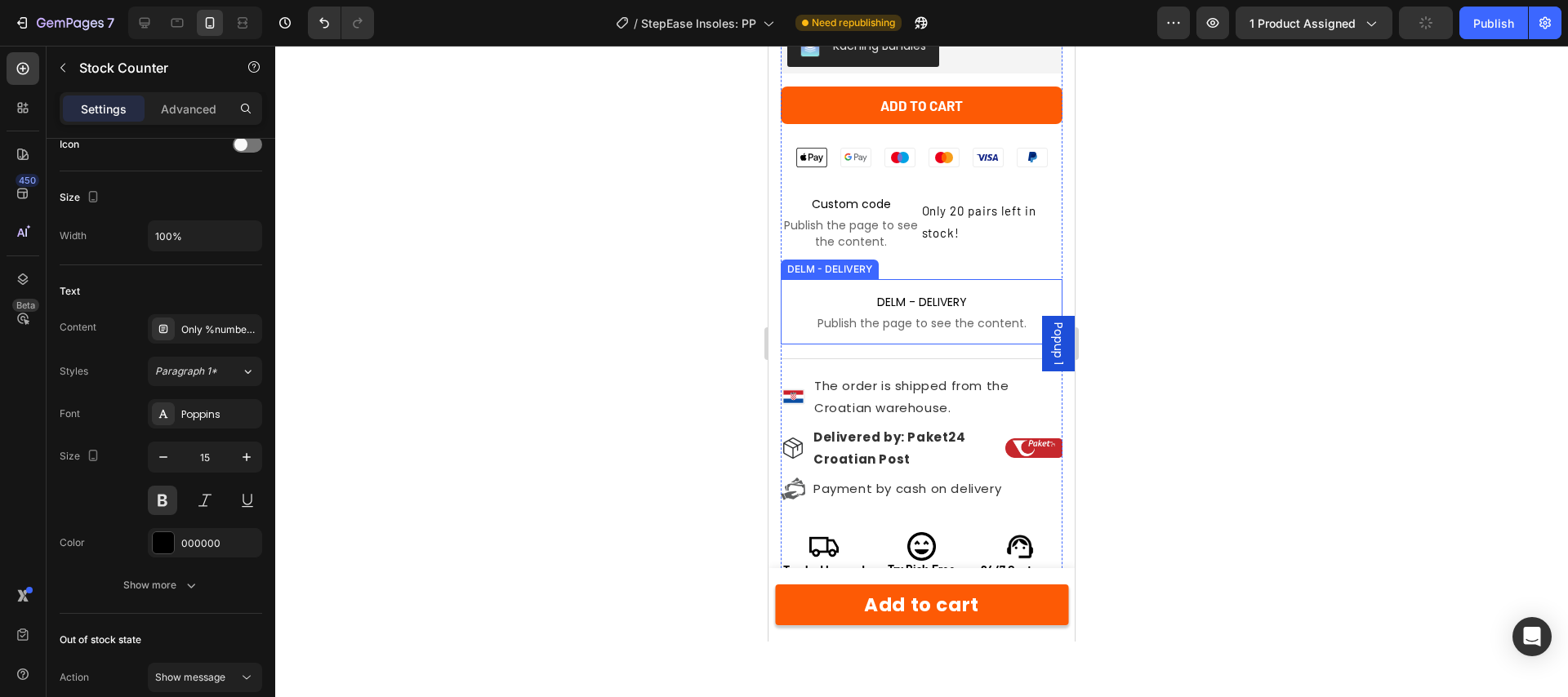
scroll to position [1336, 0]
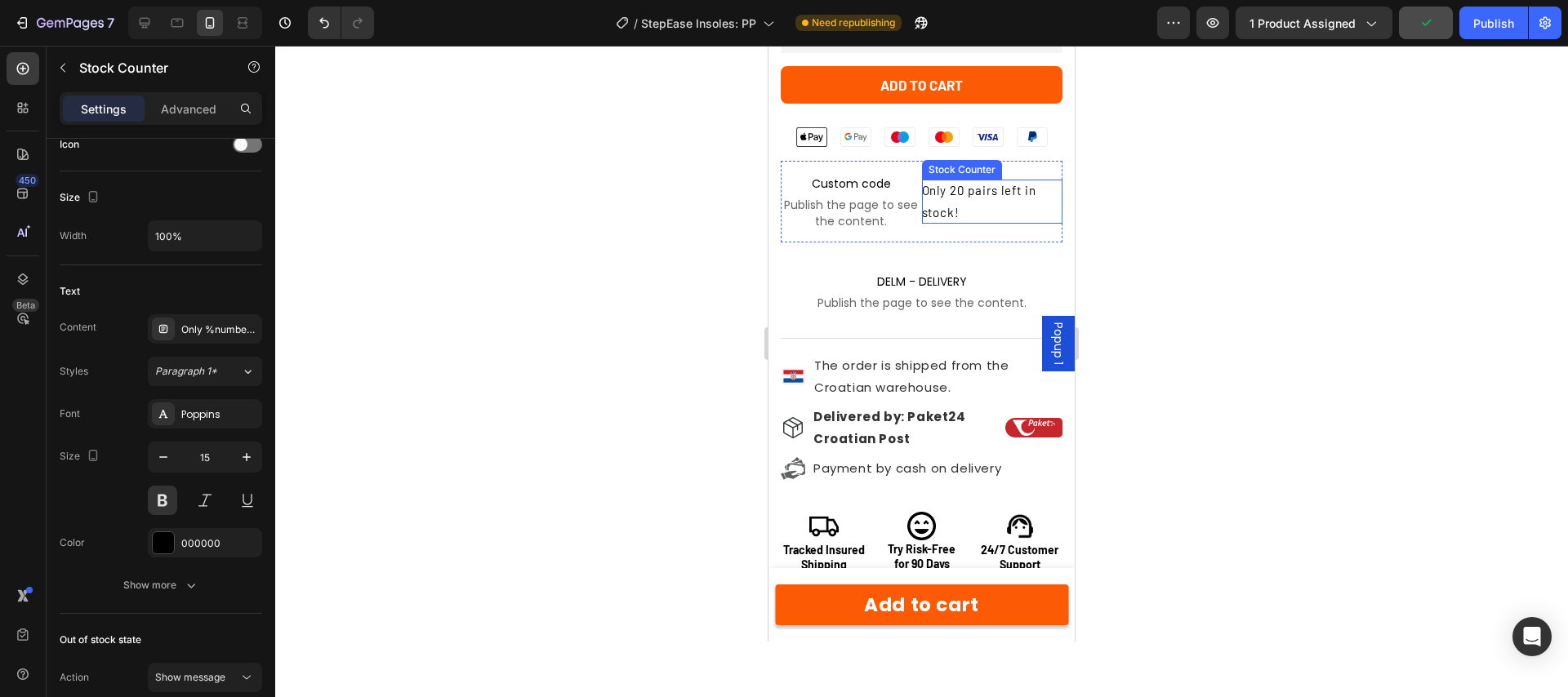
click at [959, 211] on p "Only 20 pairs left in stock!" at bounding box center [992, 201] width 141 height 44
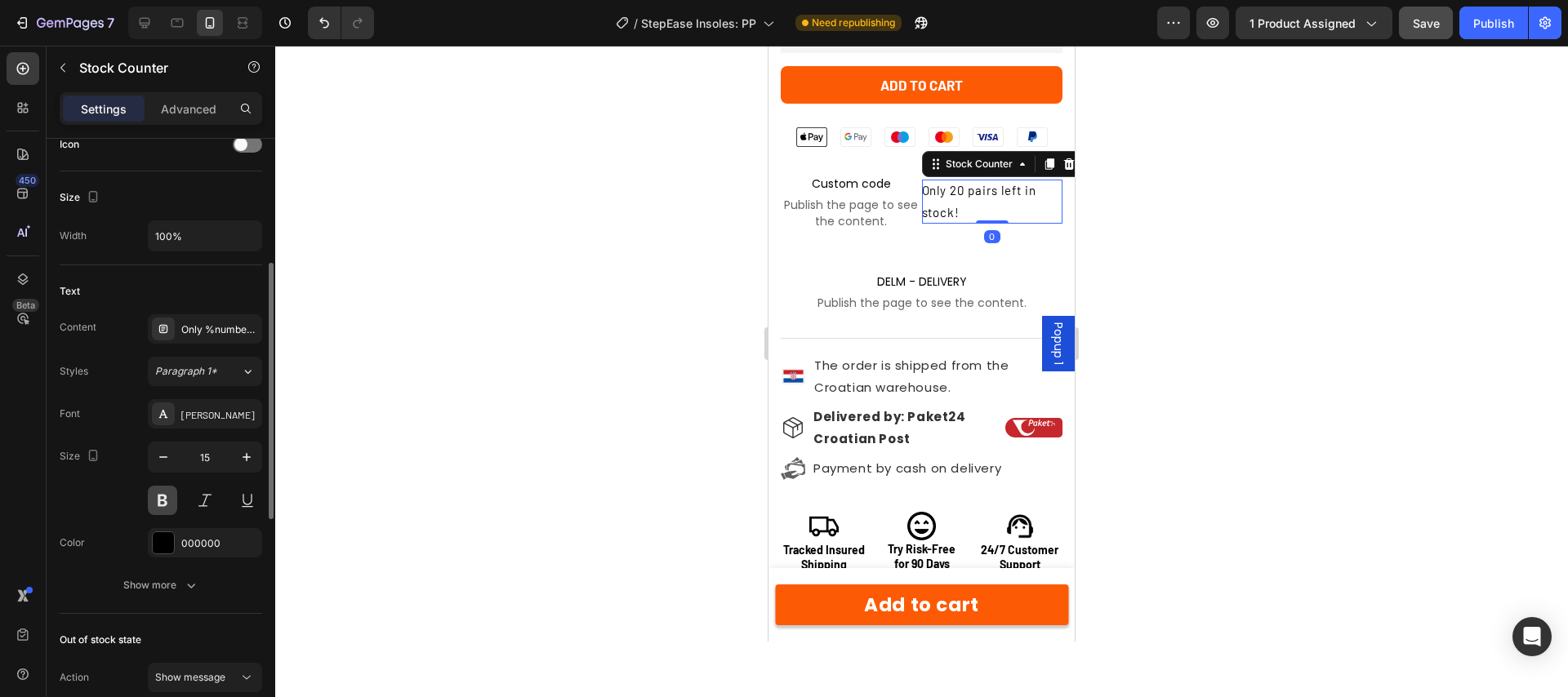
click at [169, 505] on button at bounding box center [162, 500] width 29 height 29
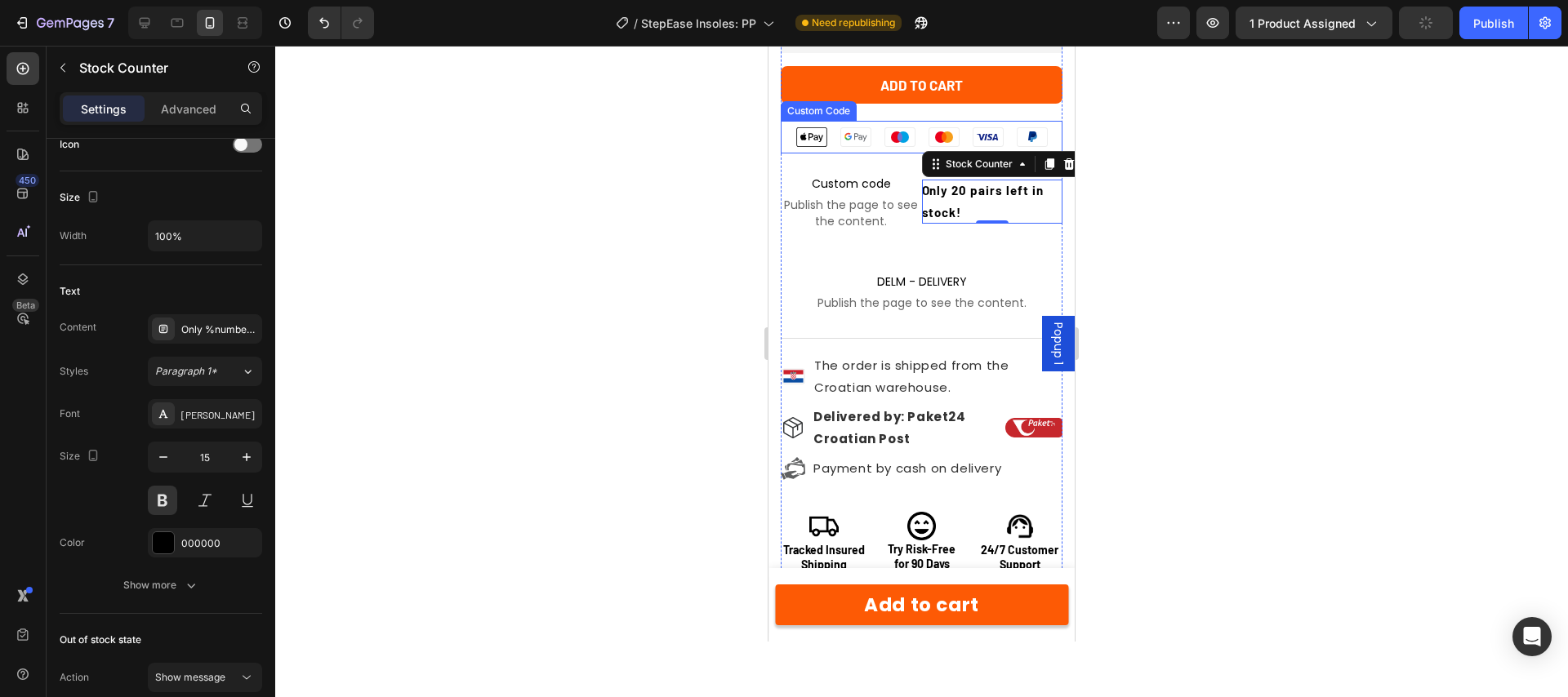
click at [881, 138] on li "Maestro" at bounding box center [900, 138] width 44 height 33
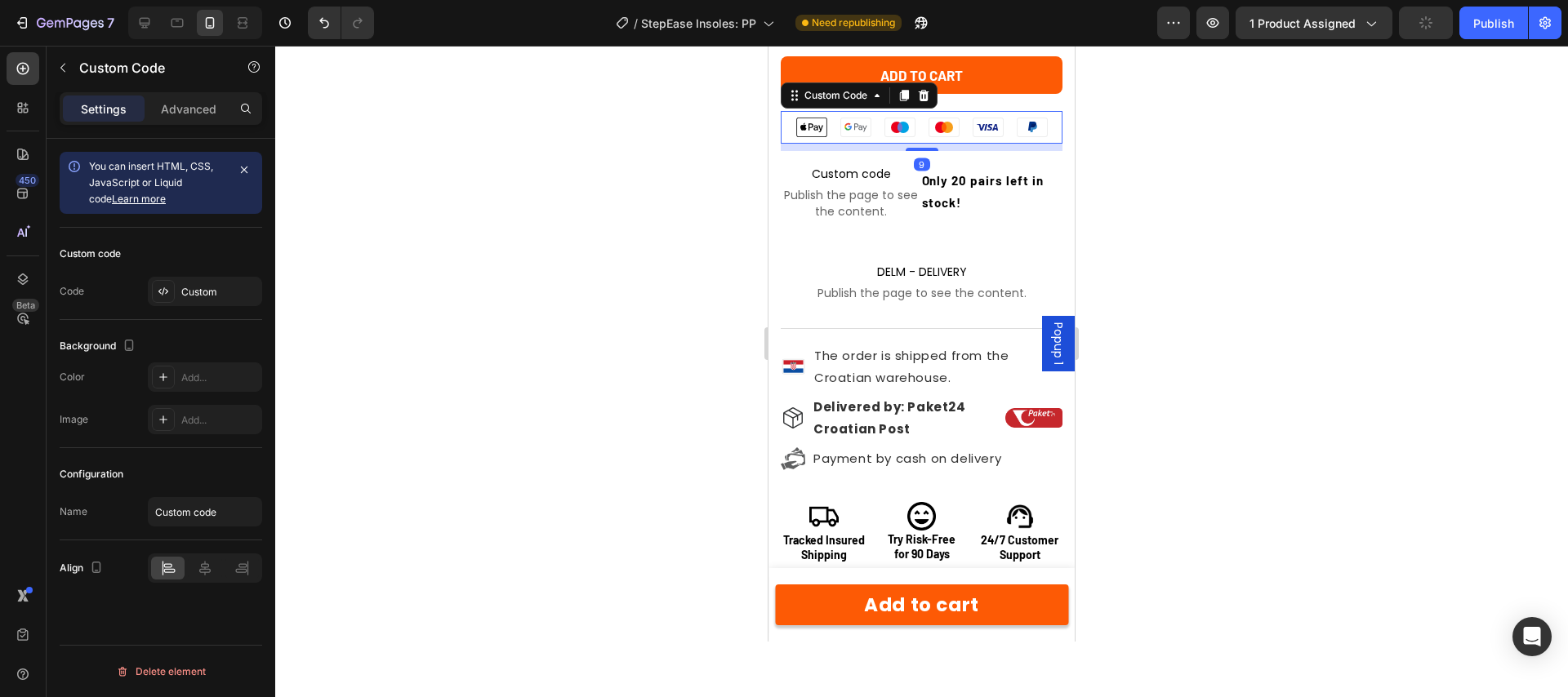
scroll to position [0, 0]
click at [192, 295] on div "Custom" at bounding box center [220, 292] width 77 height 15
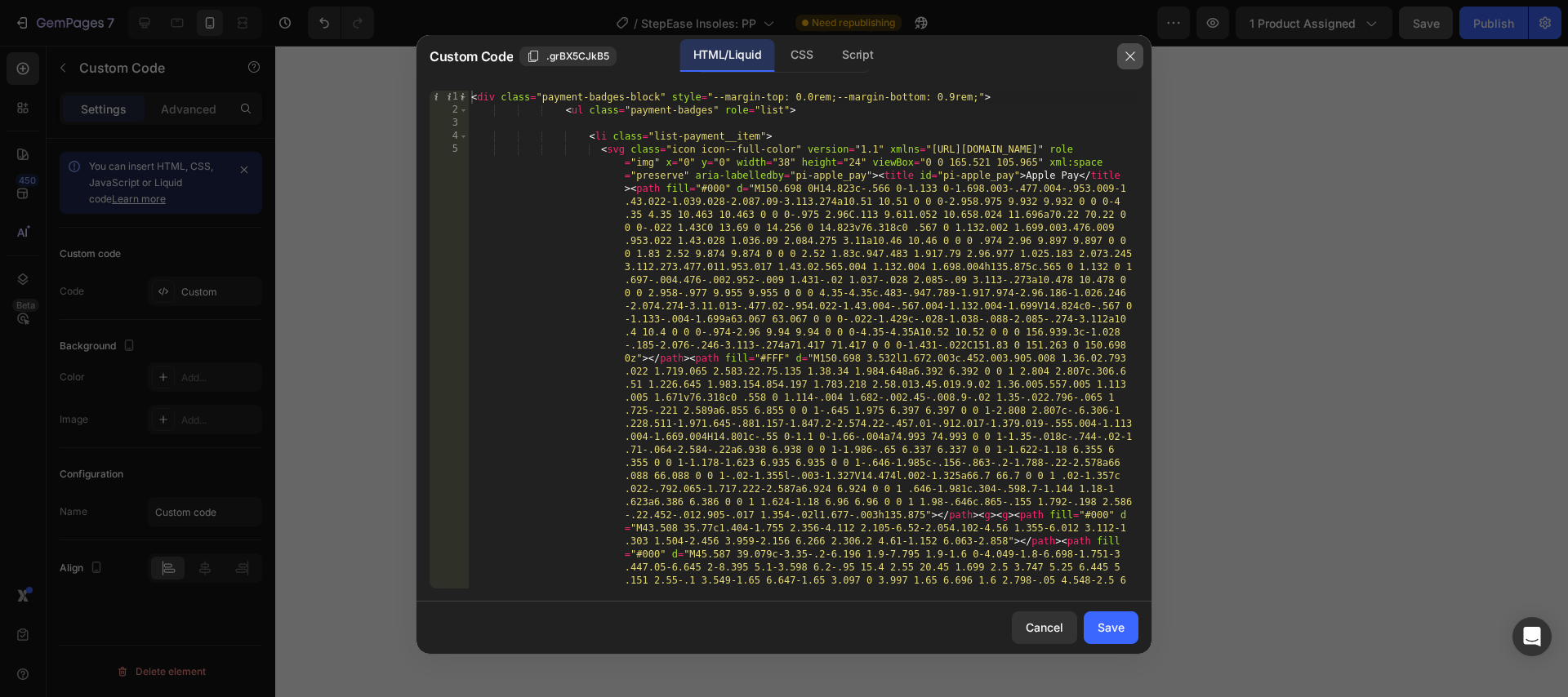
click at [1138, 54] on button "button" at bounding box center [1131, 57] width 26 height 26
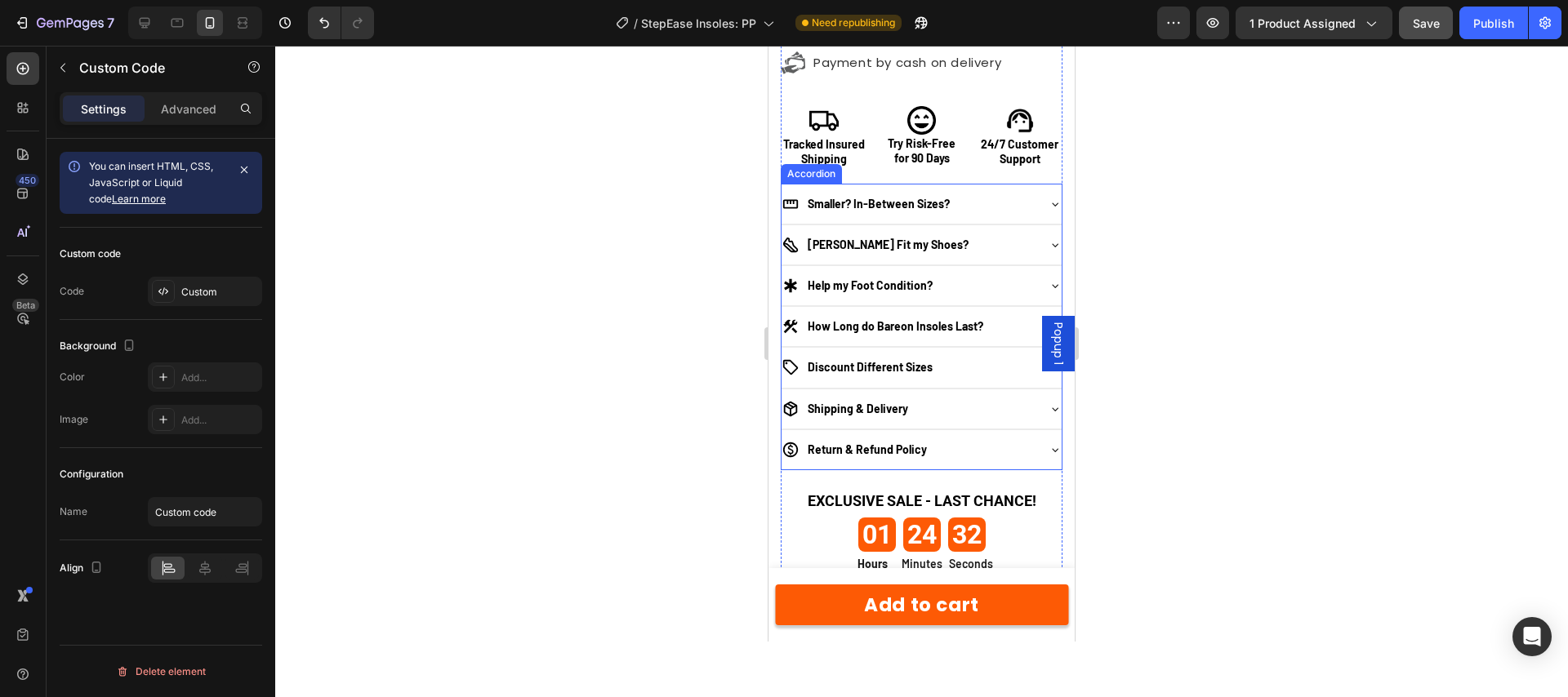
scroll to position [1742, 0]
click at [840, 246] on p "Will Bareon Fit my Shoes?" at bounding box center [888, 244] width 161 height 15
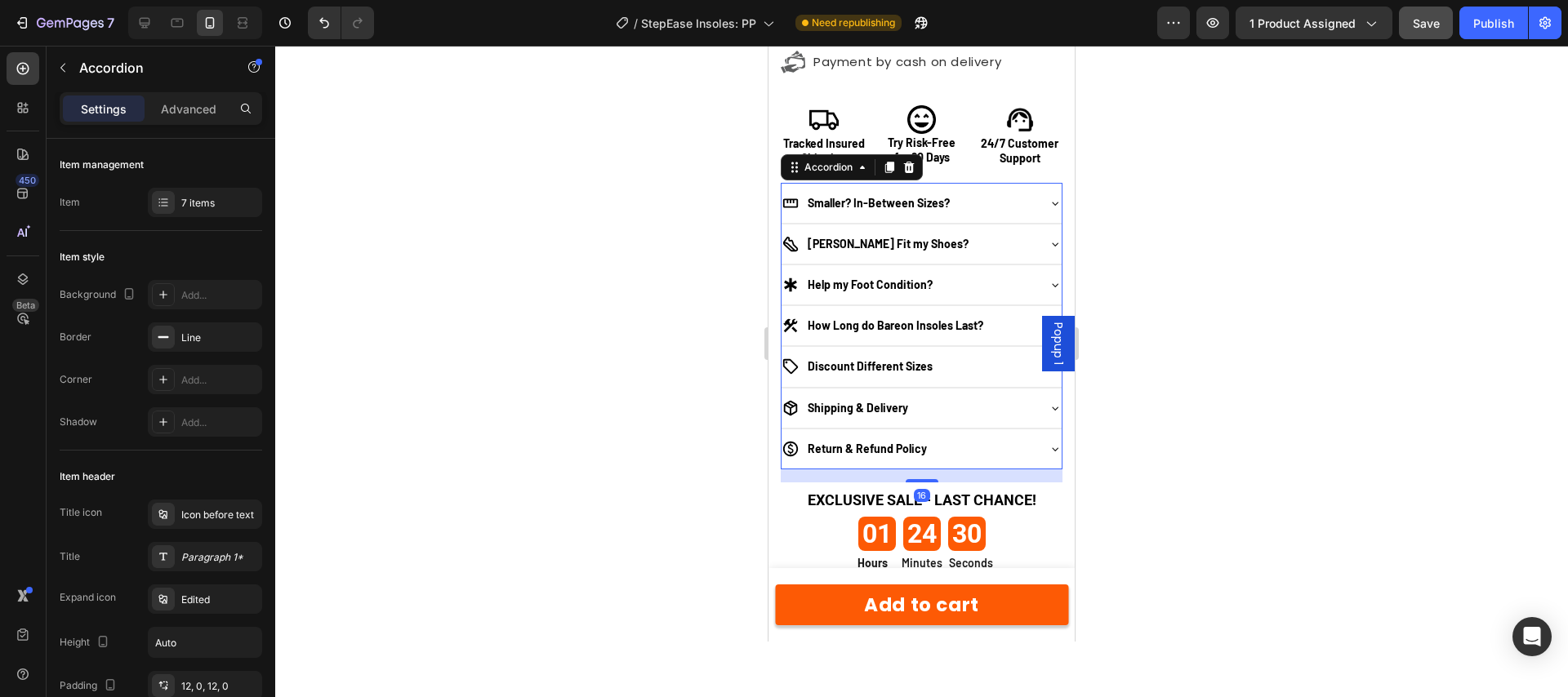
click at [845, 246] on p "Will Bareon Fit my Shoes?" at bounding box center [888, 244] width 161 height 15
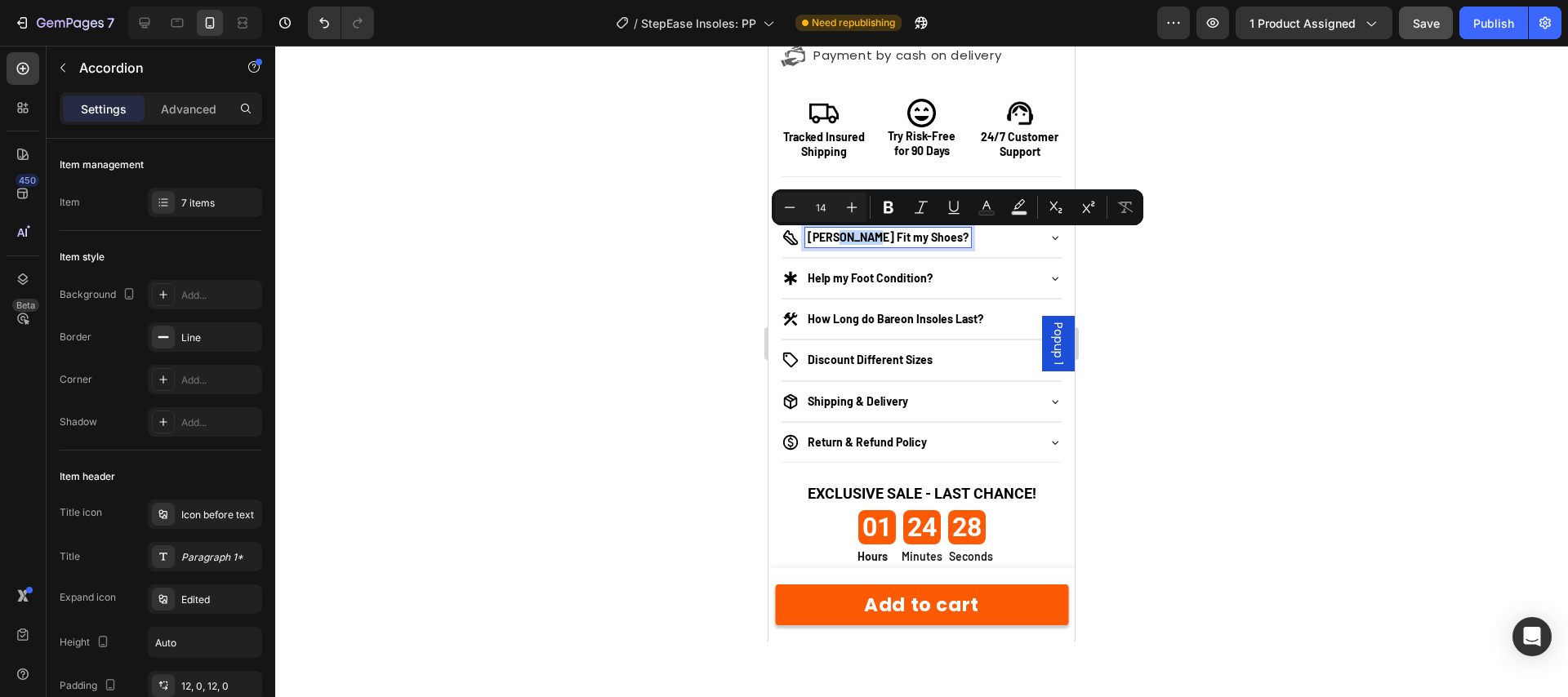
click at [845, 241] on p "Will Bareon Fit my Shoes?" at bounding box center [888, 238] width 161 height 15
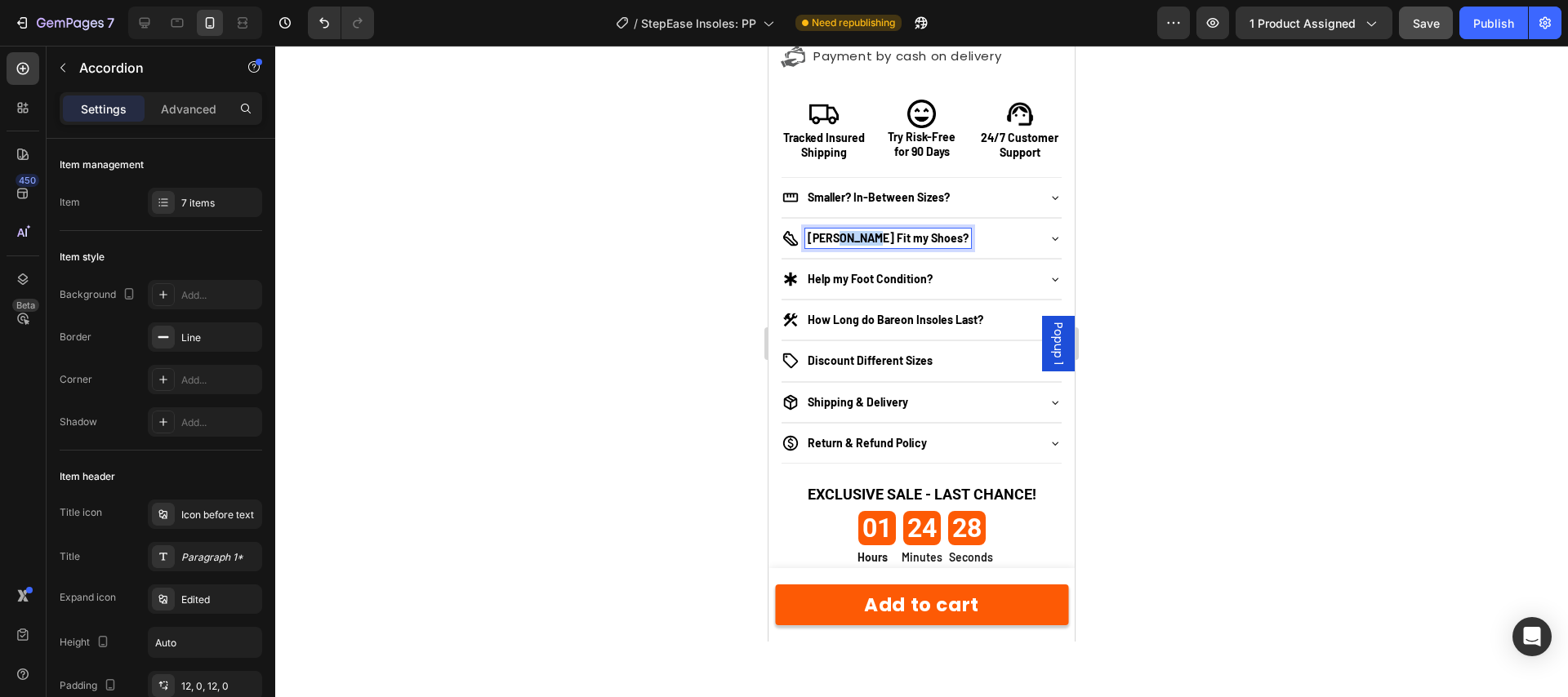
click at [845, 241] on p "Will Bareon Fit my Shoes?" at bounding box center [888, 238] width 161 height 15
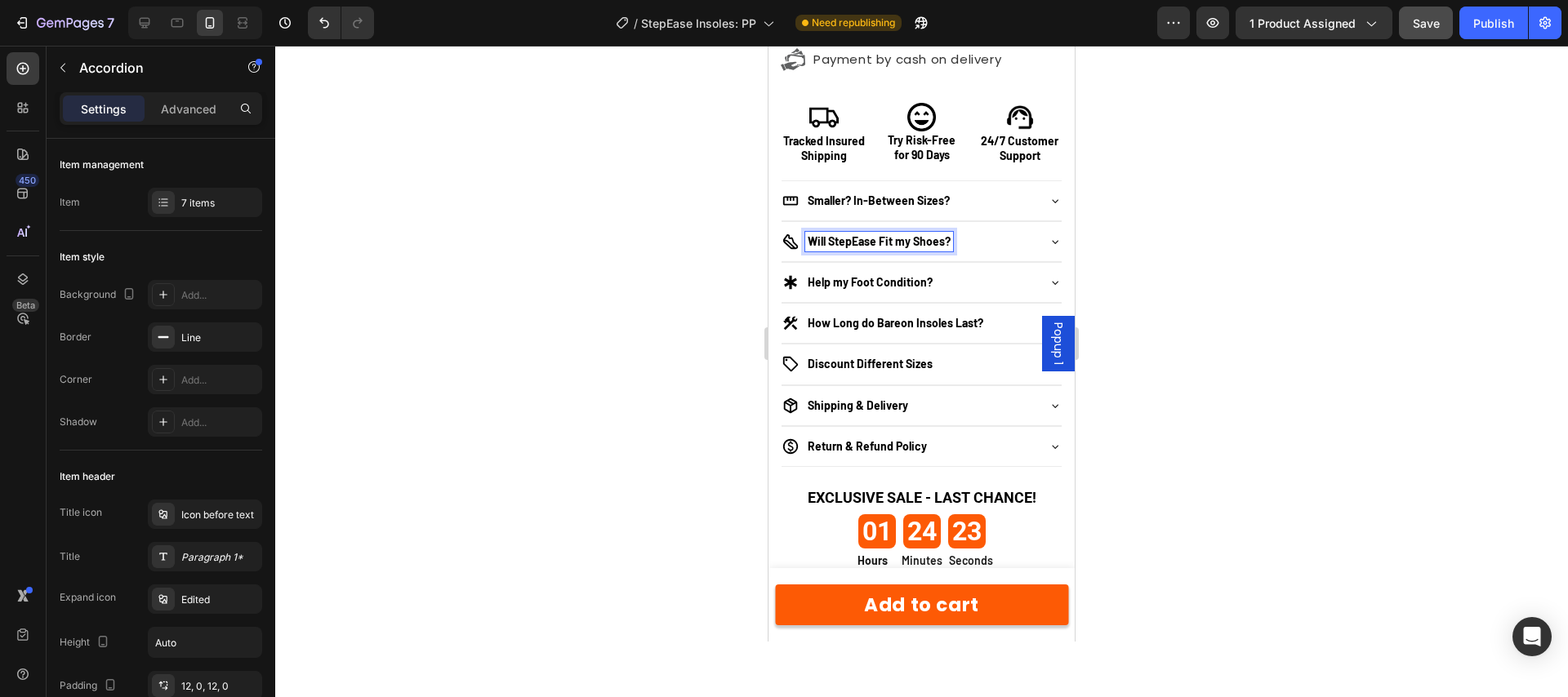
click at [1043, 240] on div "Will StepEase Fit my Shoes?" at bounding box center [922, 242] width 280 height 39
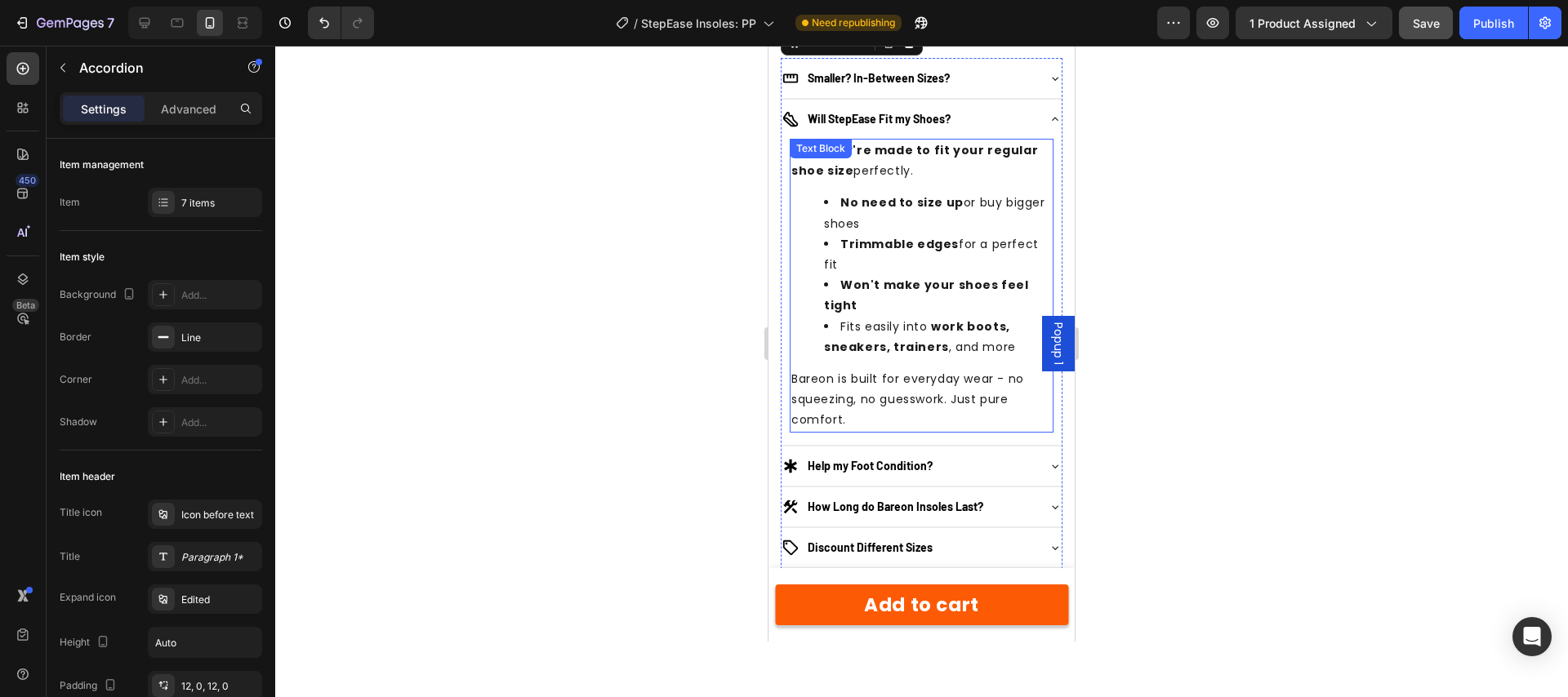
scroll to position [1869, 0]
click at [822, 368] on p "Bareon is built for everyday wear - no squeezing, no guesswork. Just pure comfo…" at bounding box center [922, 399] width 261 height 62
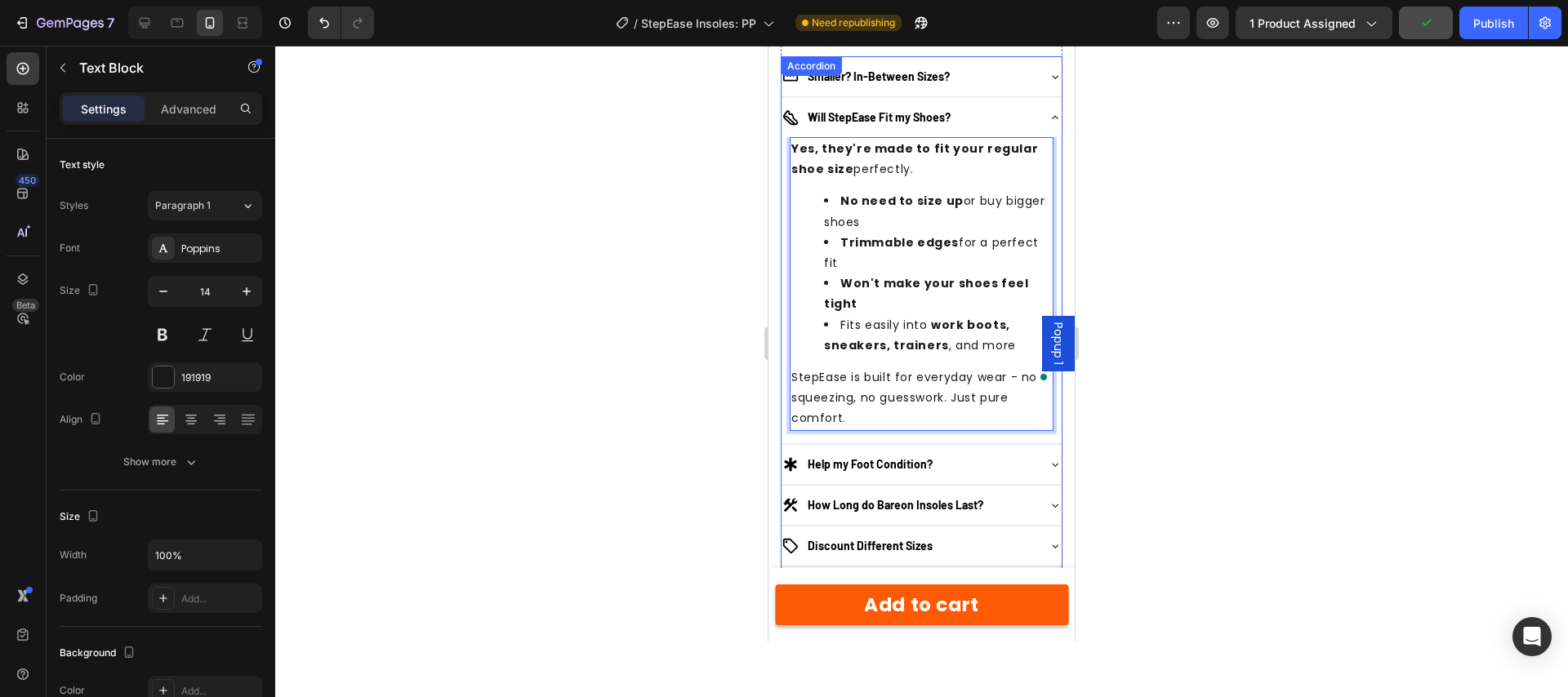
click at [1008, 455] on div "Help my Foot Condition?" at bounding box center [909, 464] width 254 height 20
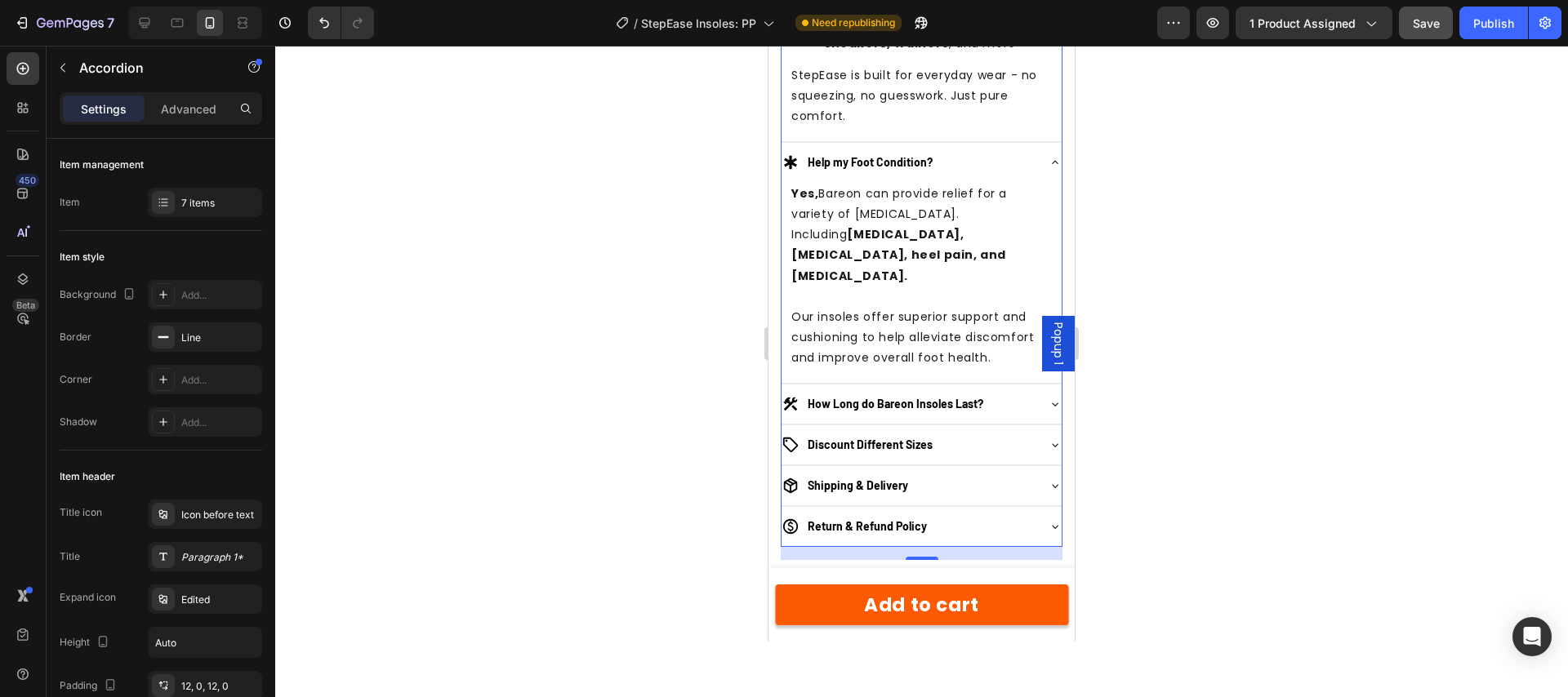
scroll to position [2169, 0]
click at [1001, 394] on div "How Long do Bareon Insoles Last?" at bounding box center [909, 404] width 254 height 20
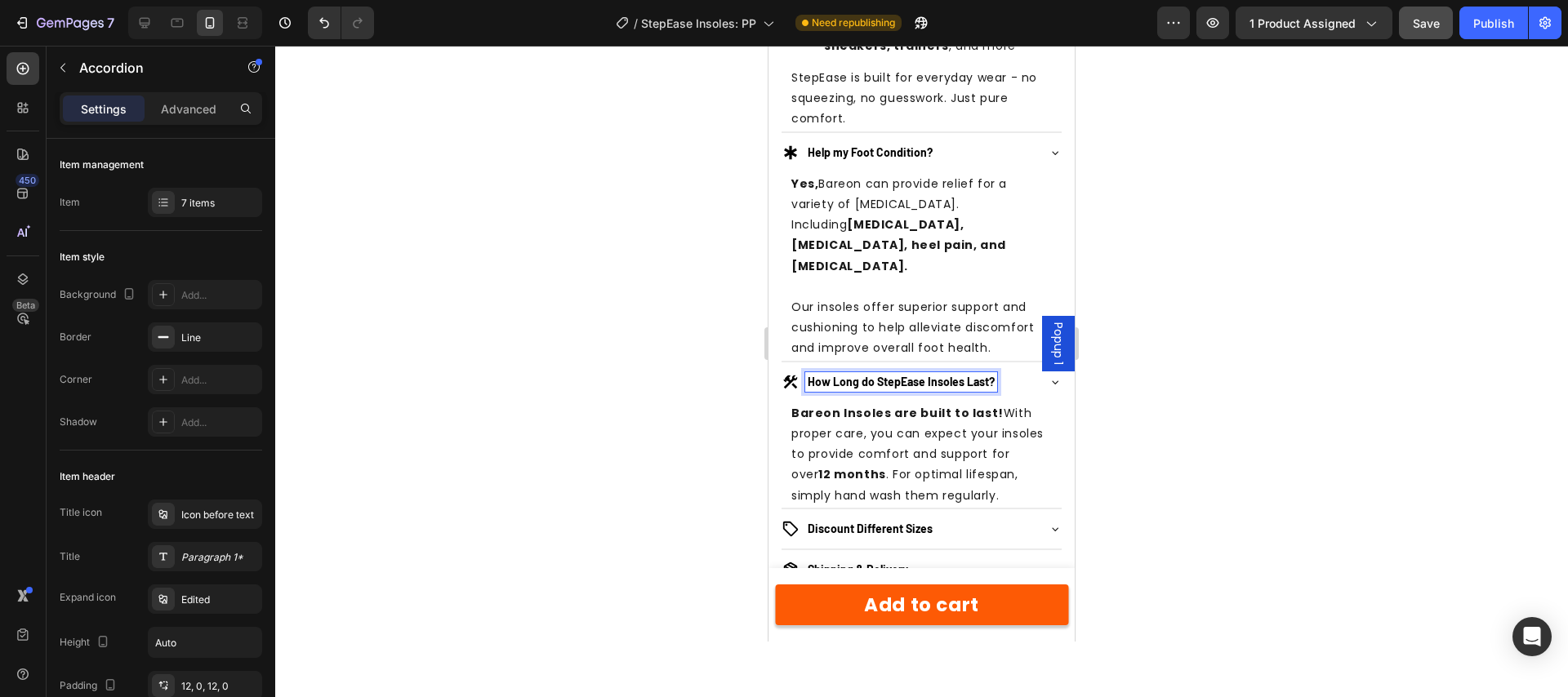
scroll to position [1861, 0]
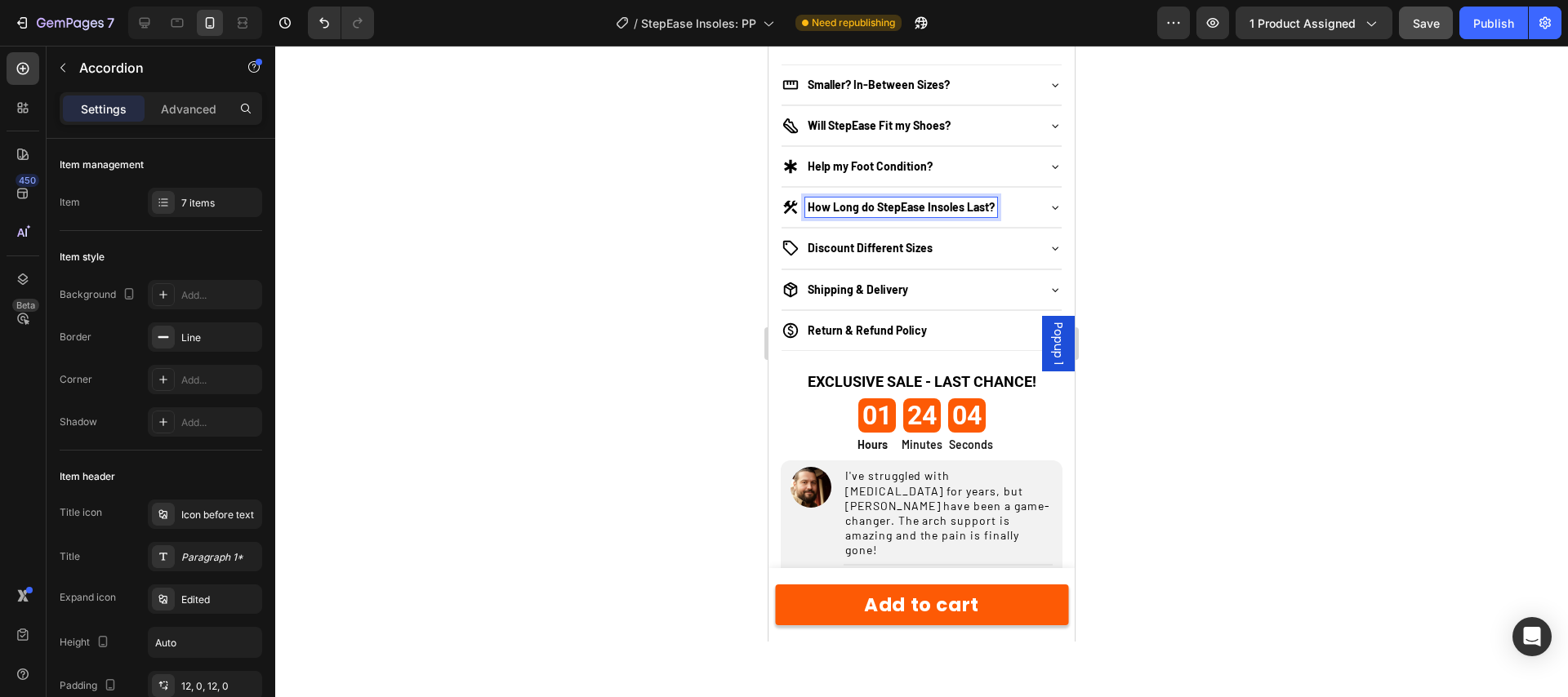
click at [895, 215] on p "How Long do StepEase Insoles Last?" at bounding box center [901, 207] width 187 height 15
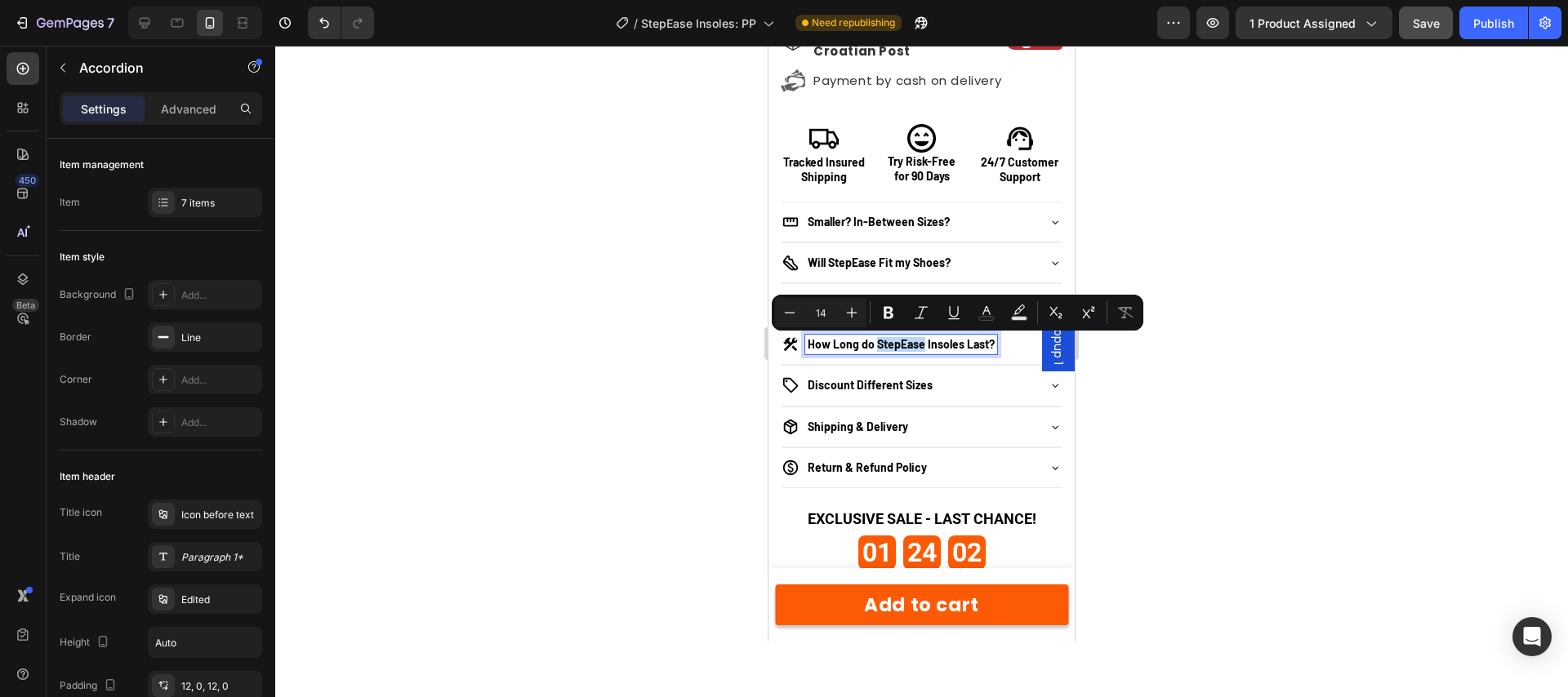
copy p "StepEase"
click at [1020, 342] on div "How Long do StepEase Insoles Last?" at bounding box center [909, 345] width 254 height 20
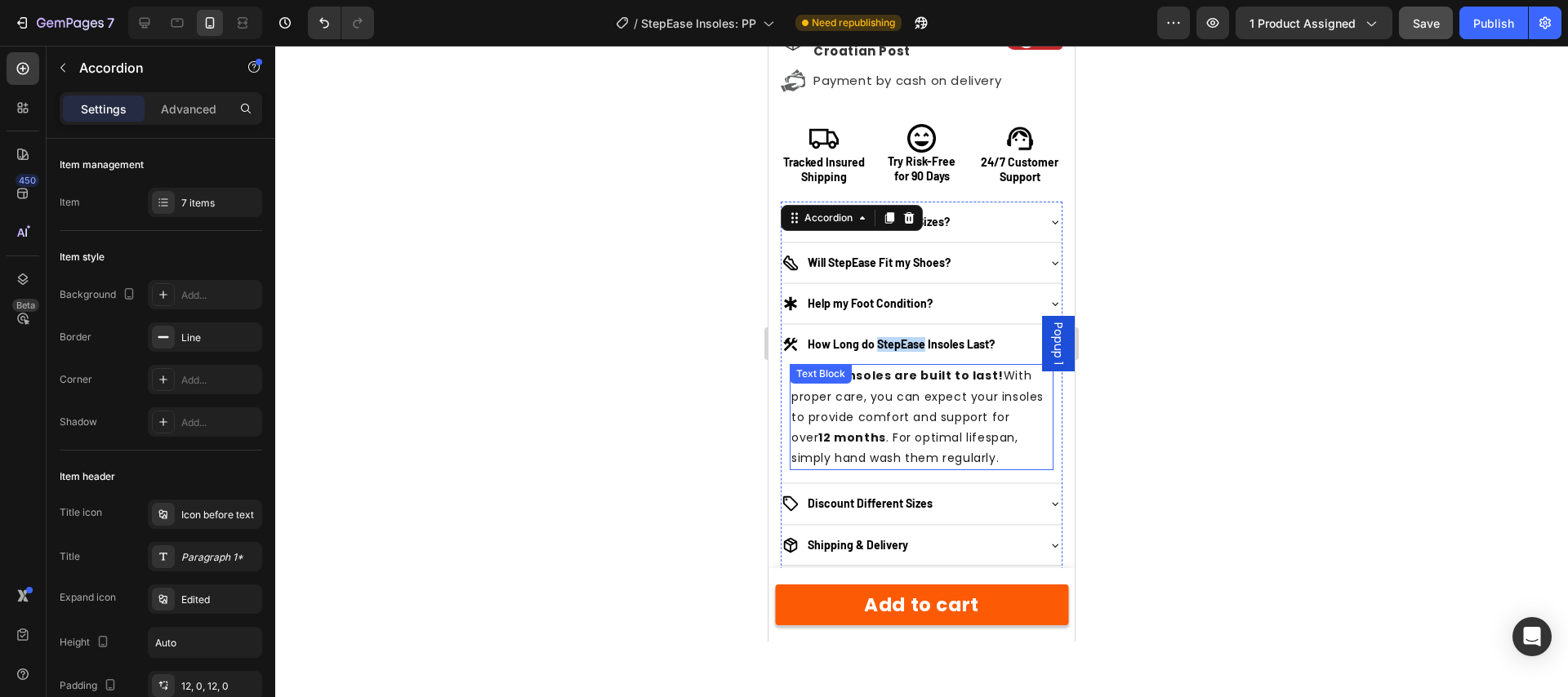
click at [892, 406] on p "Bareon Insoles are built to last! With proper care, you can expect your insoles…" at bounding box center [922, 418] width 261 height 103
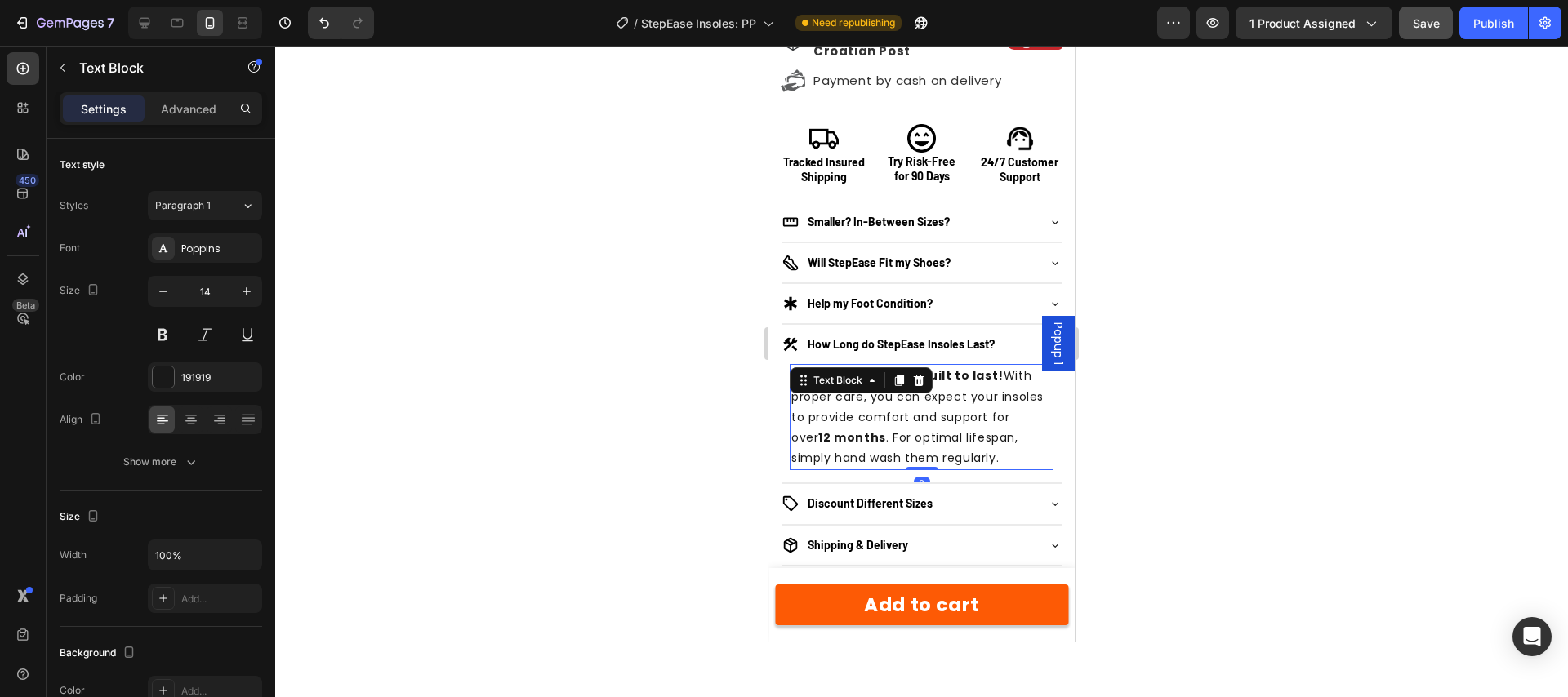
drag, startPoint x: 1199, startPoint y: 402, endPoint x: 1158, endPoint y: 401, distance: 41.0
click at [1199, 402] on div at bounding box center [922, 371] width 1293 height 651
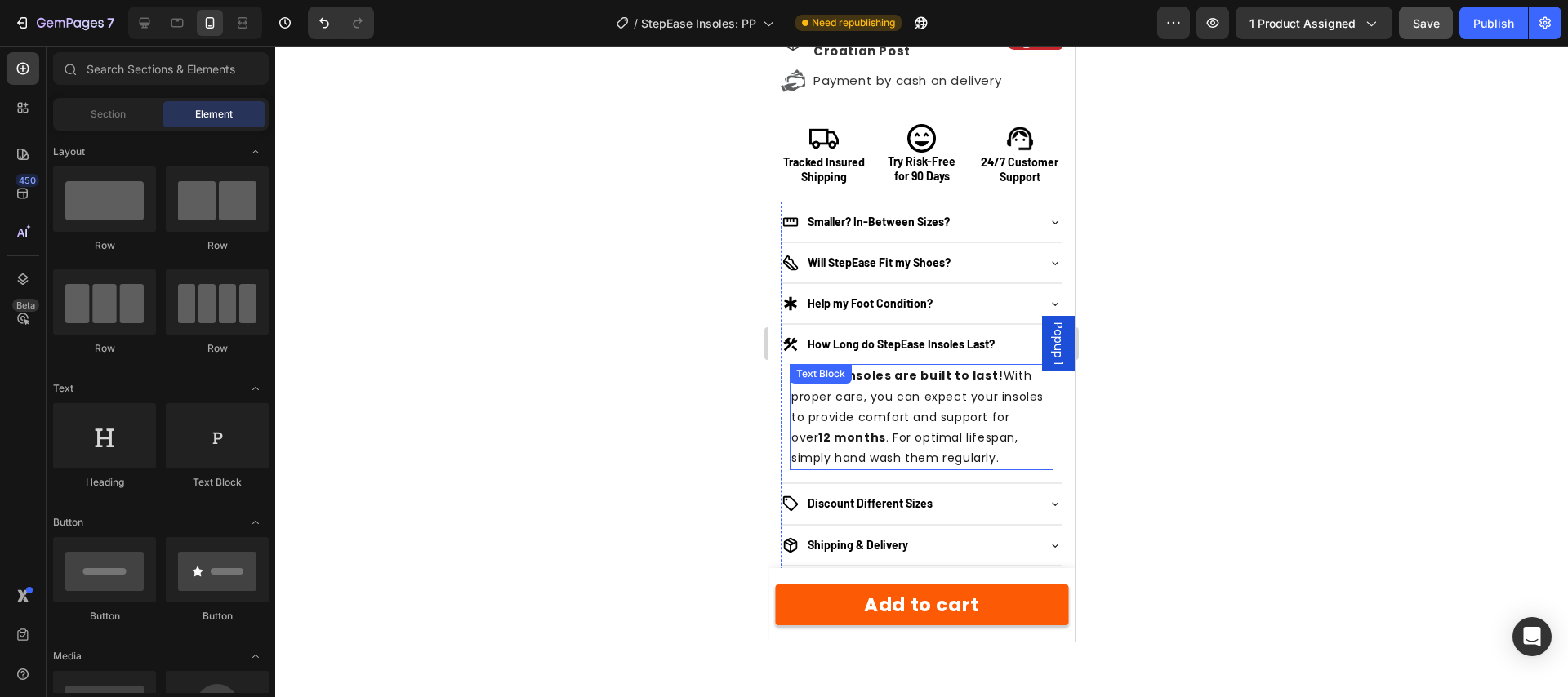
click at [852, 405] on p "Bareon Insoles are built to last! With proper care, you can expect your insoles…" at bounding box center [922, 418] width 261 height 103
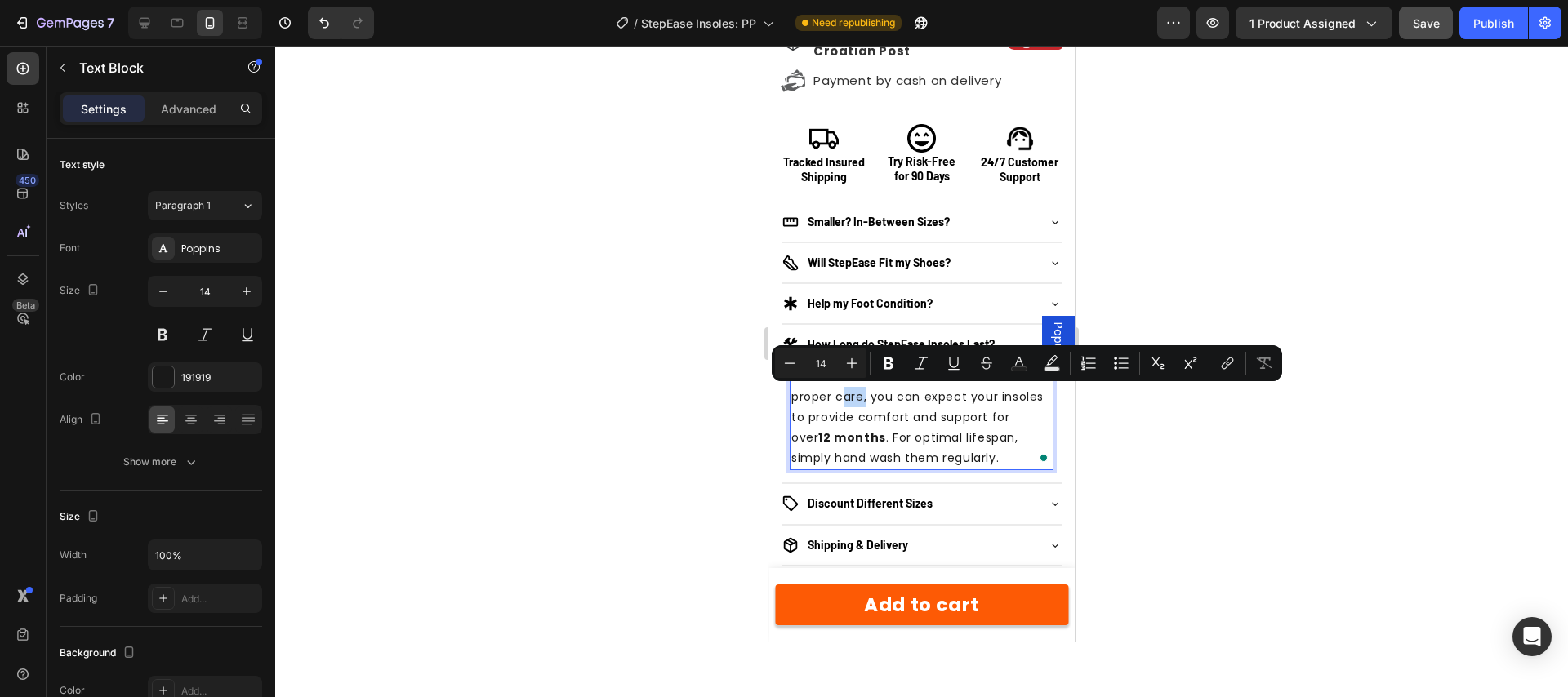
click at [812, 392] on p "Bareon Insoles are built to last! With proper care, you can expect your insoles…" at bounding box center [922, 418] width 261 height 103
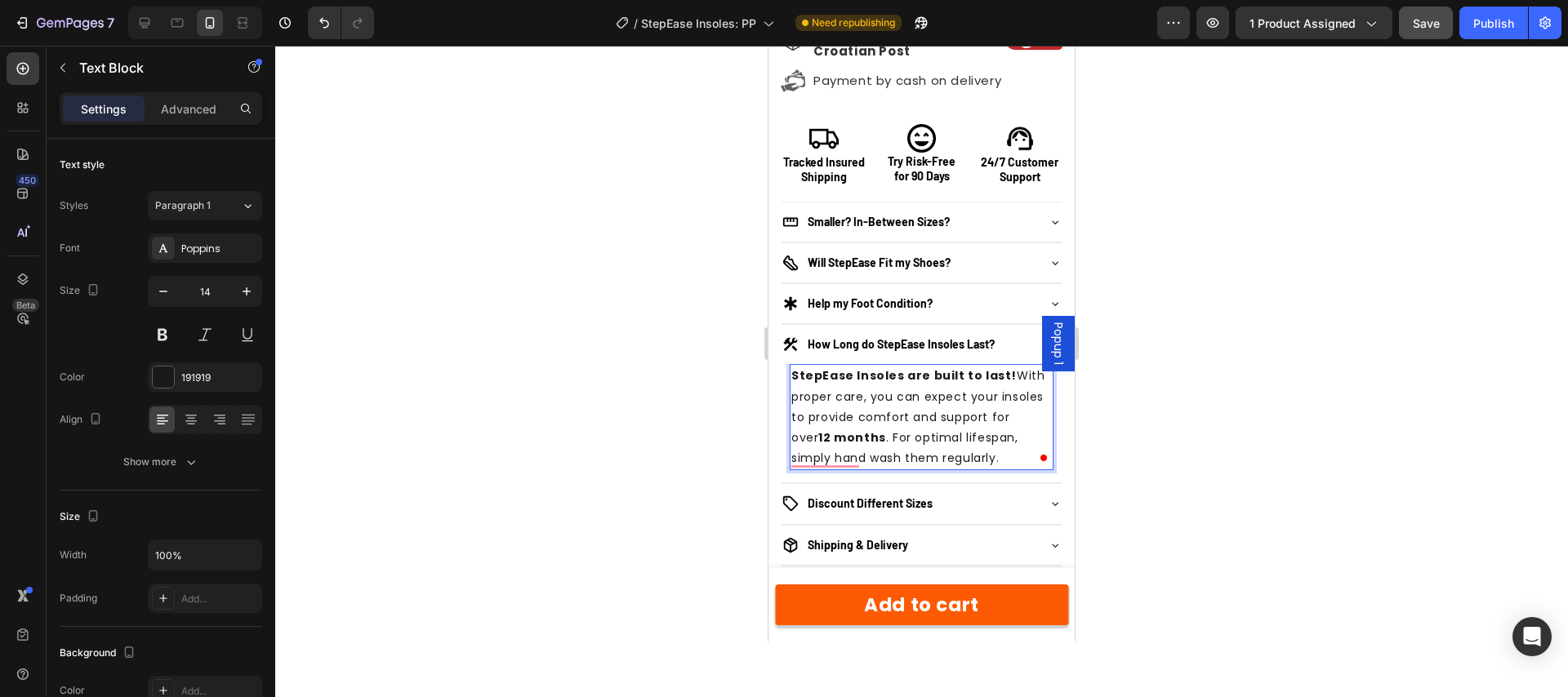
click at [1153, 401] on div at bounding box center [922, 371] width 1293 height 651
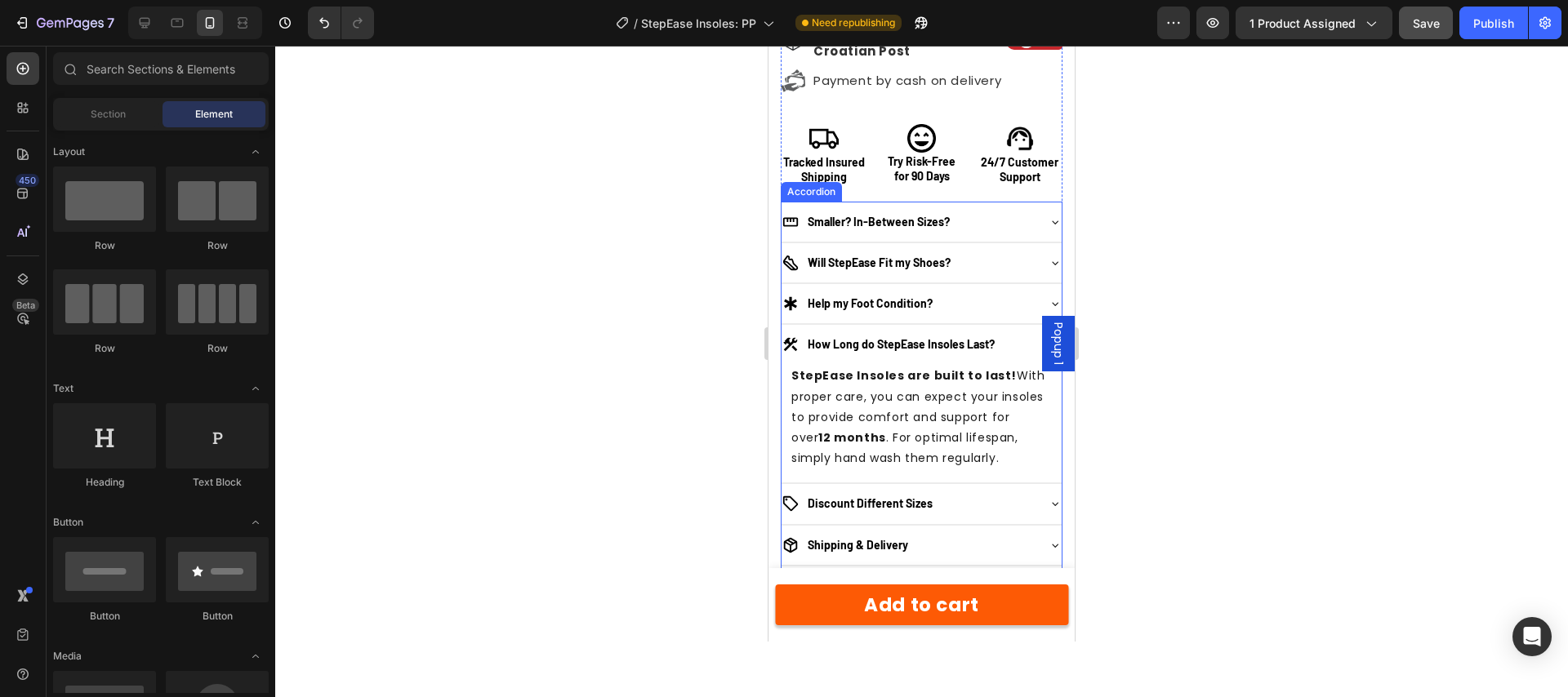
click at [999, 502] on div "Discount Different Sizes" at bounding box center [909, 504] width 254 height 20
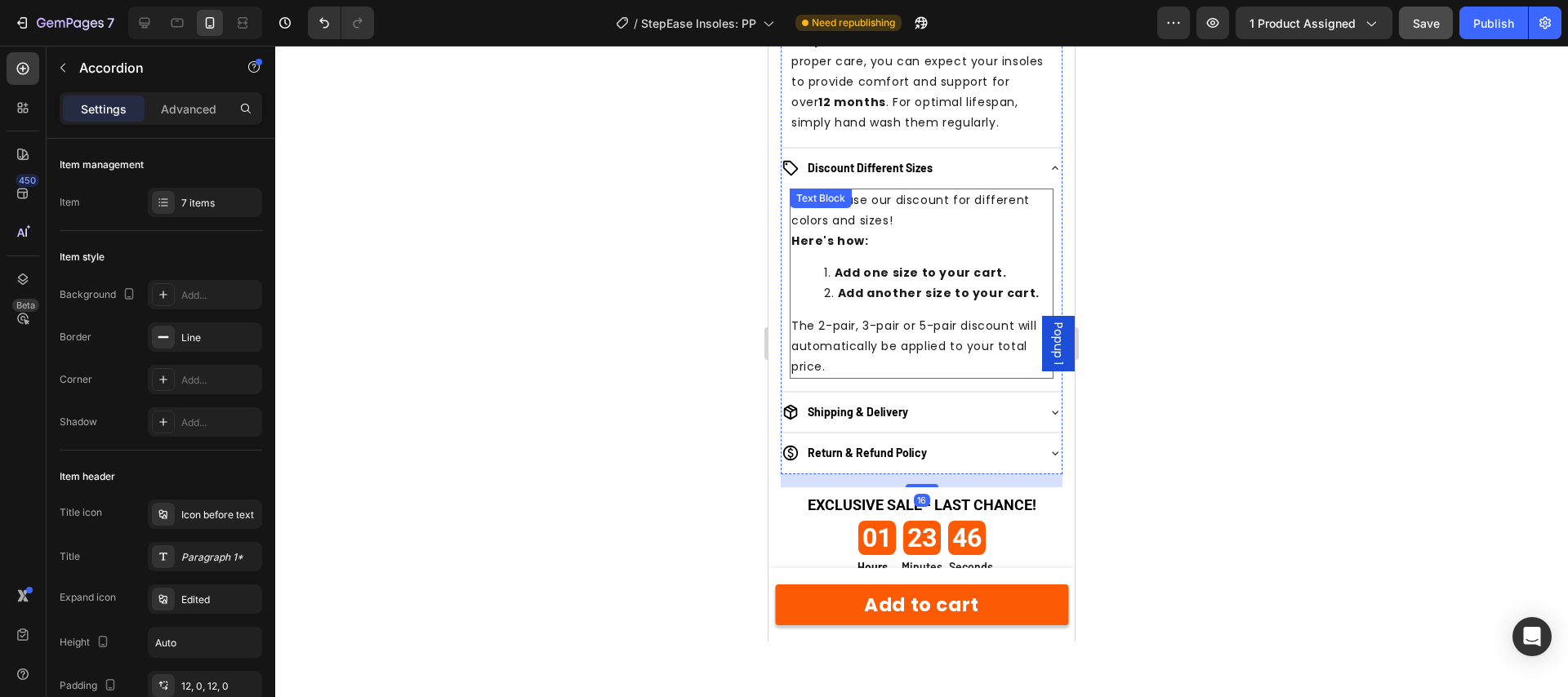
scroll to position [2069, 0]
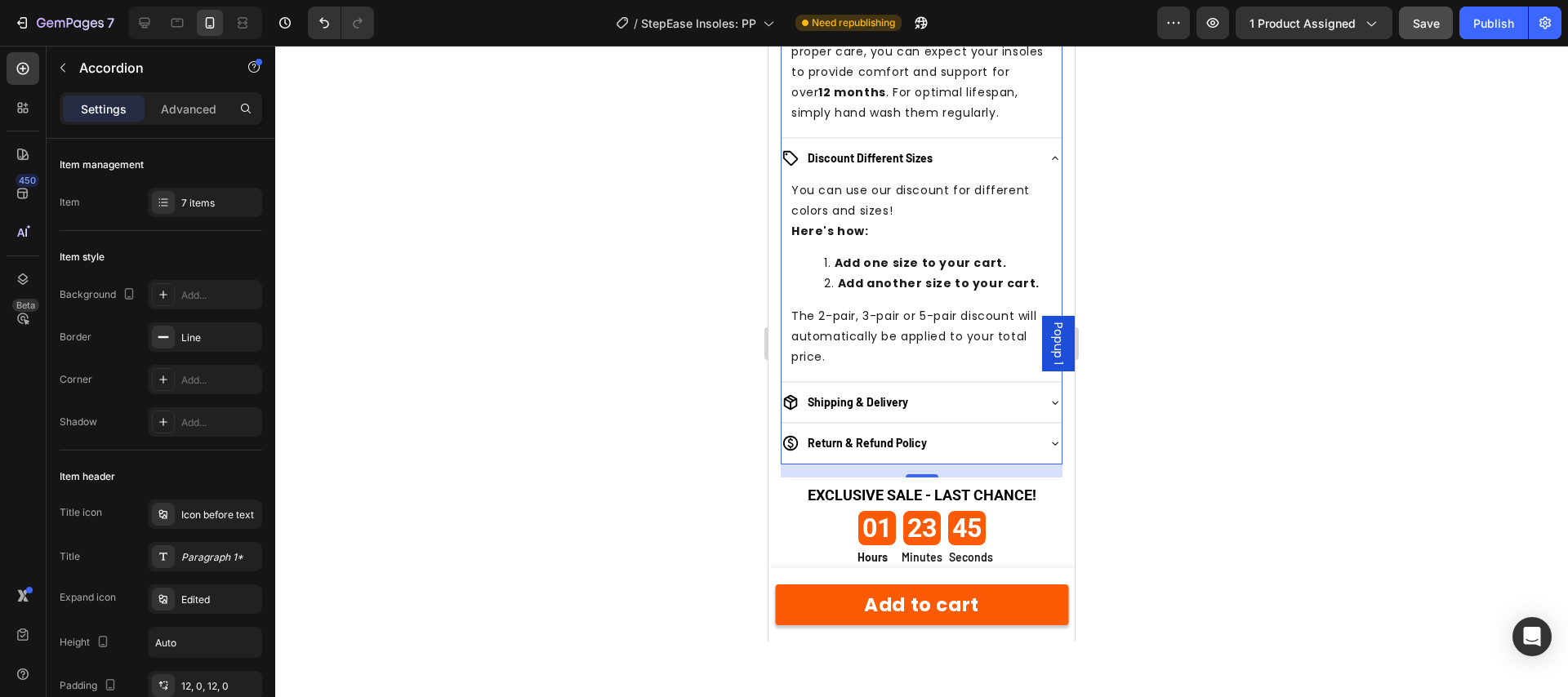
click at [1004, 393] on div "Shipping & Delivery" at bounding box center [909, 402] width 254 height 20
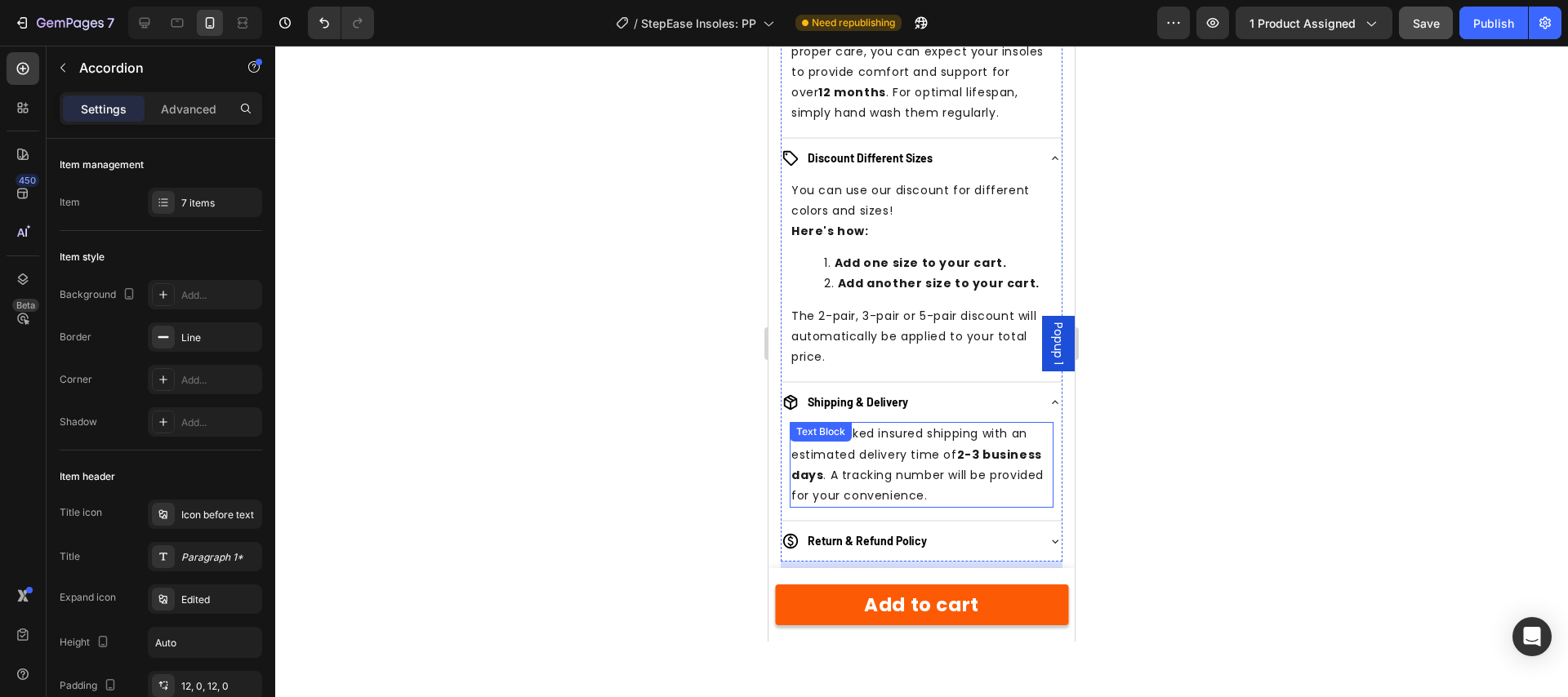
scroll to position [2200, 0]
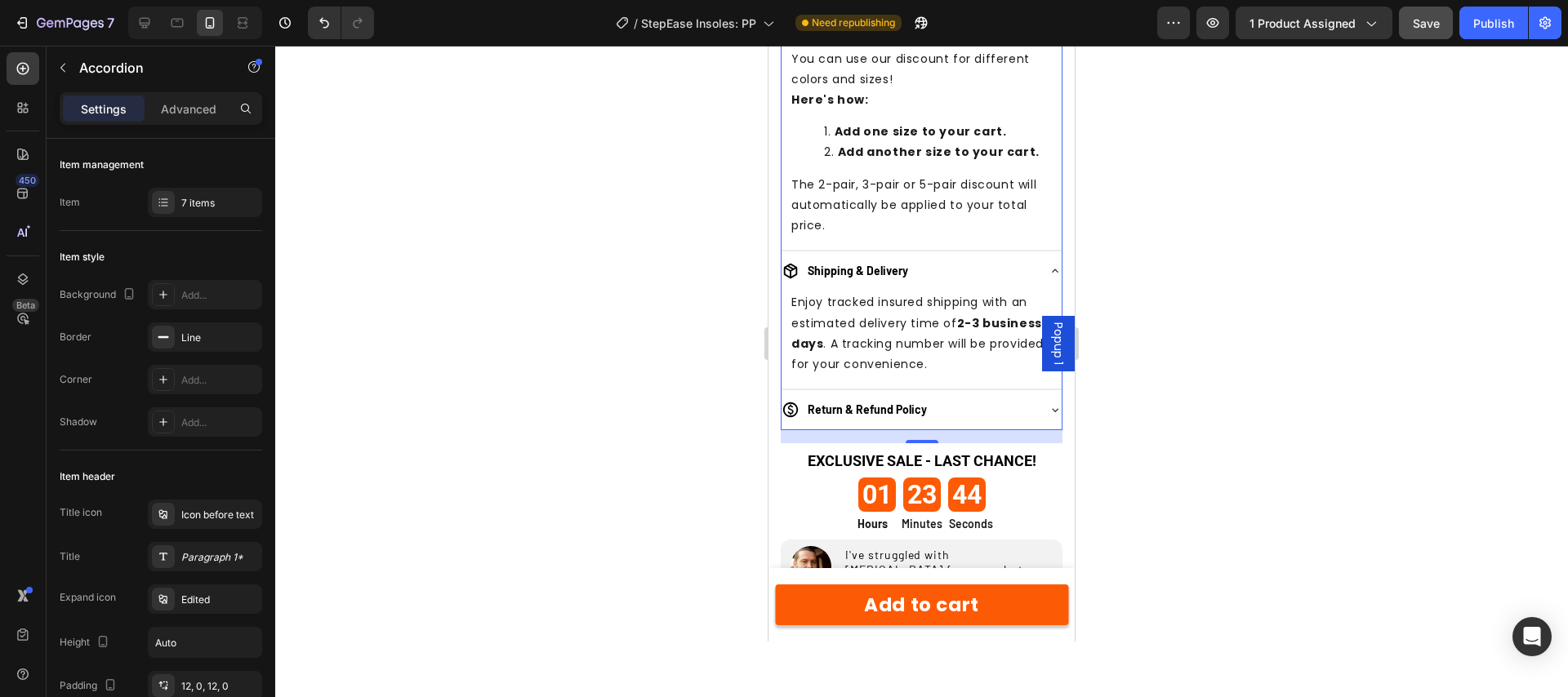
click at [993, 406] on div "Return & Refund Policy" at bounding box center [909, 410] width 254 height 20
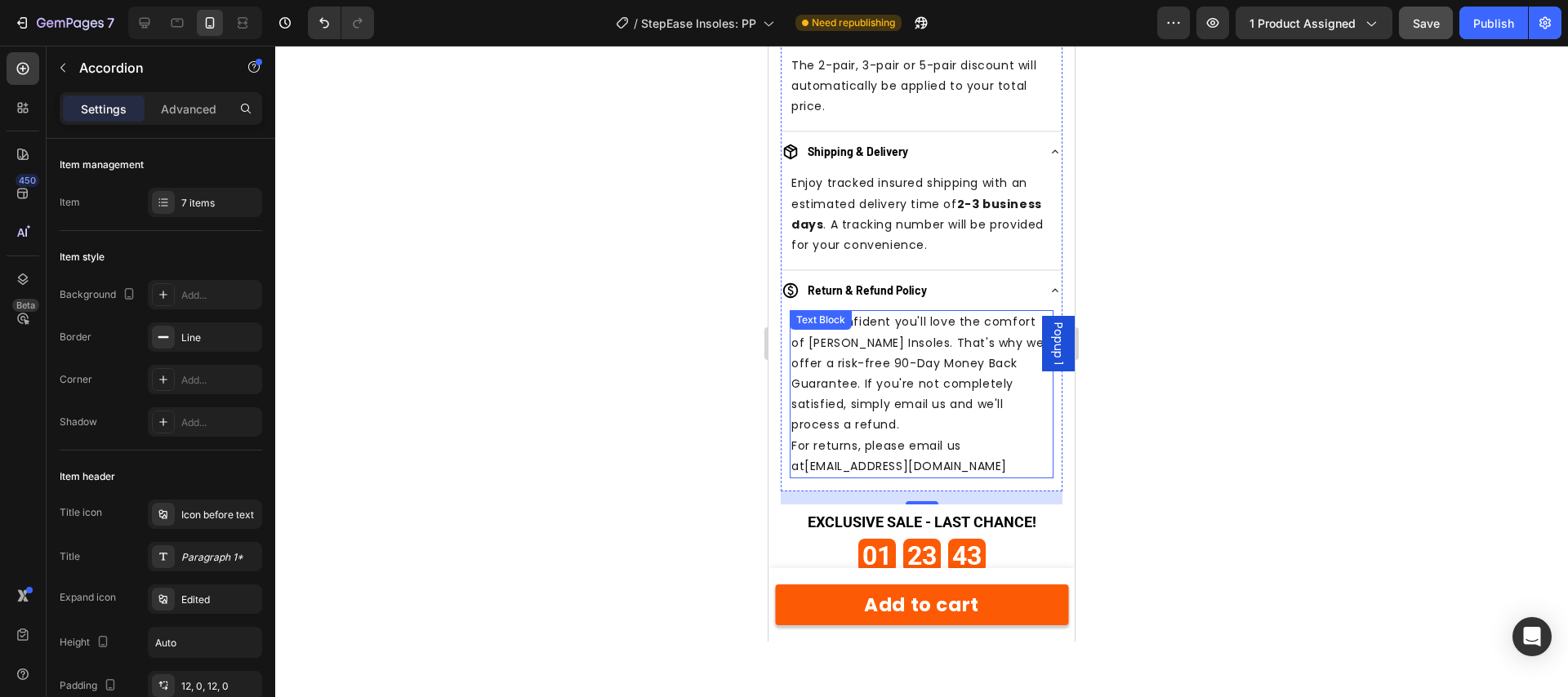
scroll to position [2323, 0]
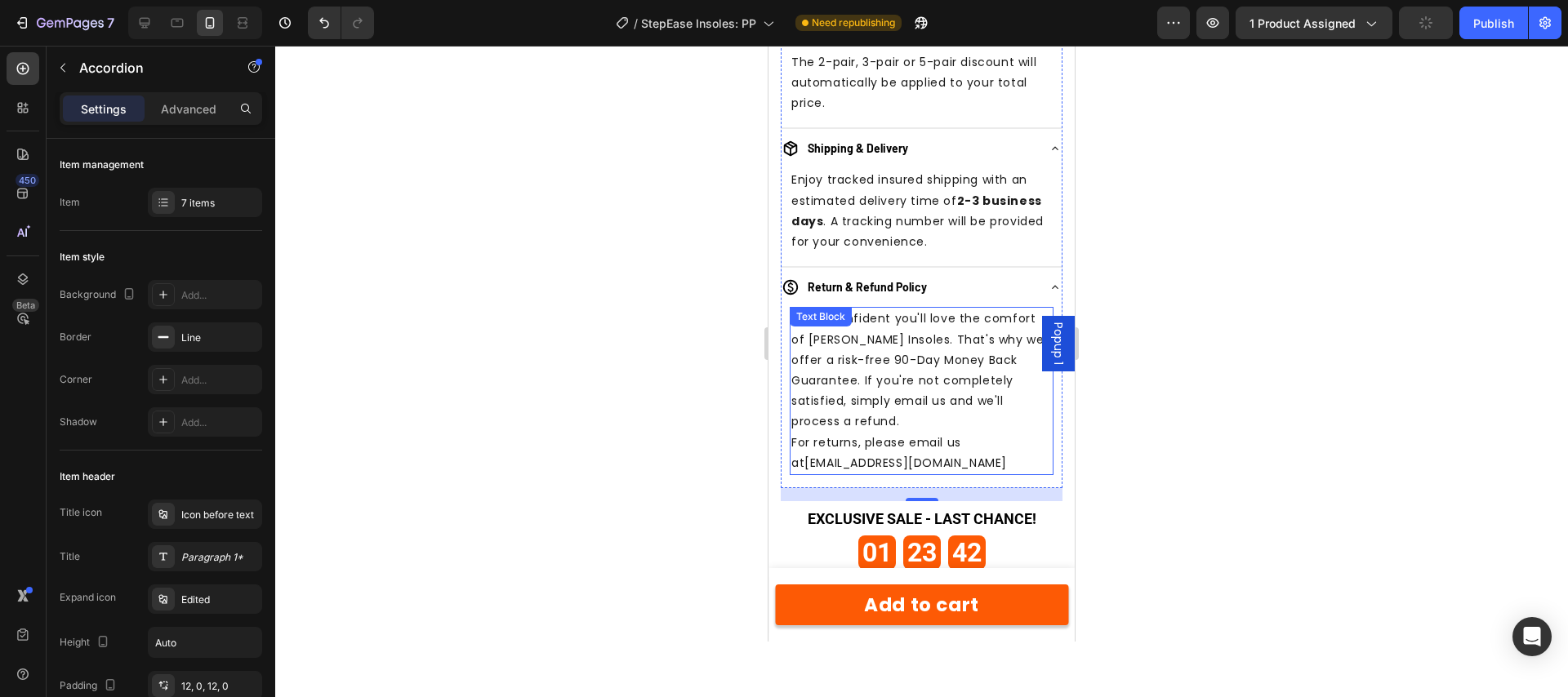
click at [818, 345] on p "We're confident you'll love the comfort of Bareon Insoles. That's why we offer …" at bounding box center [922, 370] width 261 height 124
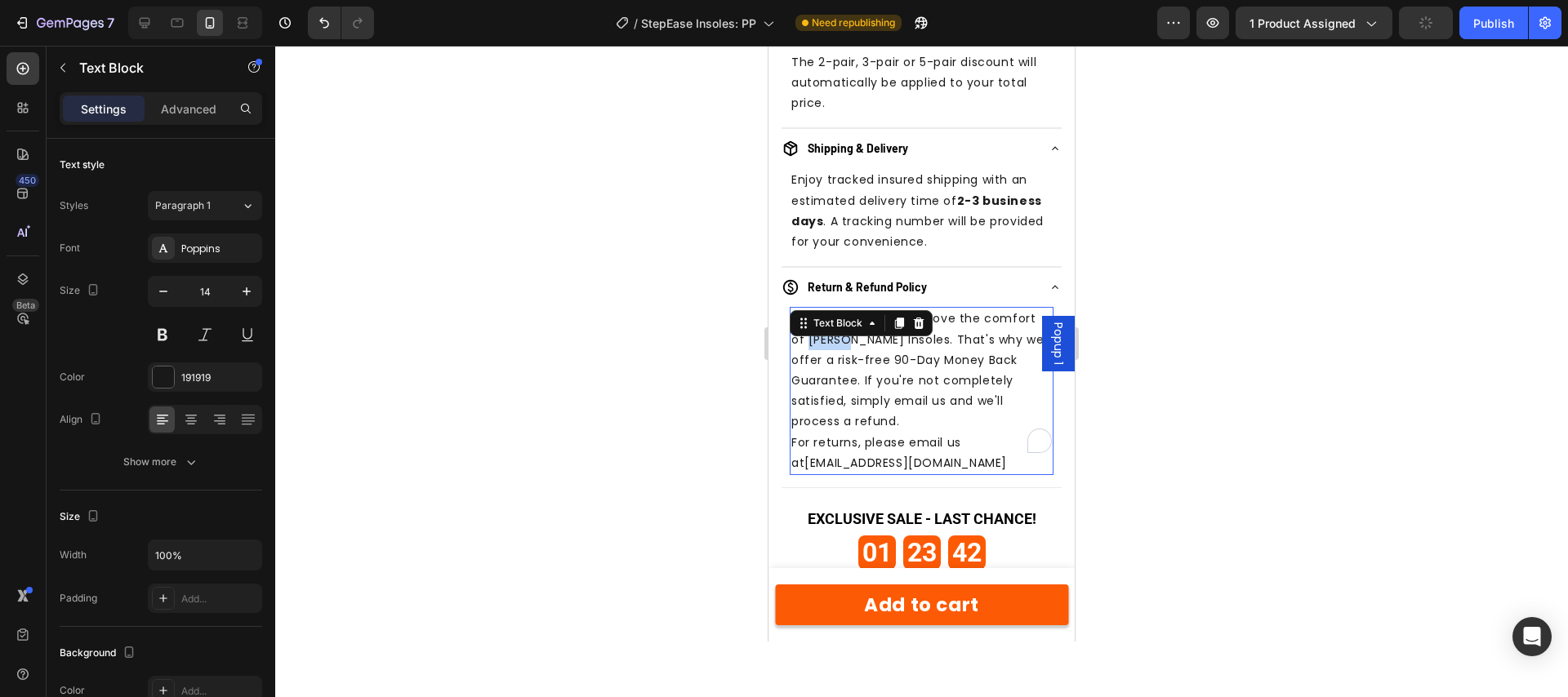
scroll to position [2318, 0]
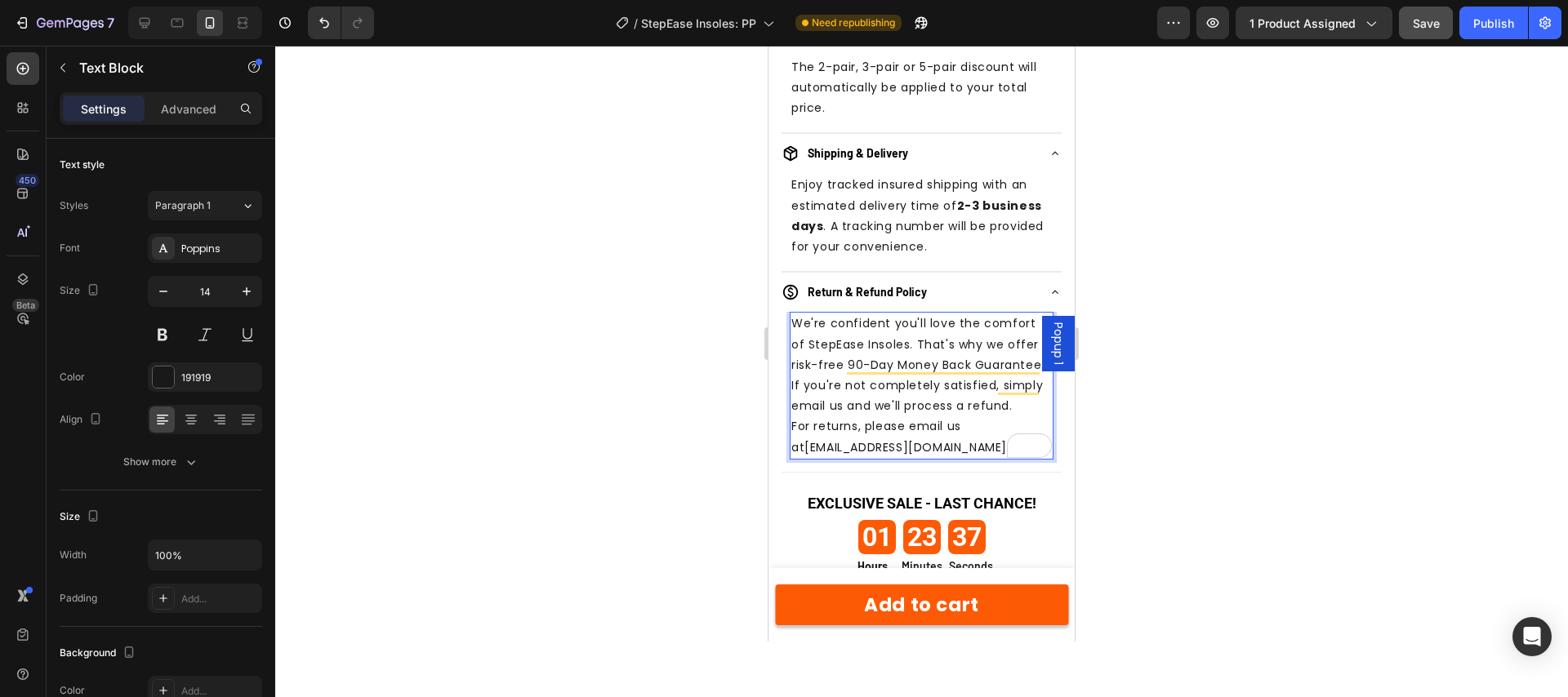
click at [845, 450] on span "info@bareon.eu" at bounding box center [905, 447] width 202 height 16
click at [1135, 415] on div at bounding box center [922, 371] width 1293 height 651
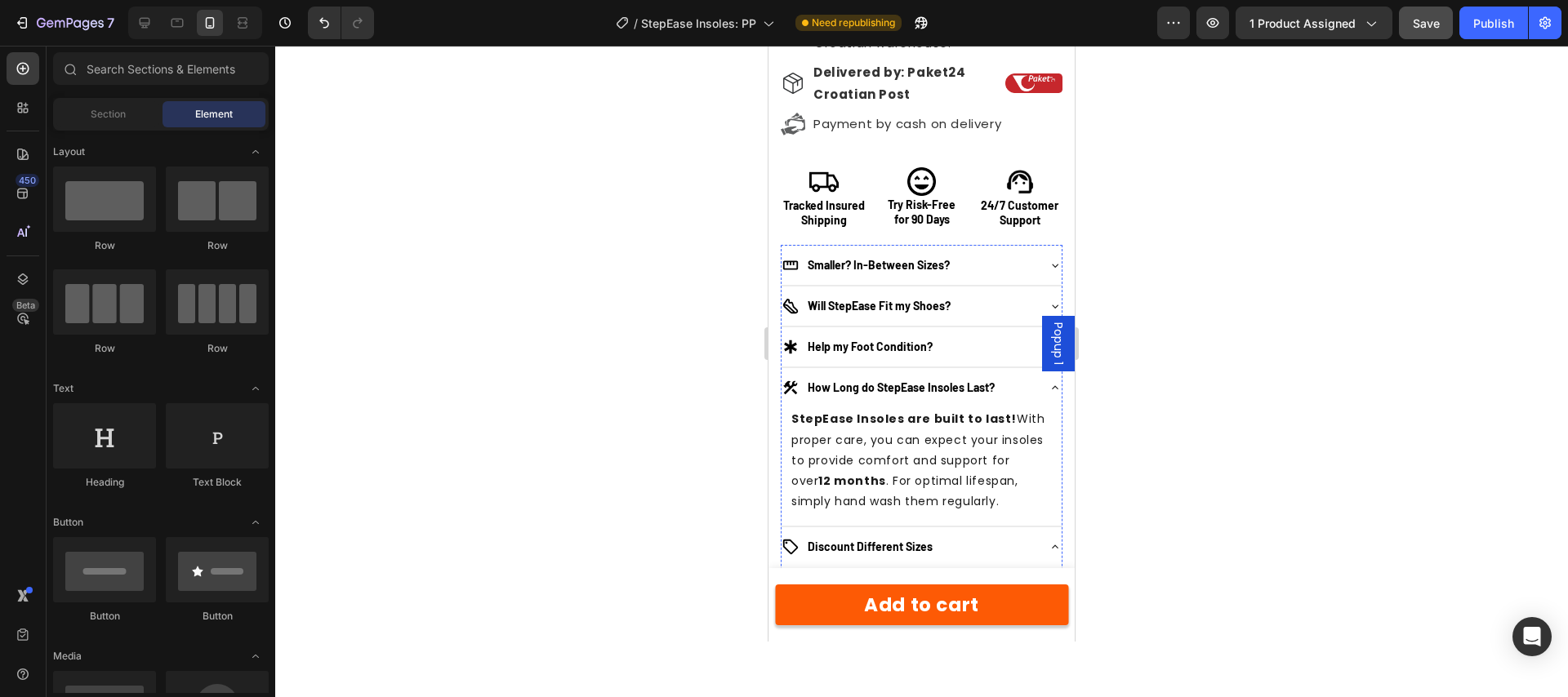
scroll to position [1639, 0]
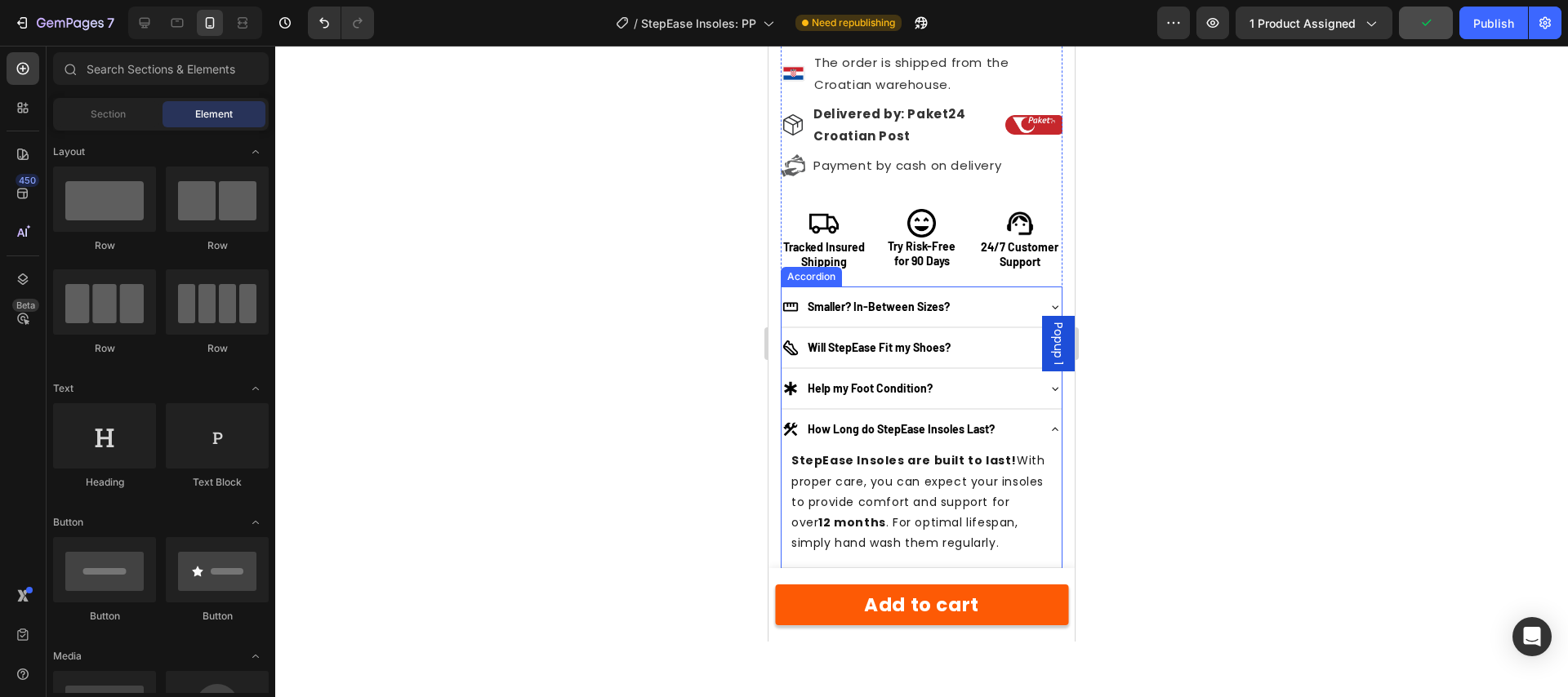
click at [998, 303] on div "Smaller? In-Between Sizes?" at bounding box center [909, 307] width 254 height 20
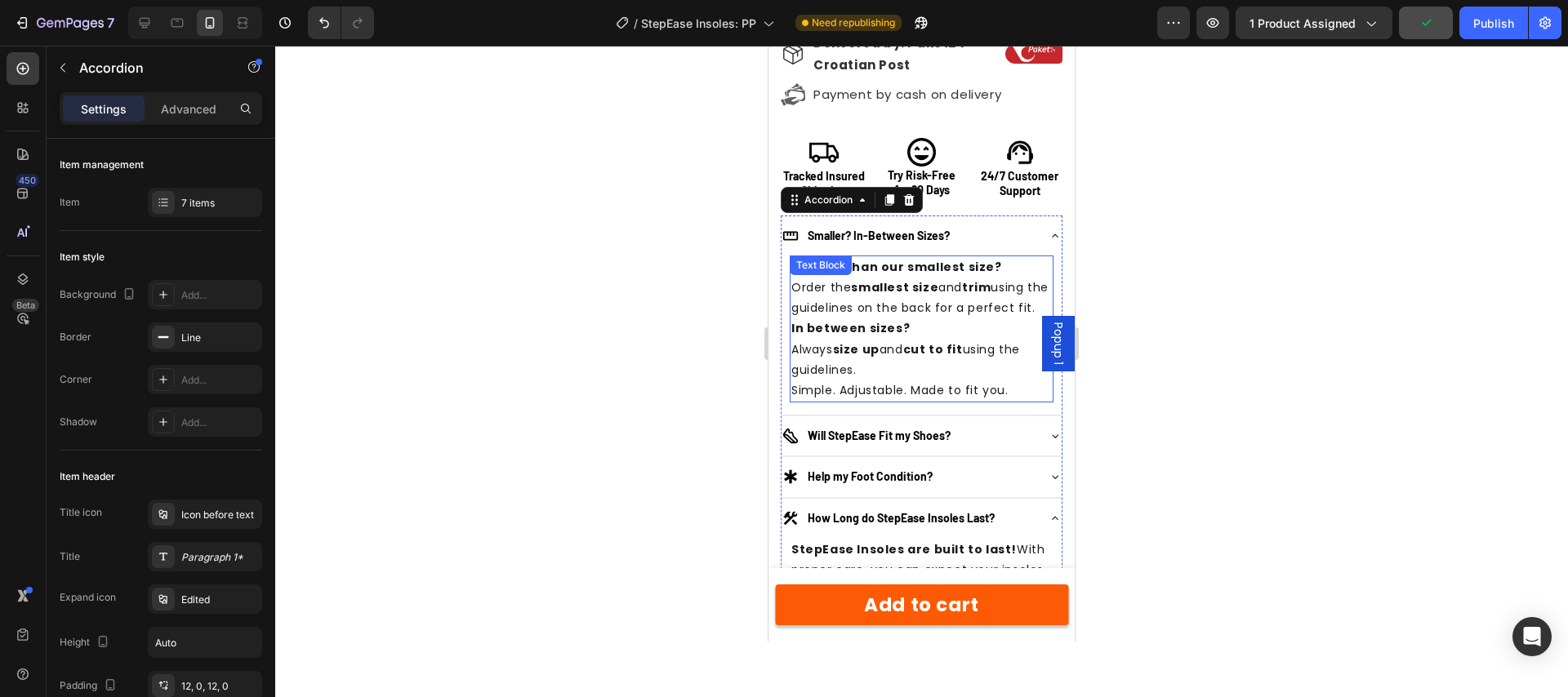
scroll to position [1713, 0]
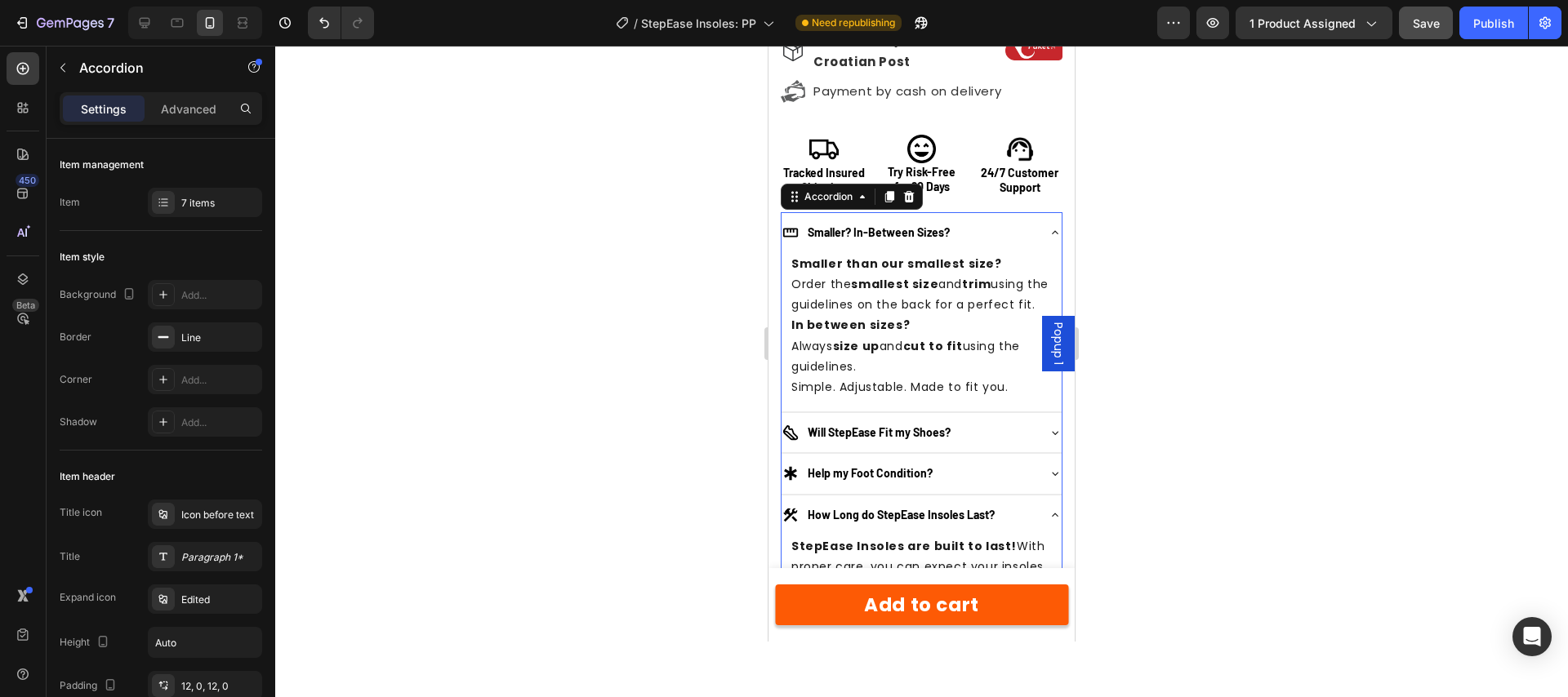
click at [1003, 442] on div "Will StepEase Fit my Shoes?" at bounding box center [909, 432] width 254 height 20
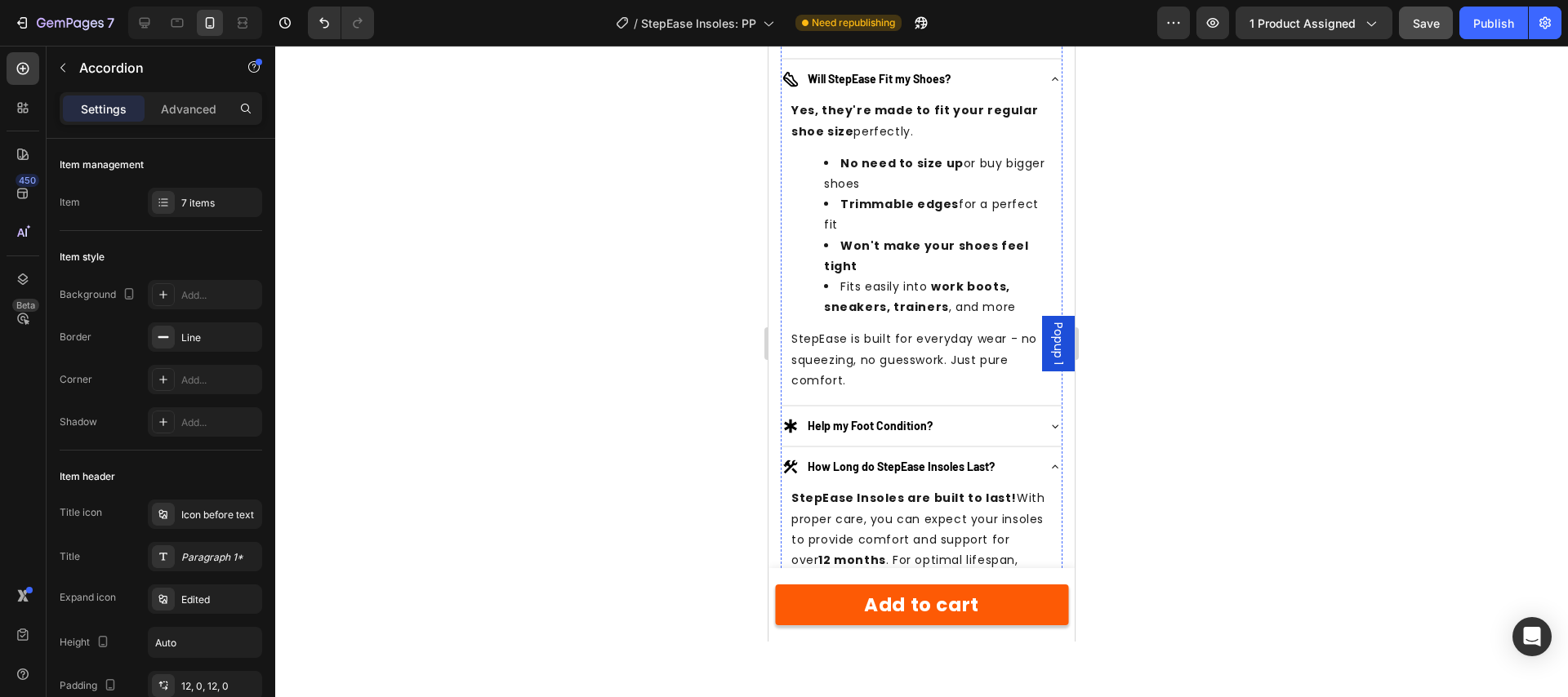
scroll to position [2068, 0]
click at [999, 414] on div "Help my Foot Condition?" at bounding box center [909, 424] width 254 height 20
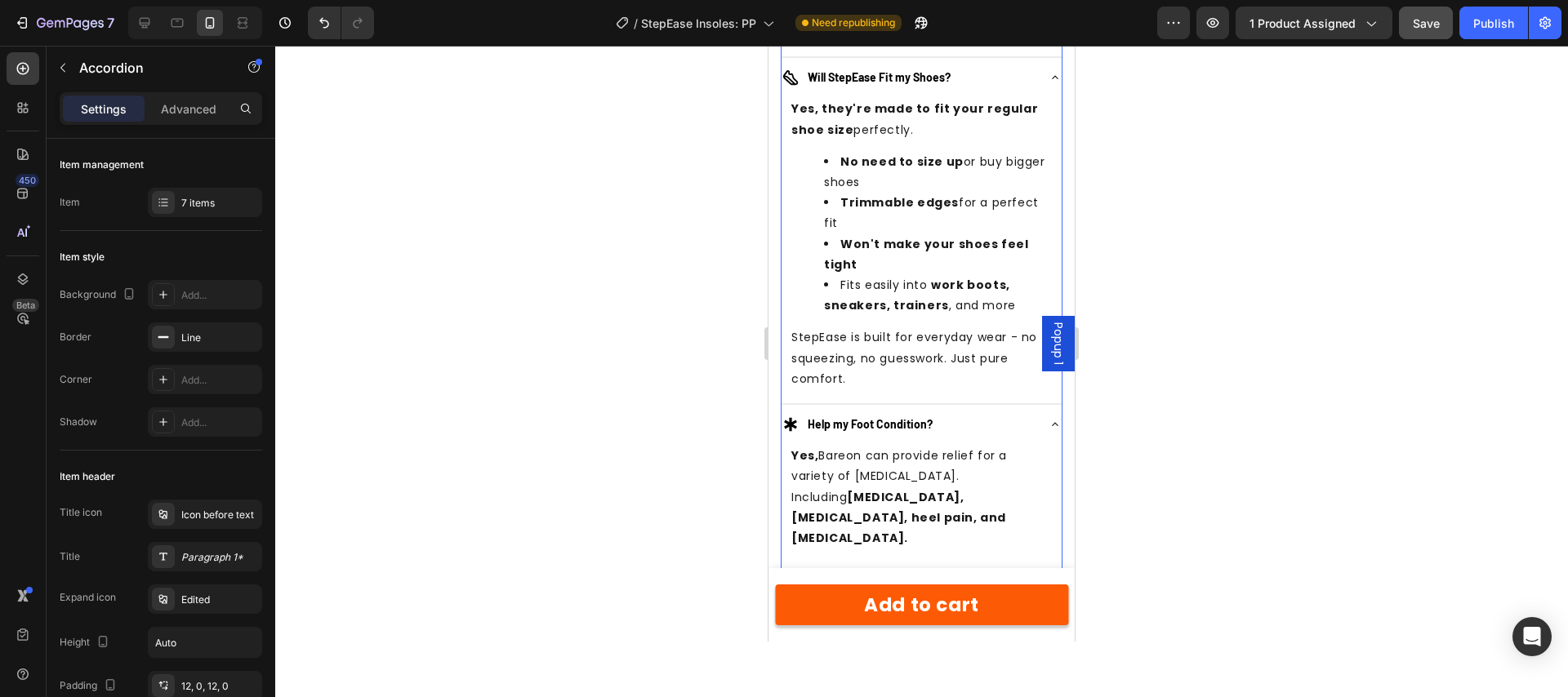
scroll to position [2173, 0]
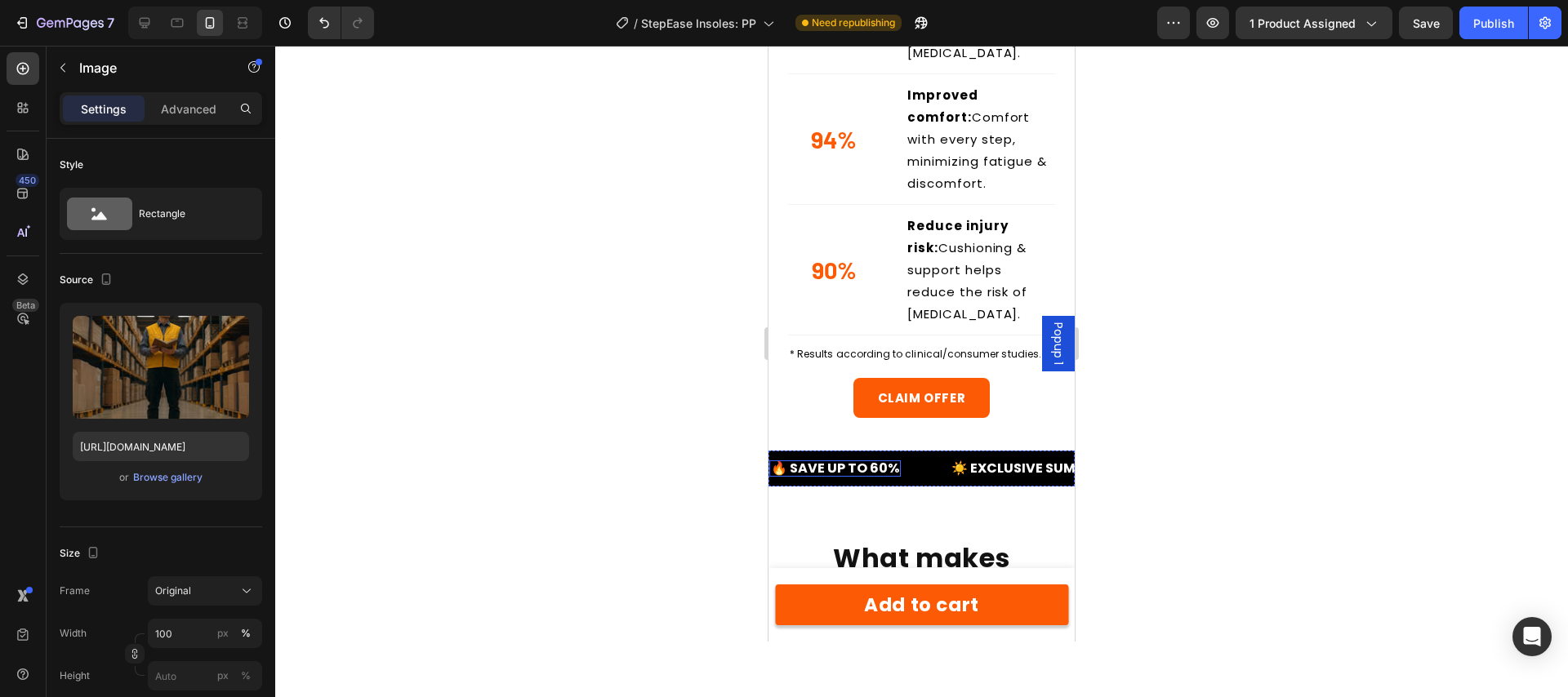
scroll to position [5602, 0]
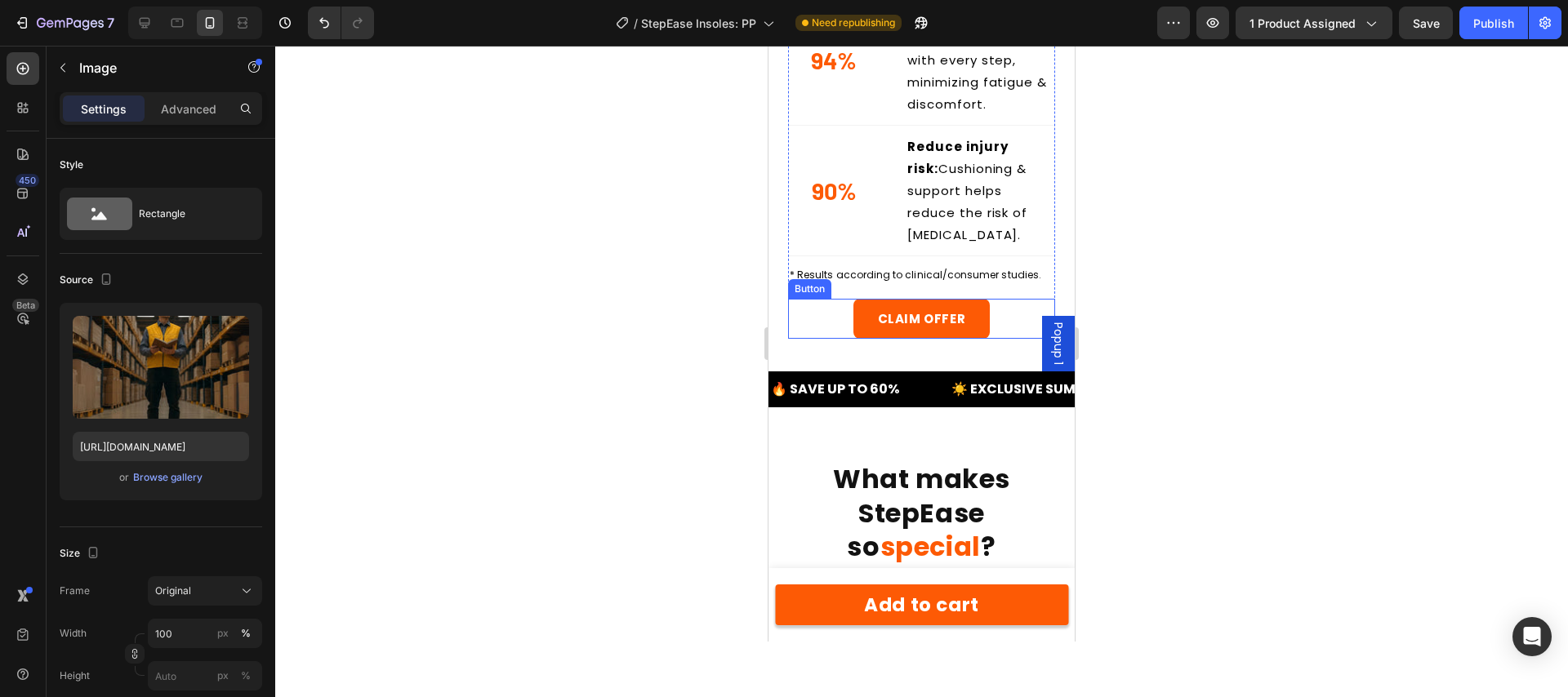
click at [873, 299] on link "CLAIM OFFER" at bounding box center [922, 319] width 137 height 40
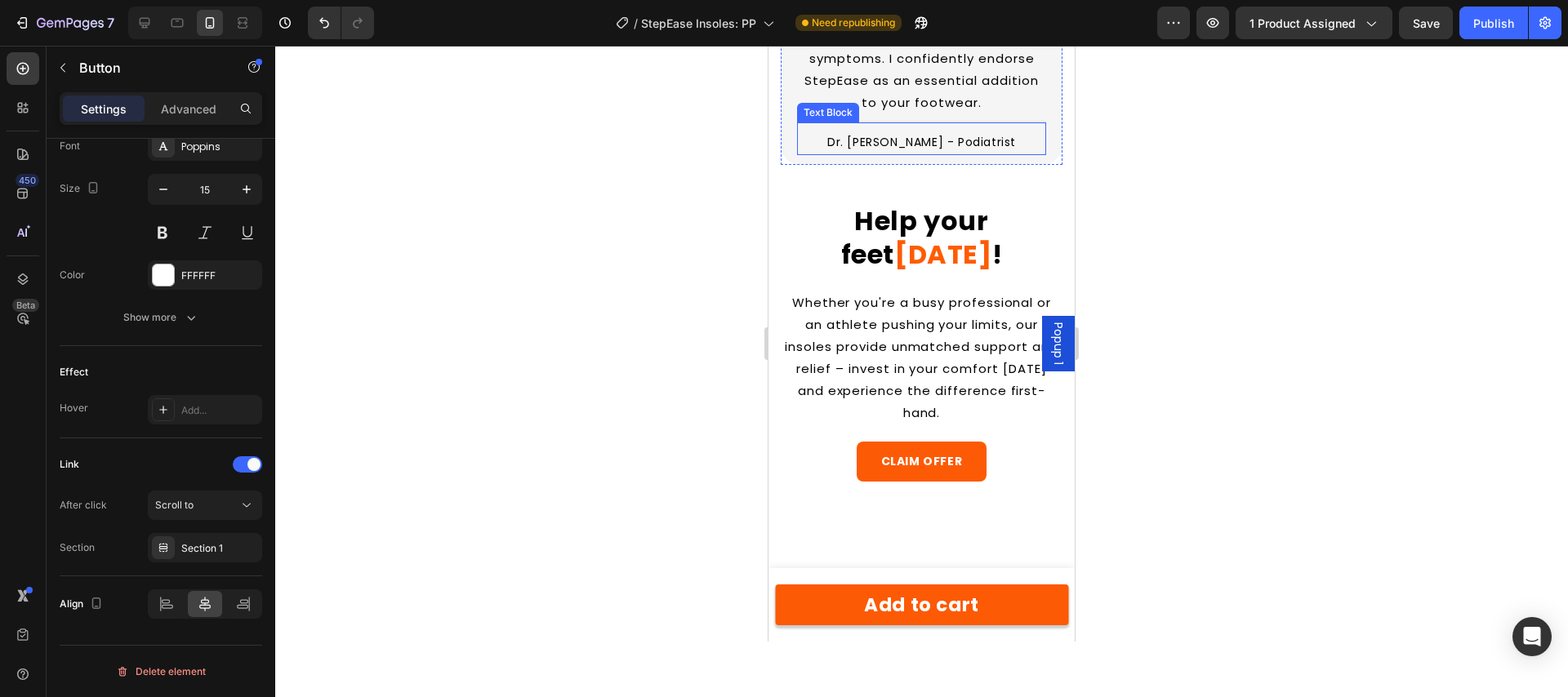
scroll to position [7280, 0]
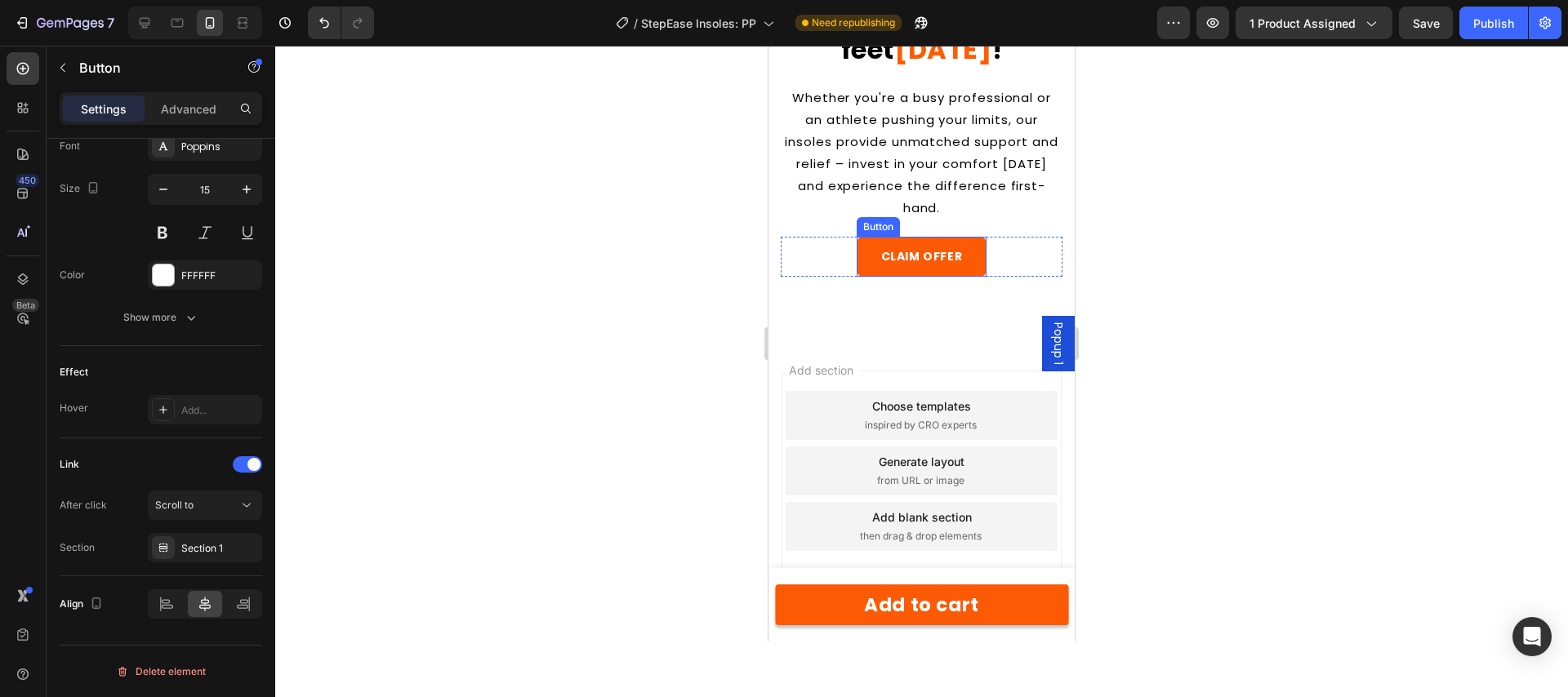
click at [873, 277] on button "CLAIM OFFER" at bounding box center [922, 256] width 130 height 40
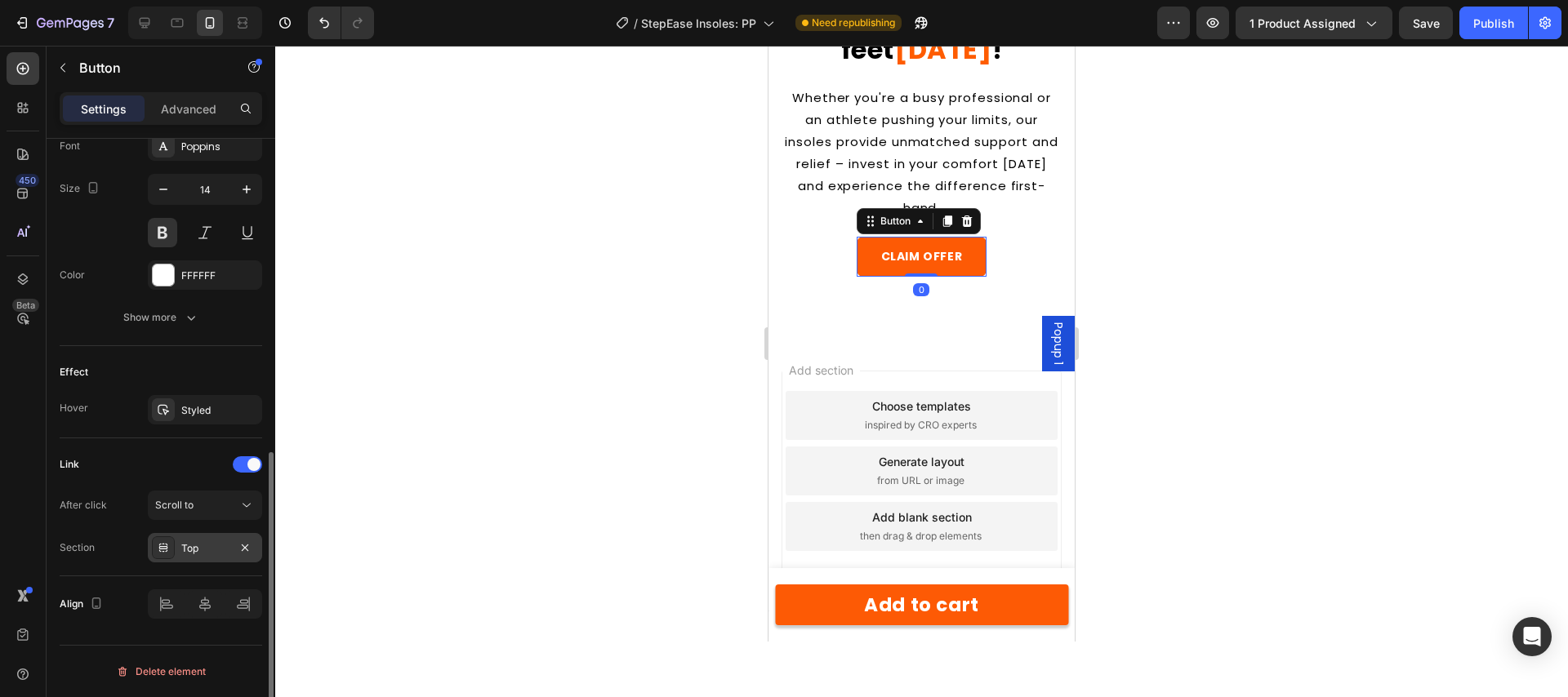
click at [215, 553] on div "Top" at bounding box center [205, 549] width 48 height 15
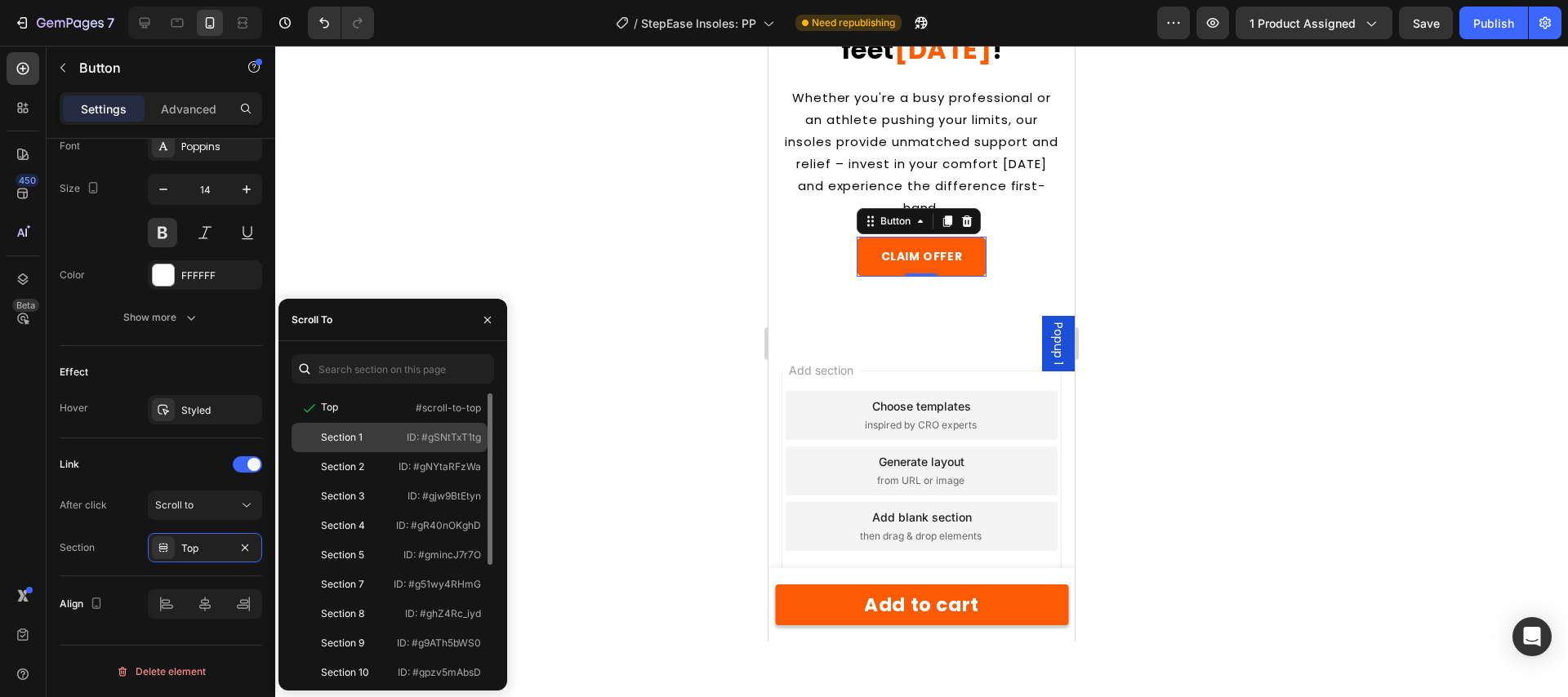
click at [362, 437] on div "Section 1" at bounding box center [342, 437] width 42 height 15
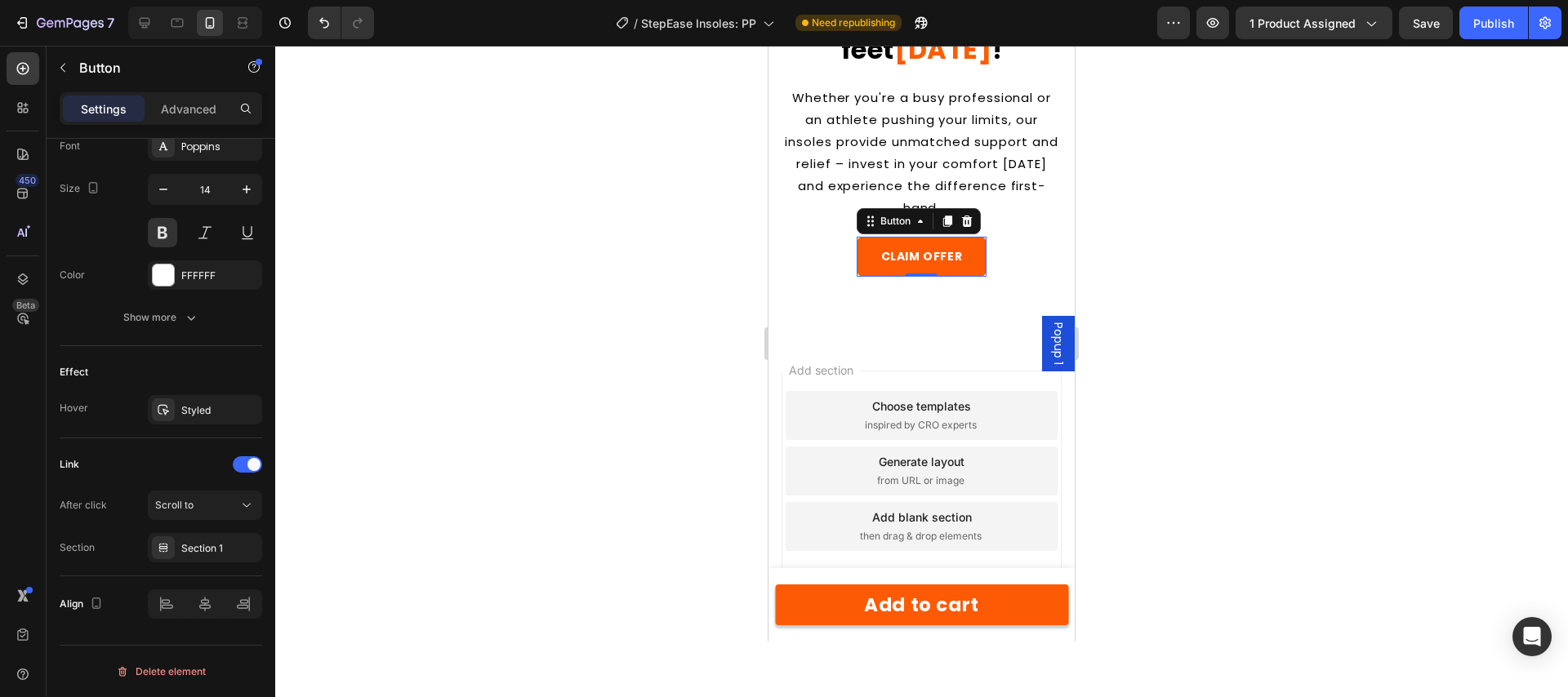
click at [733, 478] on div at bounding box center [922, 371] width 1293 height 651
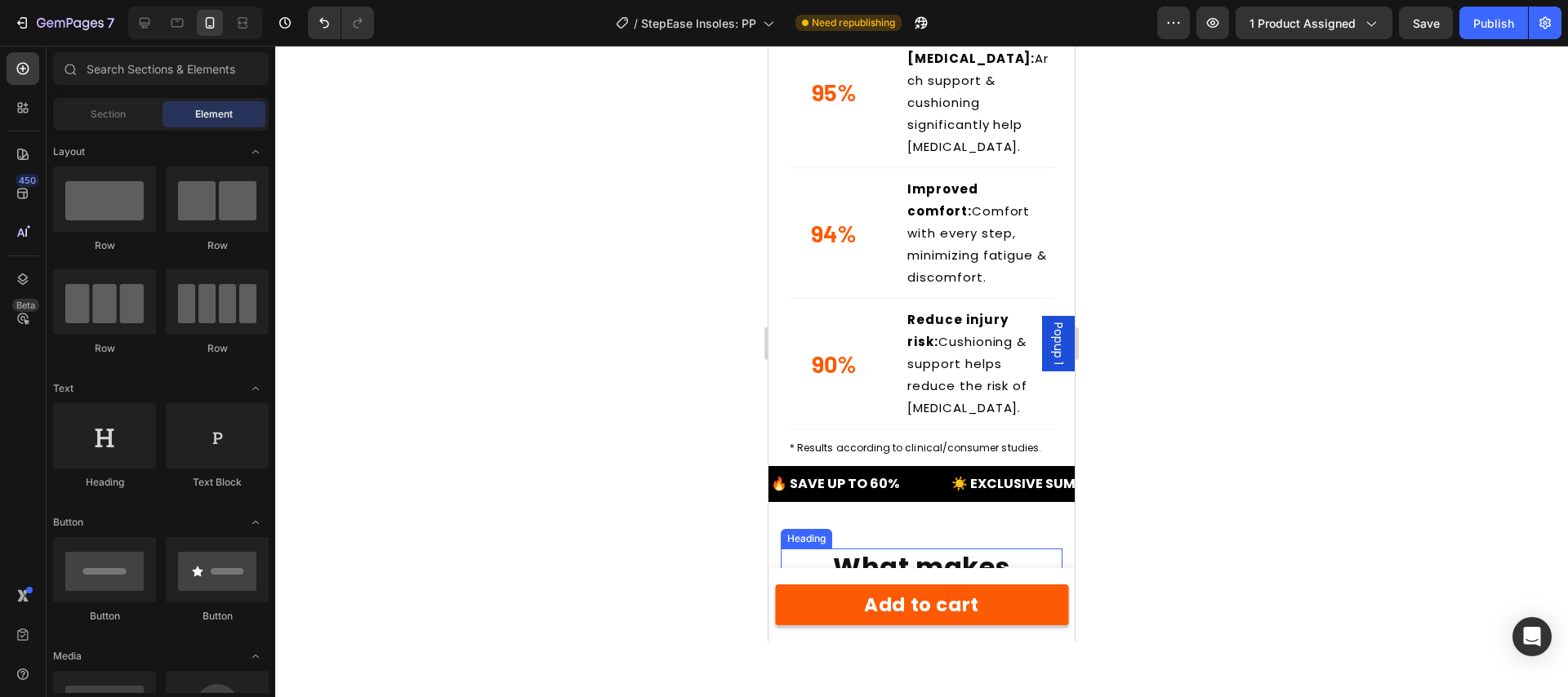
scroll to position [5428, 0]
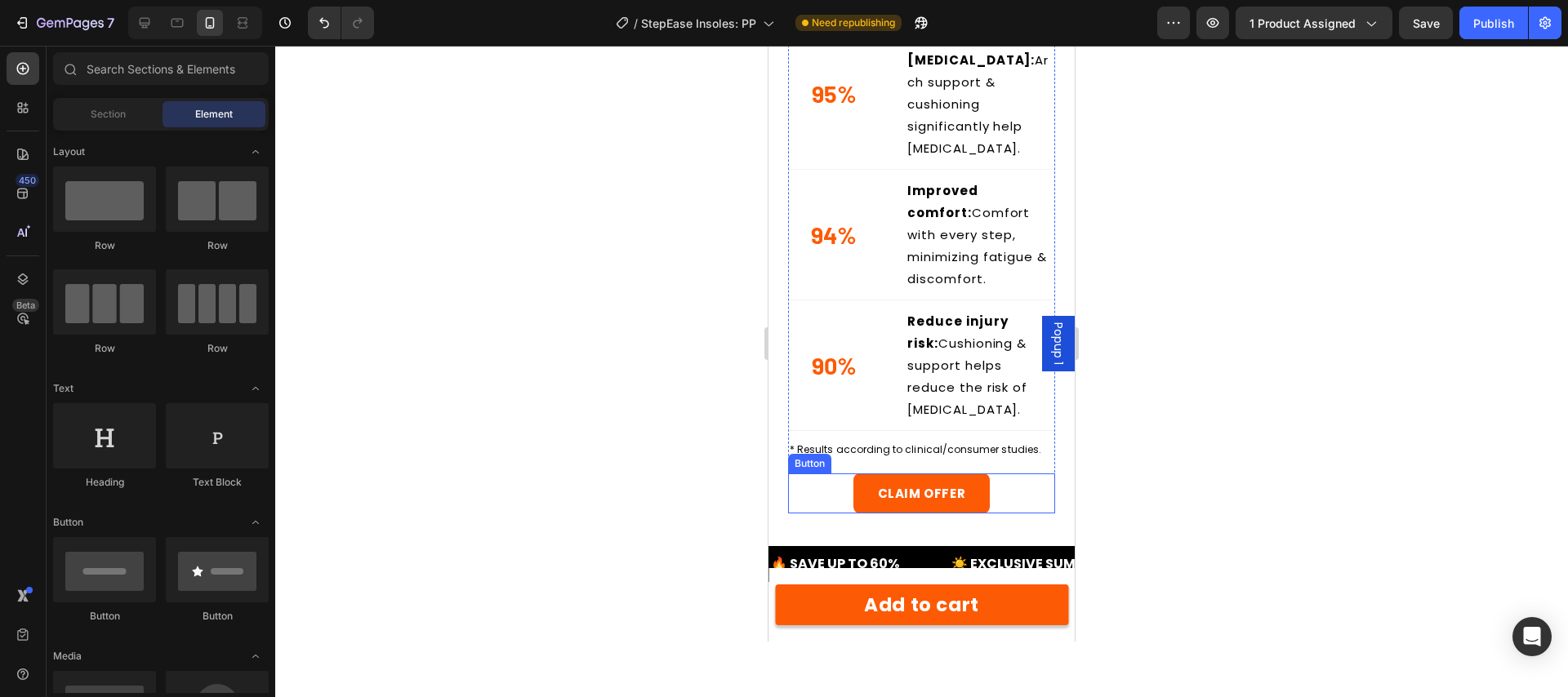
click at [976, 473] on link "CLAIM OFFER" at bounding box center [922, 493] width 137 height 40
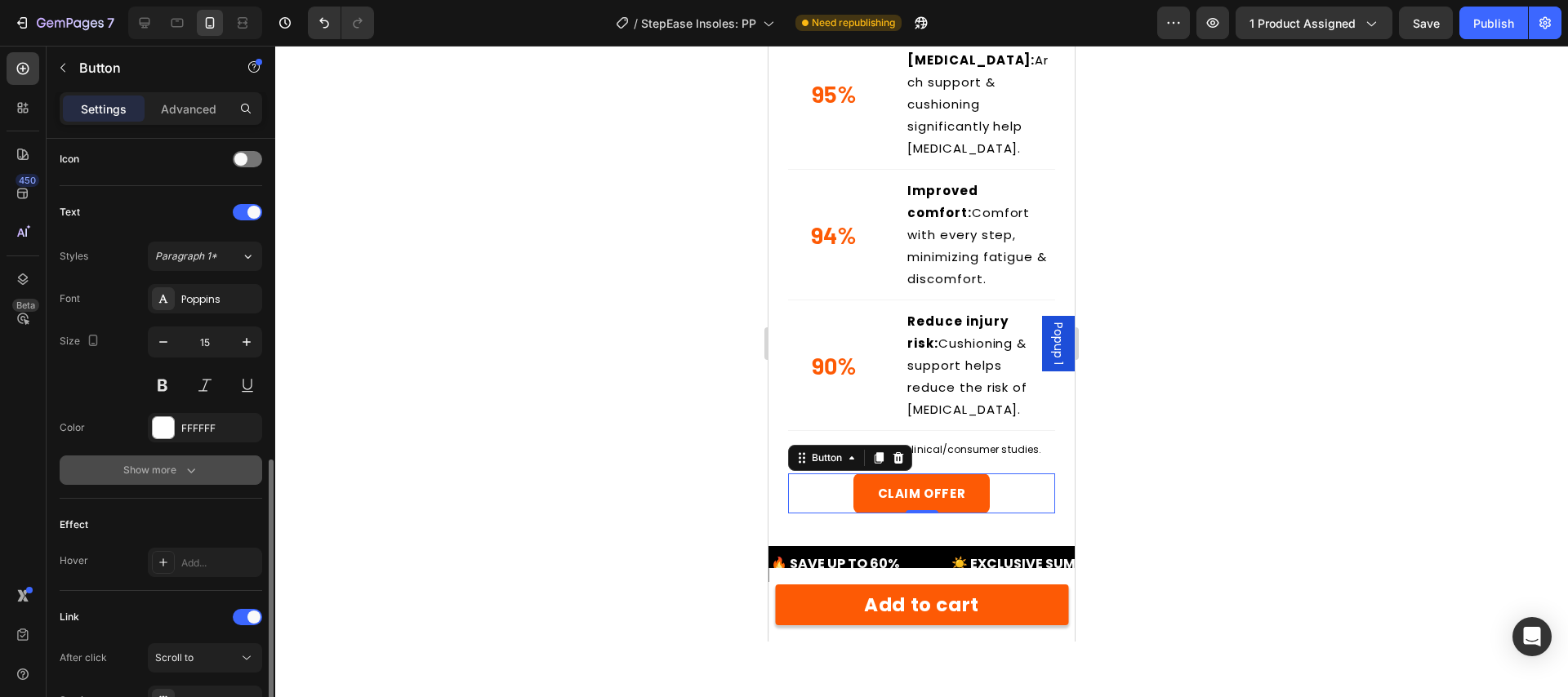
scroll to position [650, 0]
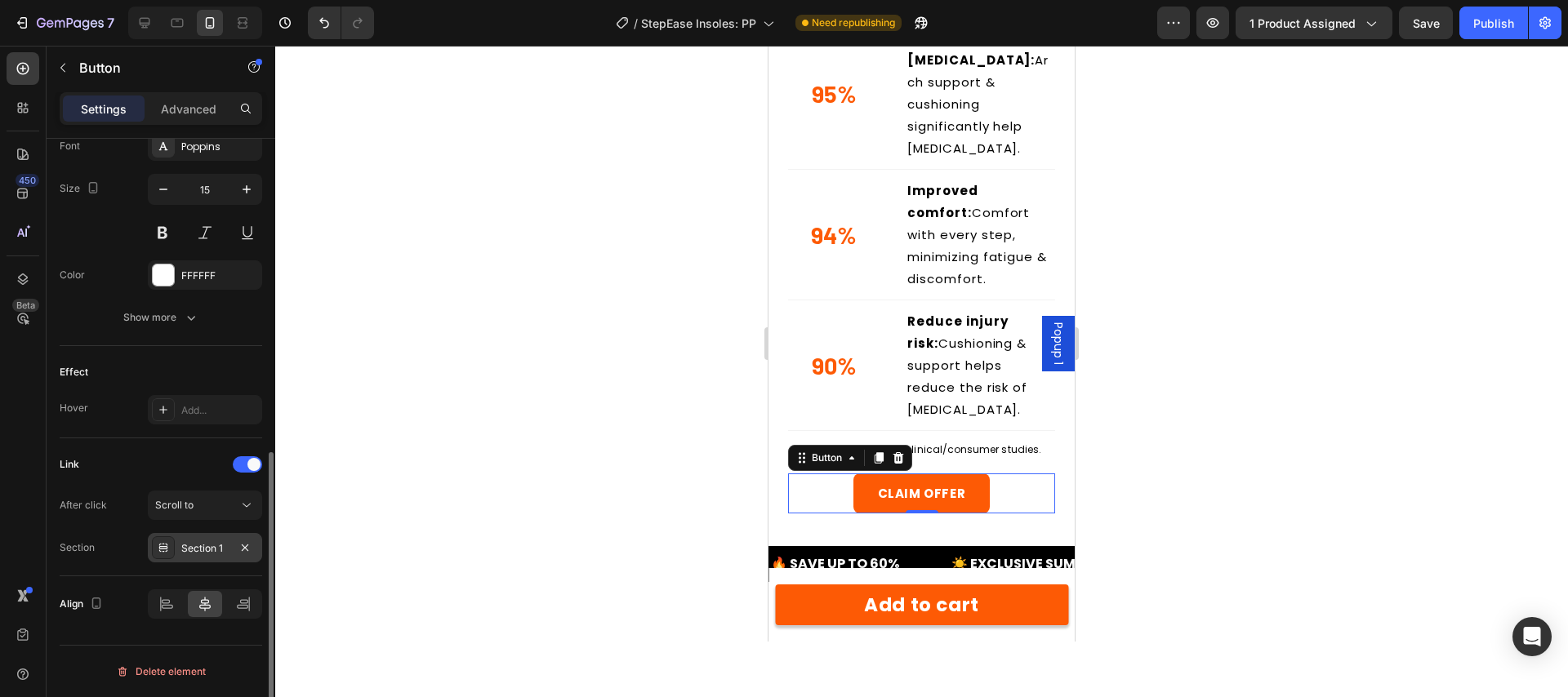
click at [208, 549] on div "Section 1" at bounding box center [205, 549] width 48 height 15
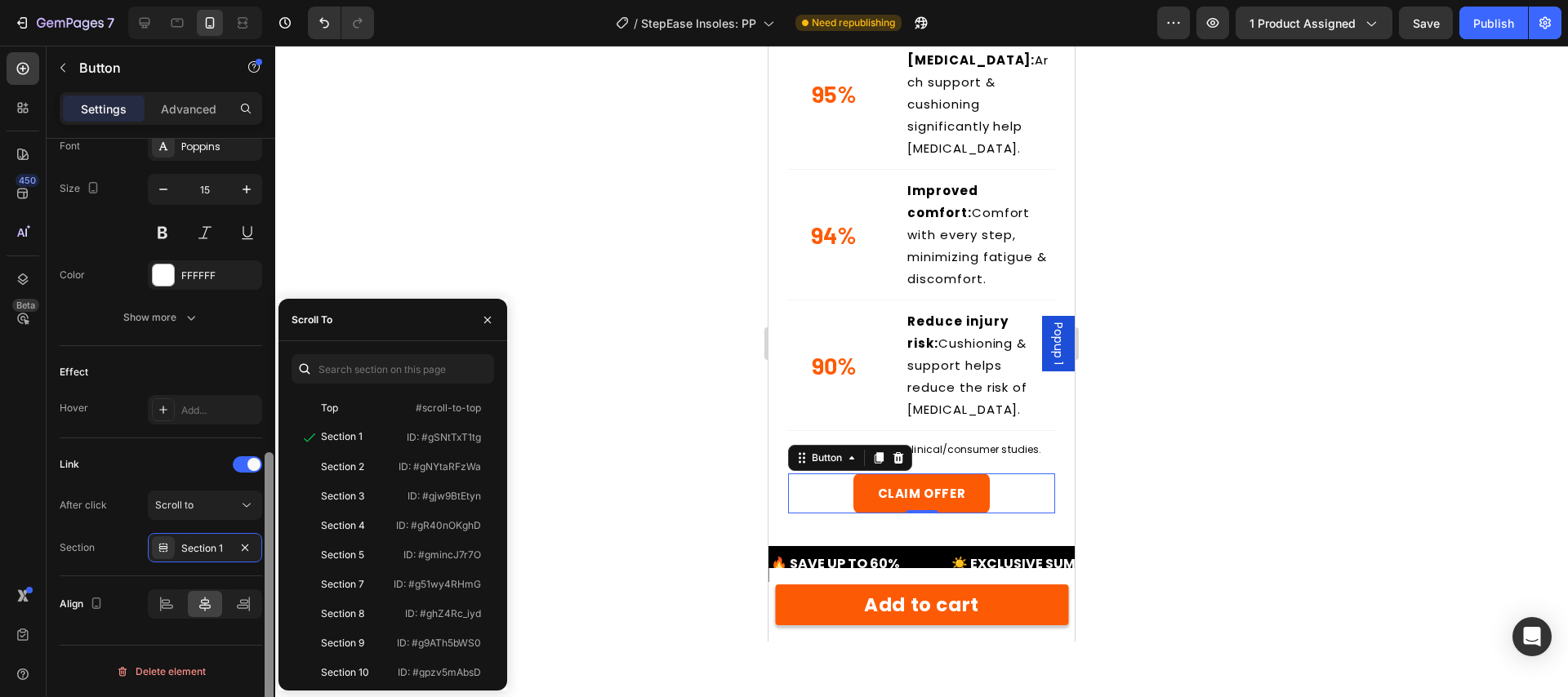
click at [369, 410] on div "Top" at bounding box center [346, 408] width 95 height 15
click at [856, 449] on div "The future is [MEDICAL_DATA]-free Heading Row 95% Custom Code Reduced [MEDICAL_…" at bounding box center [922, 206] width 306 height 680
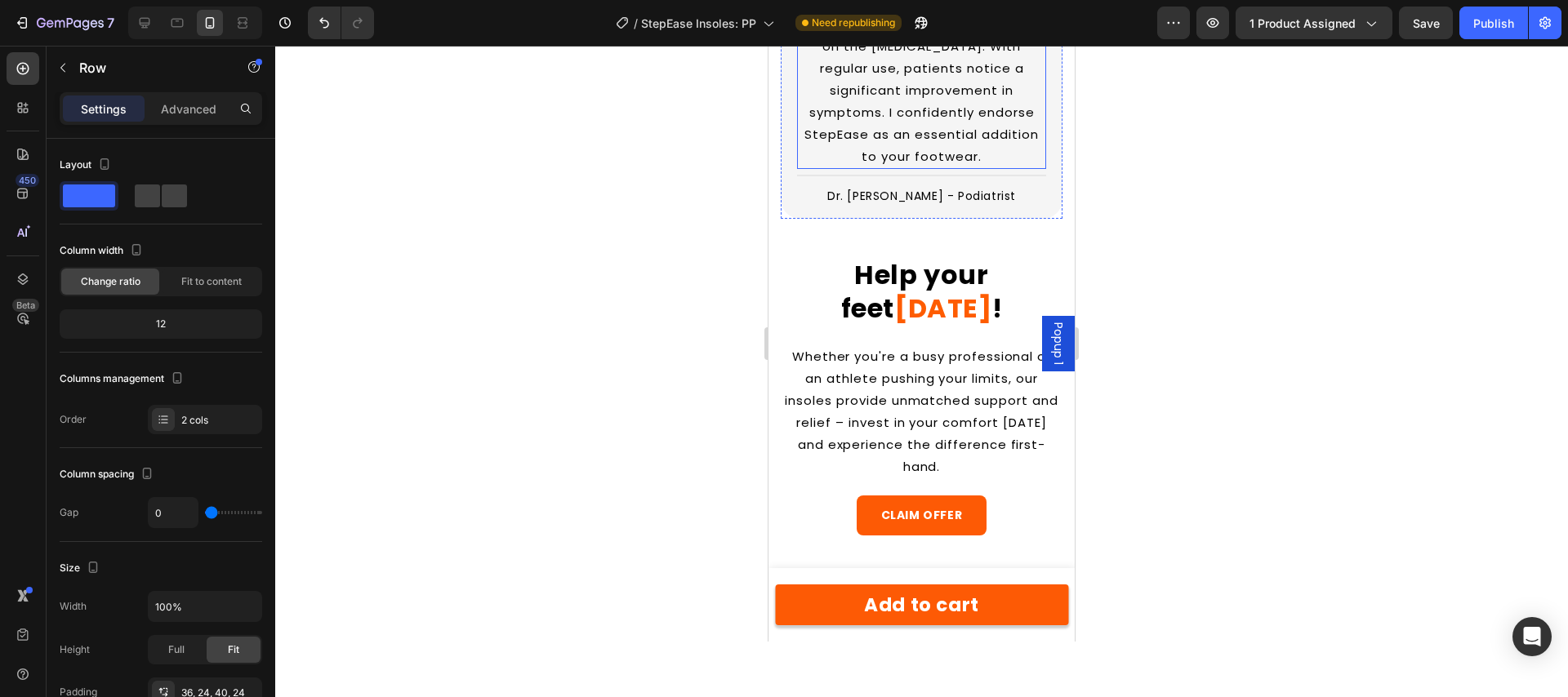
scroll to position [7484, 0]
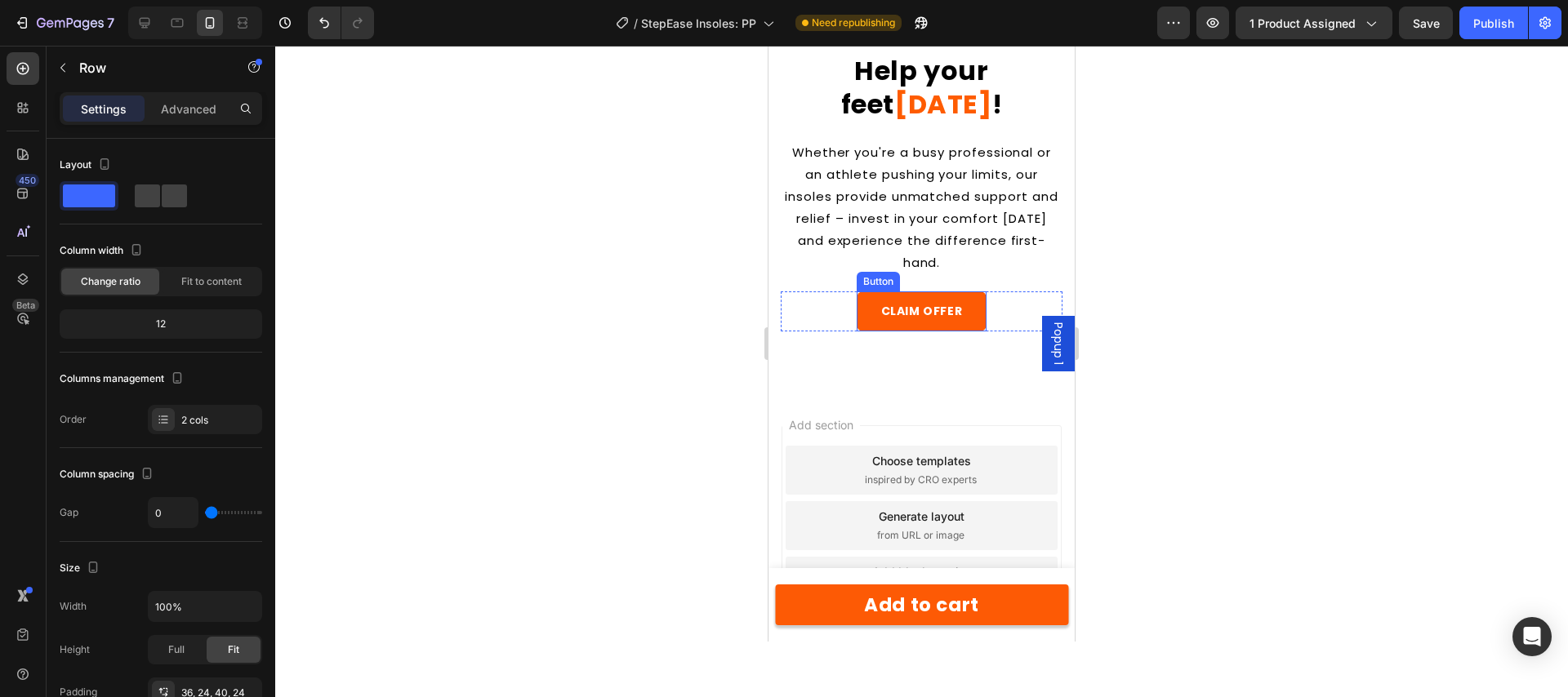
click at [869, 294] on link "CLAIM OFFER" at bounding box center [922, 311] width 130 height 40
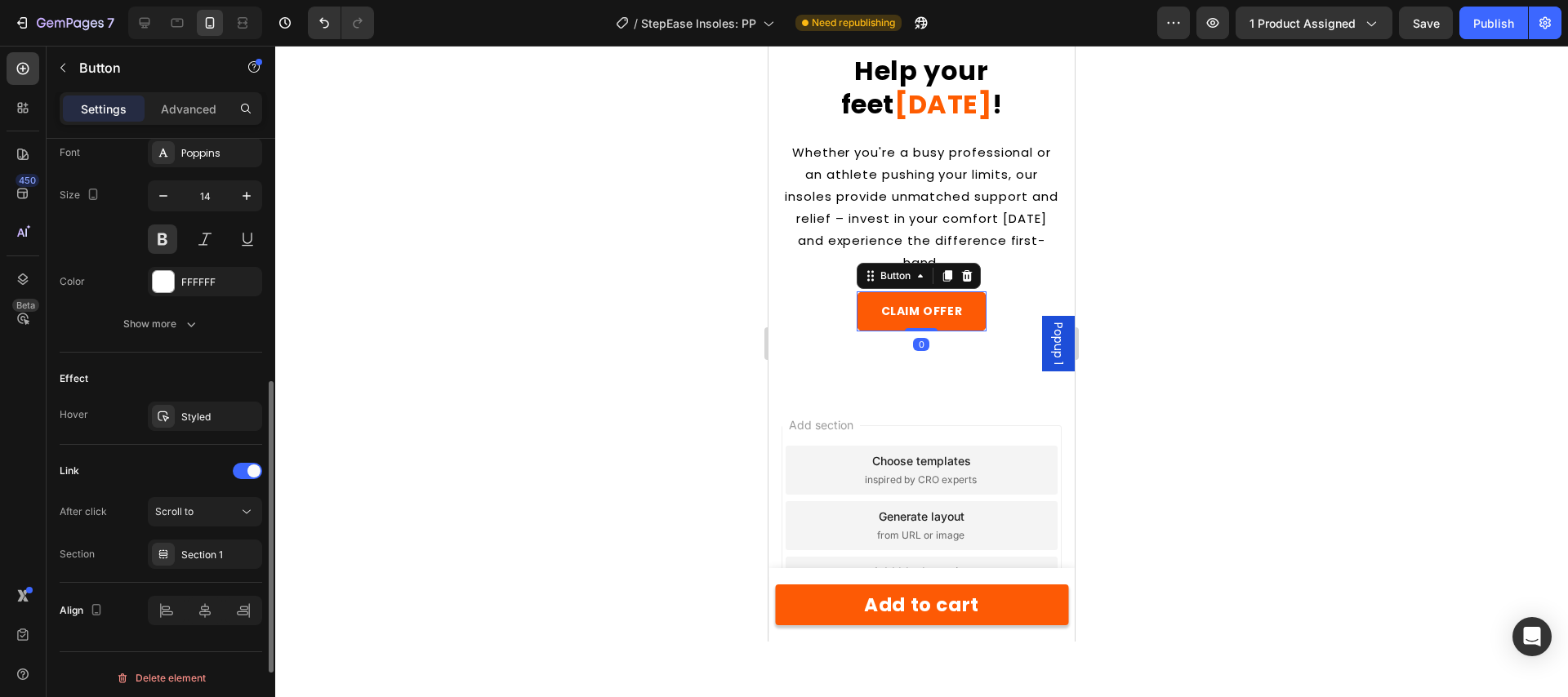
scroll to position [650, 0]
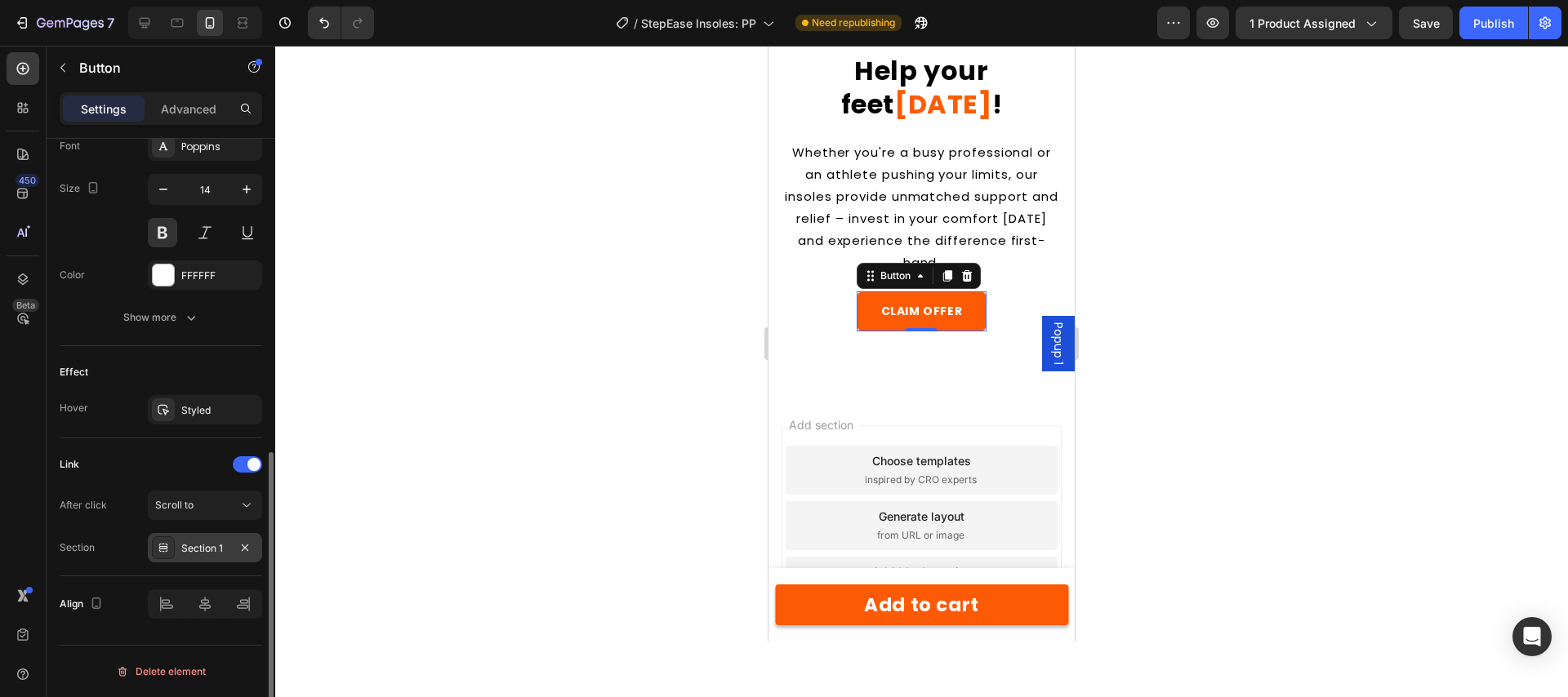
click at [207, 550] on div "Section 1" at bounding box center [205, 549] width 48 height 15
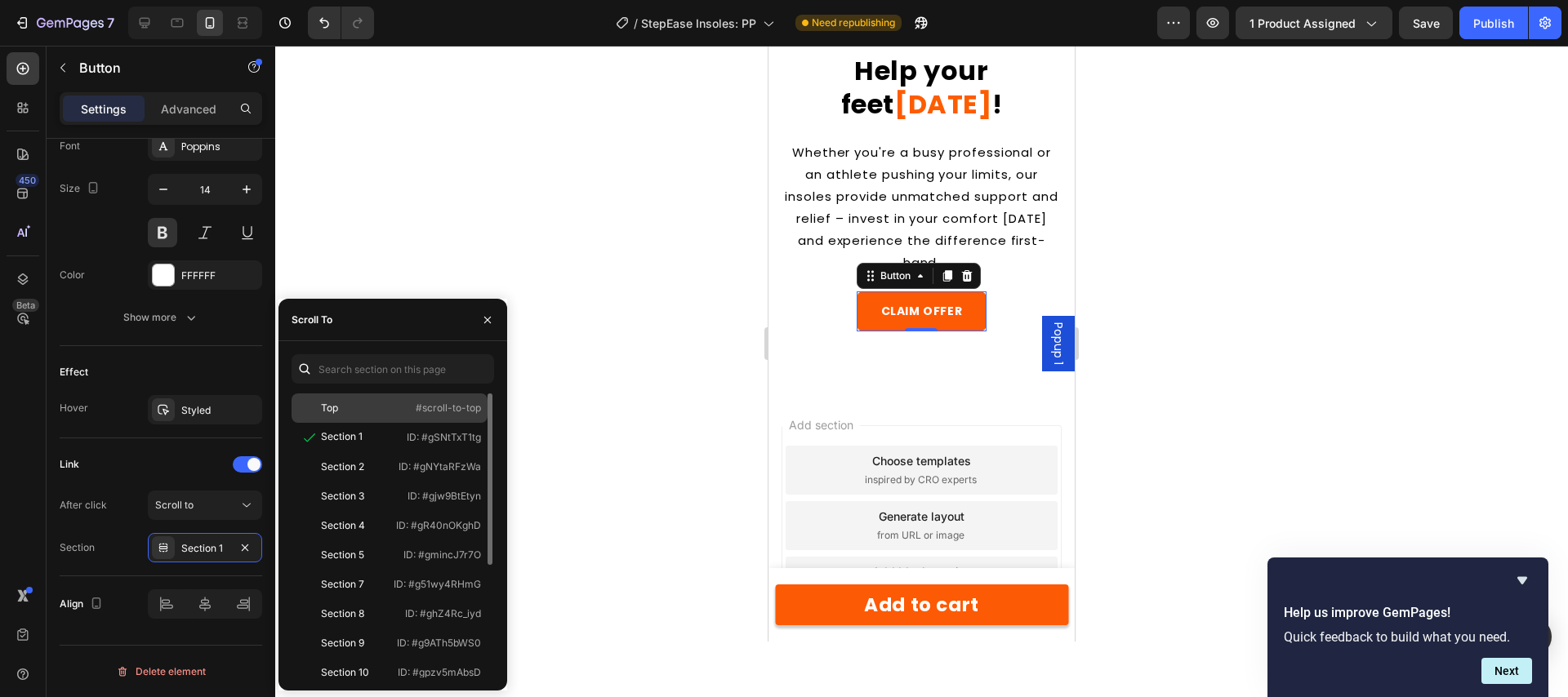
click at [347, 407] on div "Top" at bounding box center [346, 408] width 95 height 15
click at [685, 480] on div at bounding box center [922, 371] width 1293 height 651
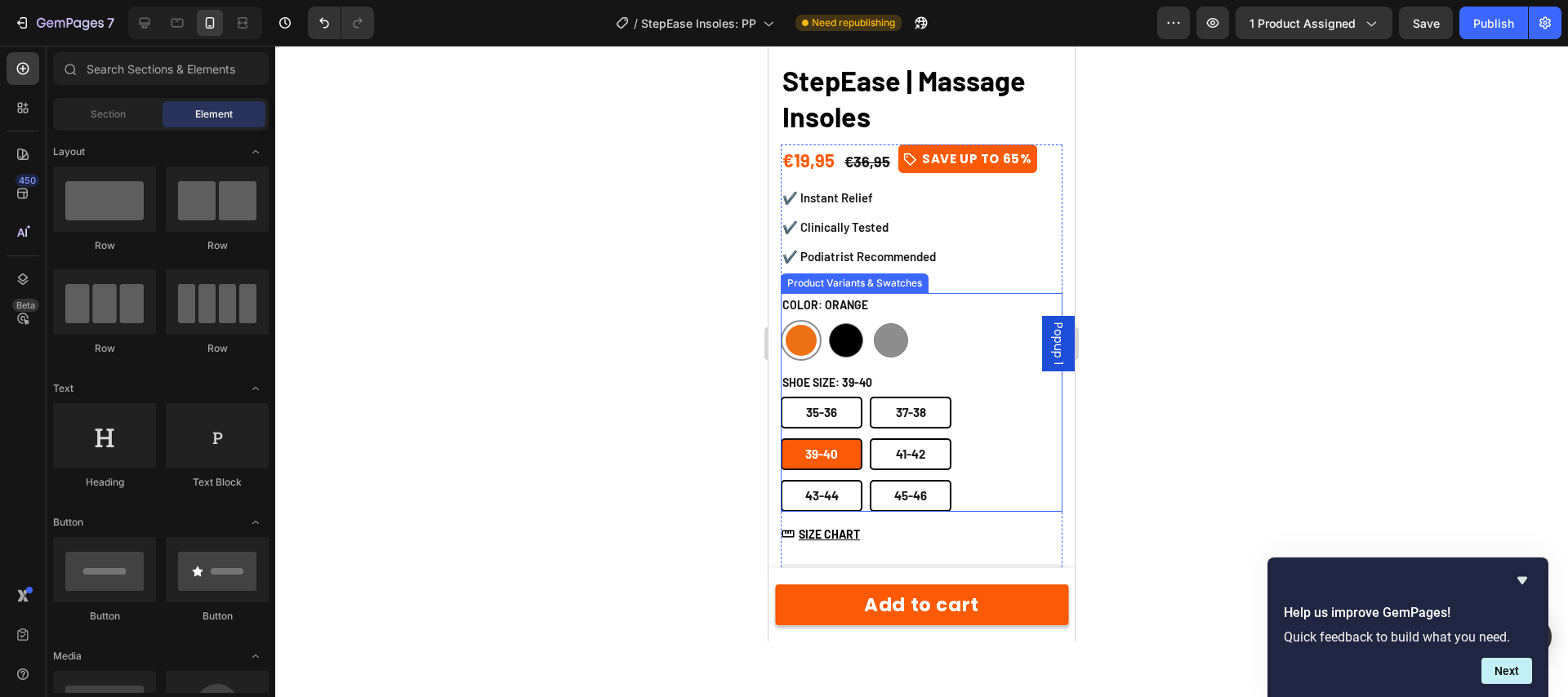
scroll to position [722, 0]
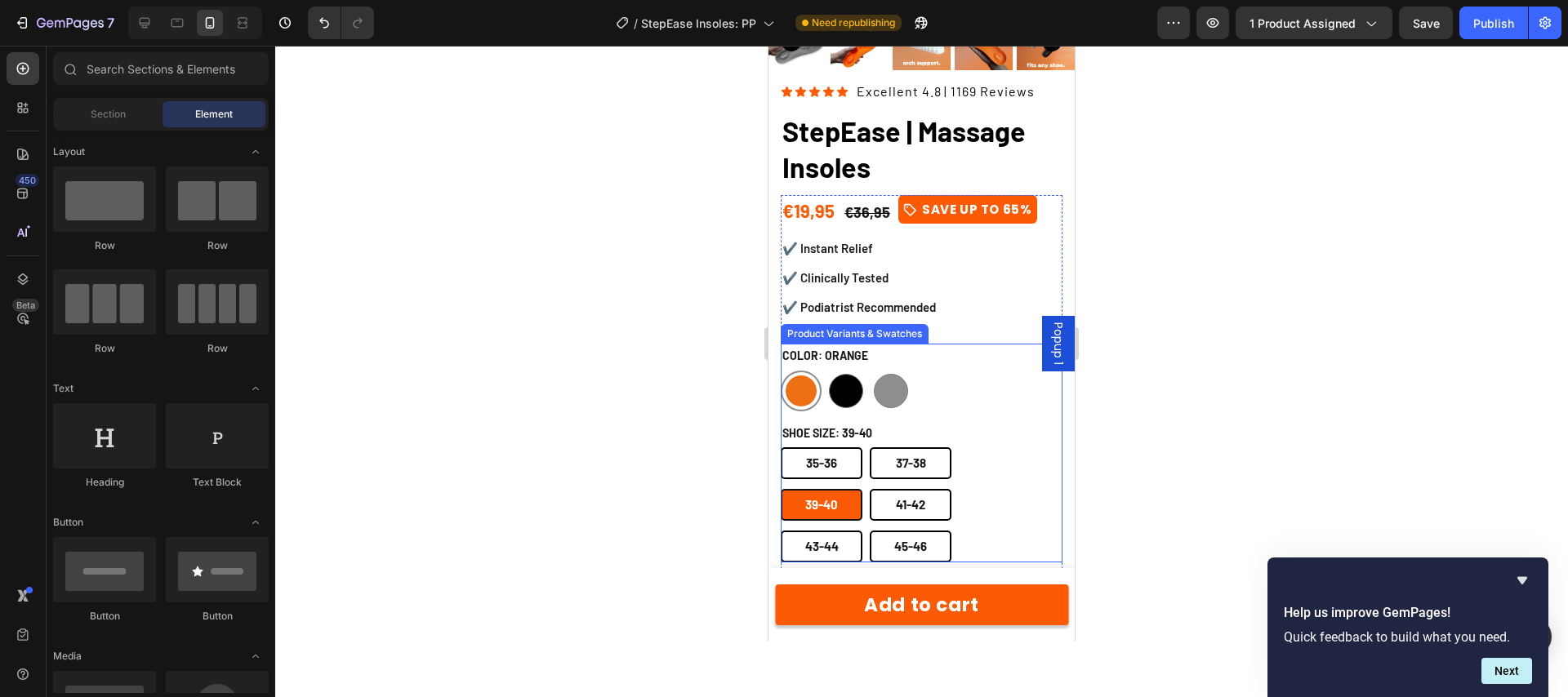
click at [948, 358] on div "Color: orange orange orange black black grey grey" at bounding box center [908, 378] width 254 height 67
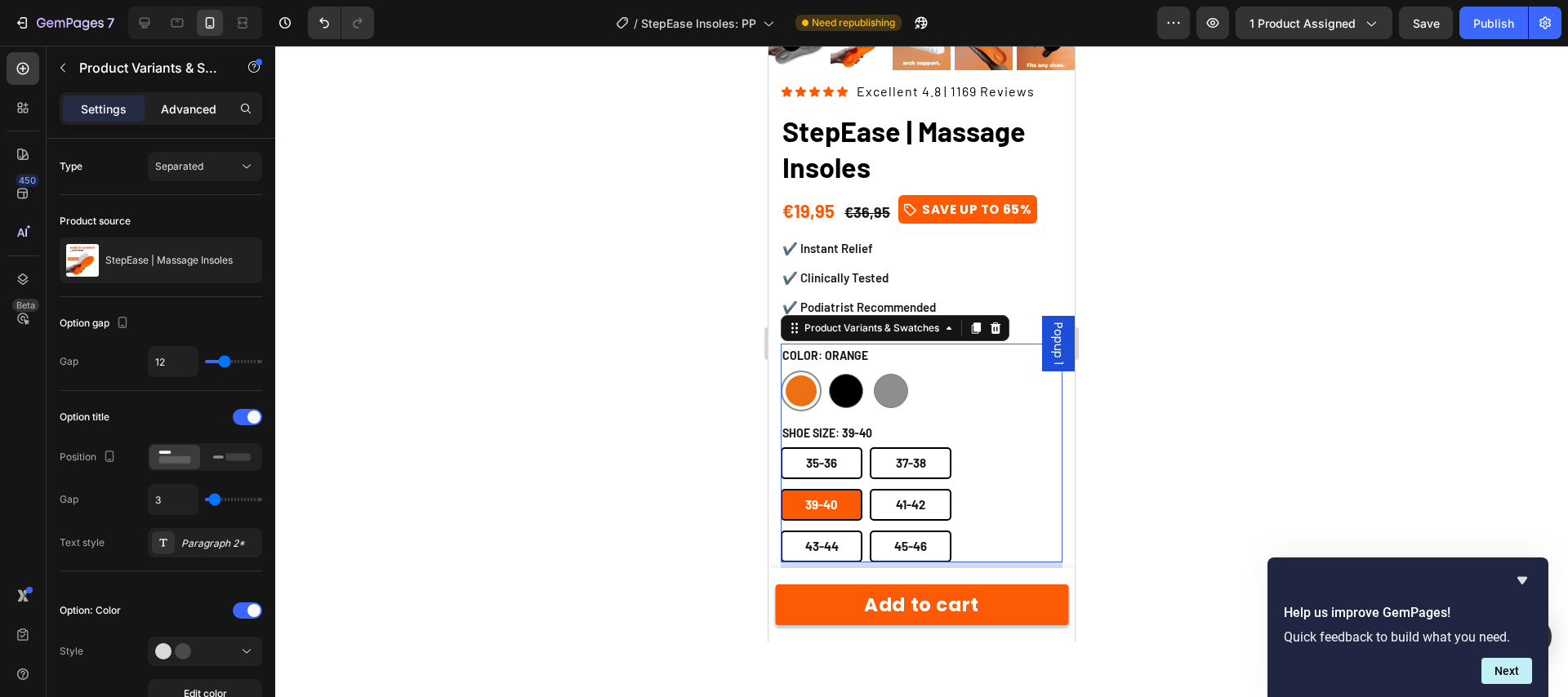
click at [189, 109] on p "Advanced" at bounding box center [188, 109] width 56 height 17
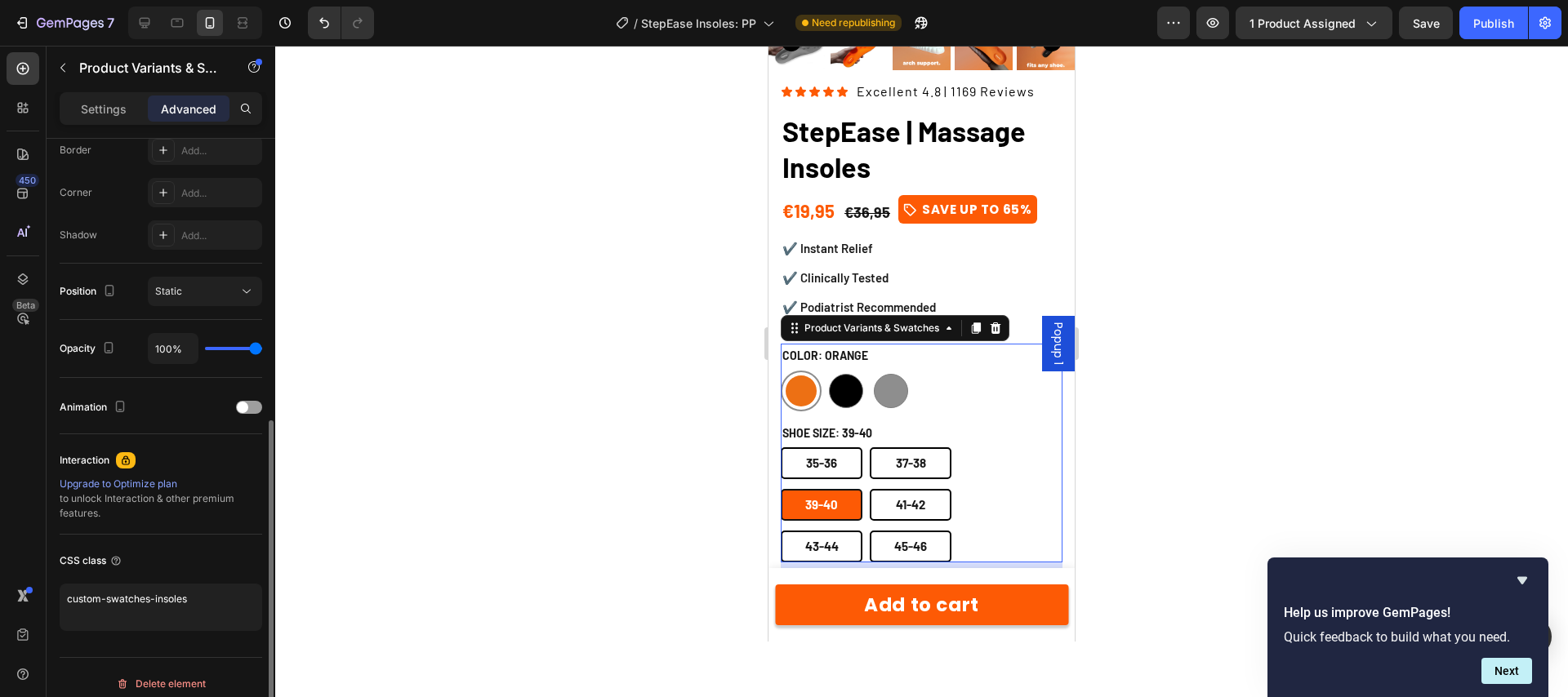
scroll to position [484, 0]
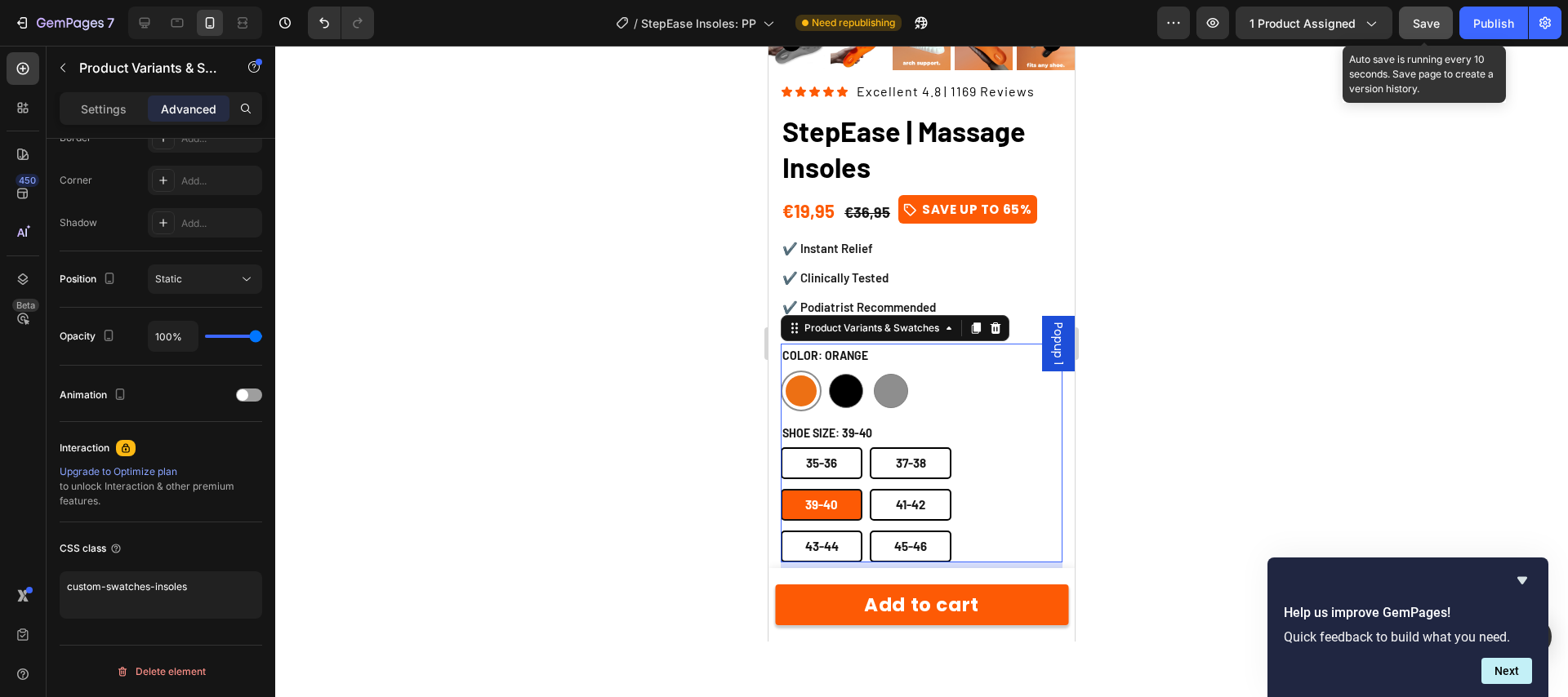
click at [1426, 23] on span "Save" at bounding box center [1425, 23] width 27 height 14
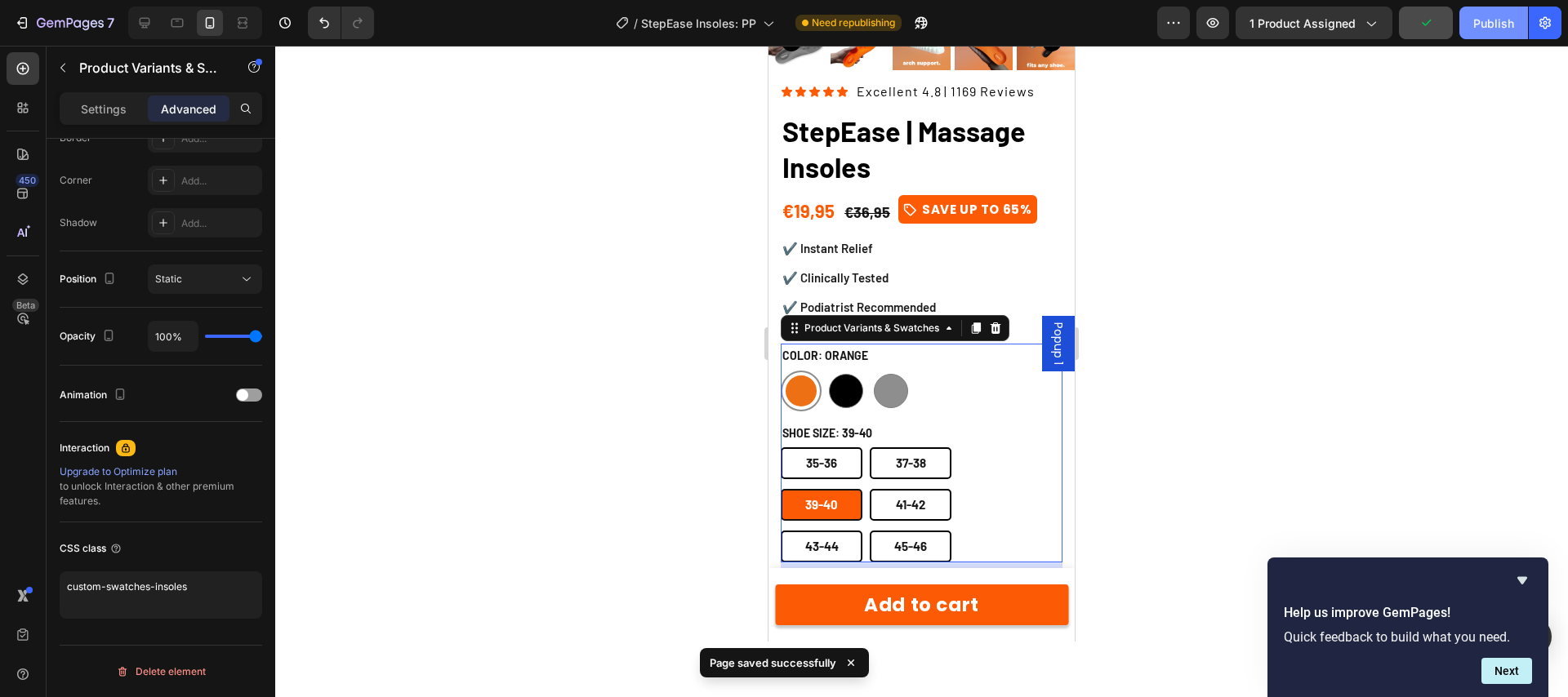
click at [1489, 24] on div "Publish" at bounding box center [1493, 23] width 41 height 17
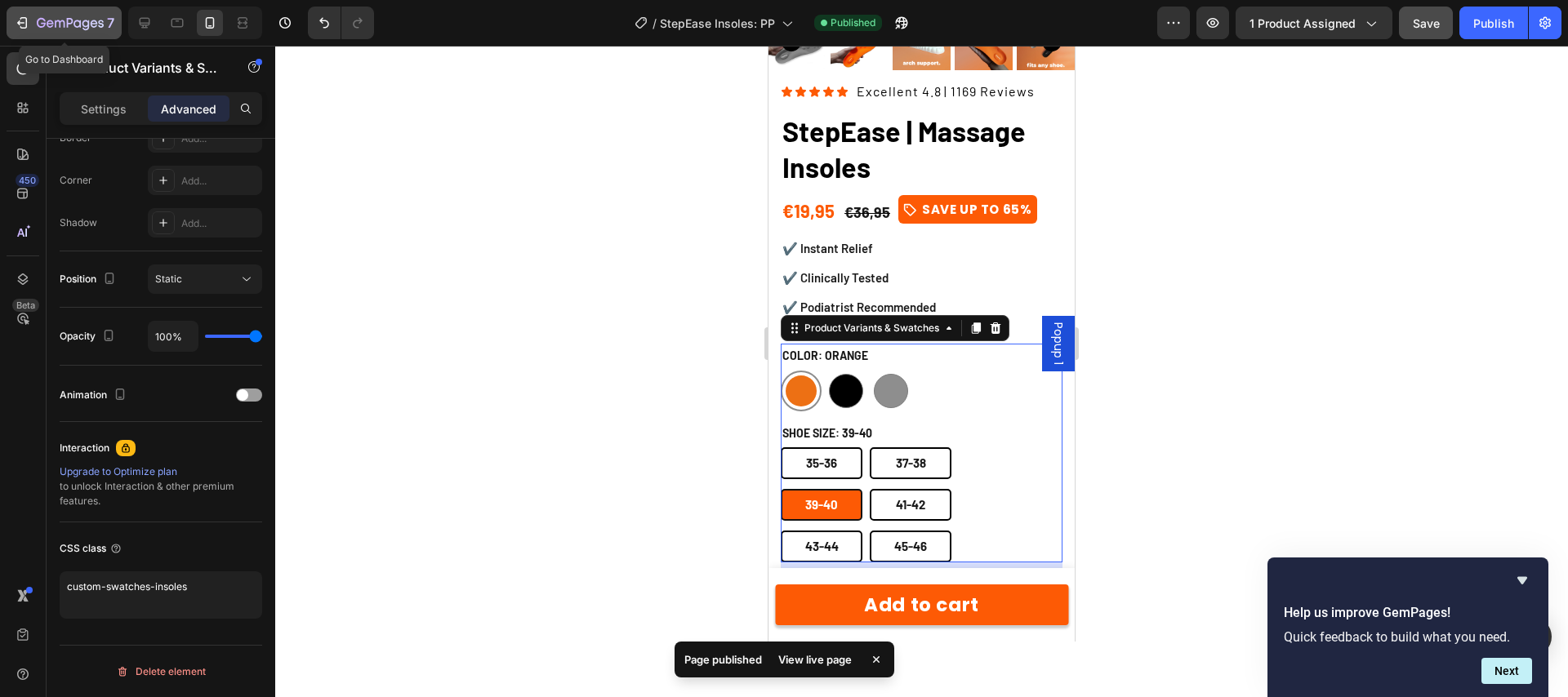
click at [57, 24] on icon "button" at bounding box center [70, 24] width 67 height 14
